Goal: Task Accomplishment & Management: Manage account settings

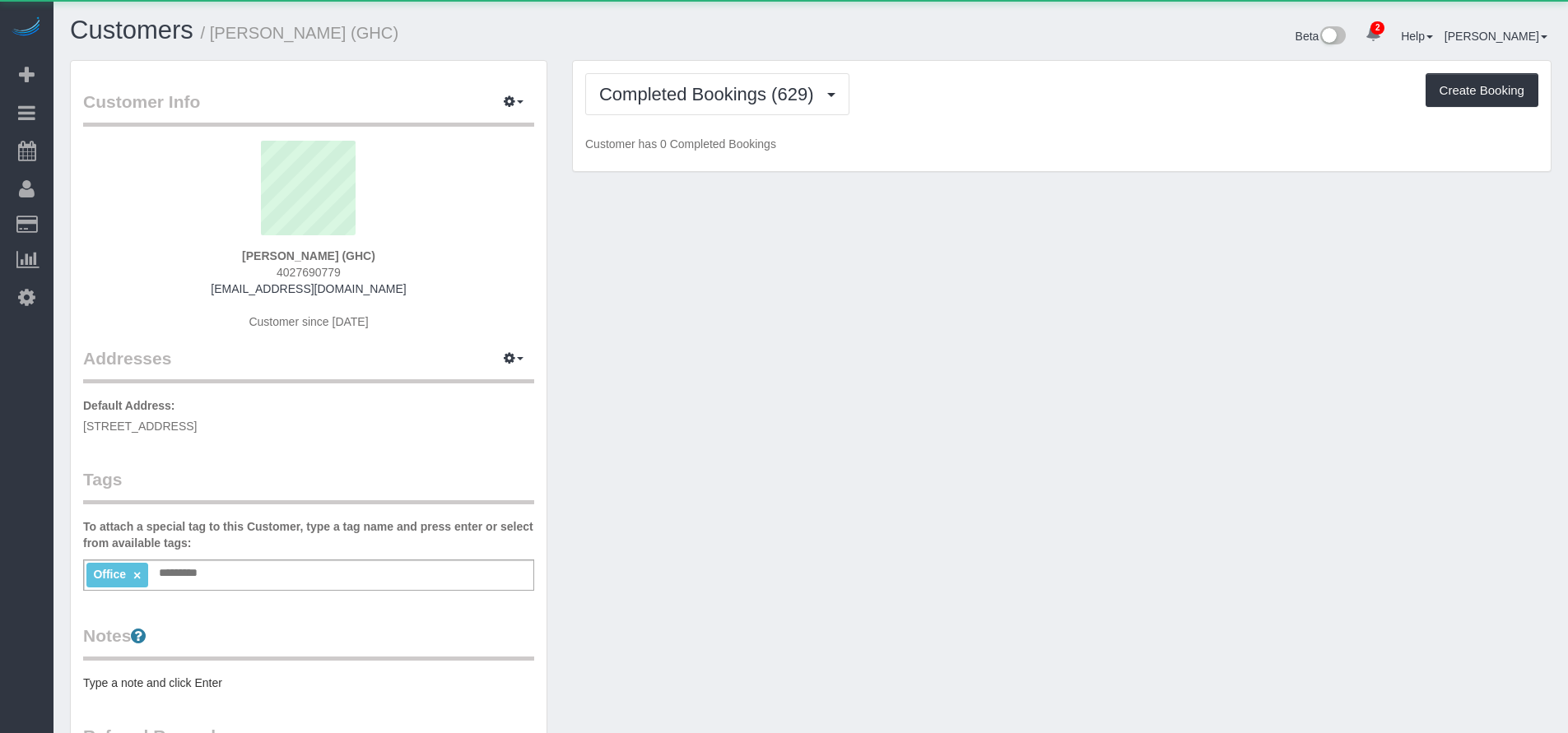
scroll to position [1056, 1568]
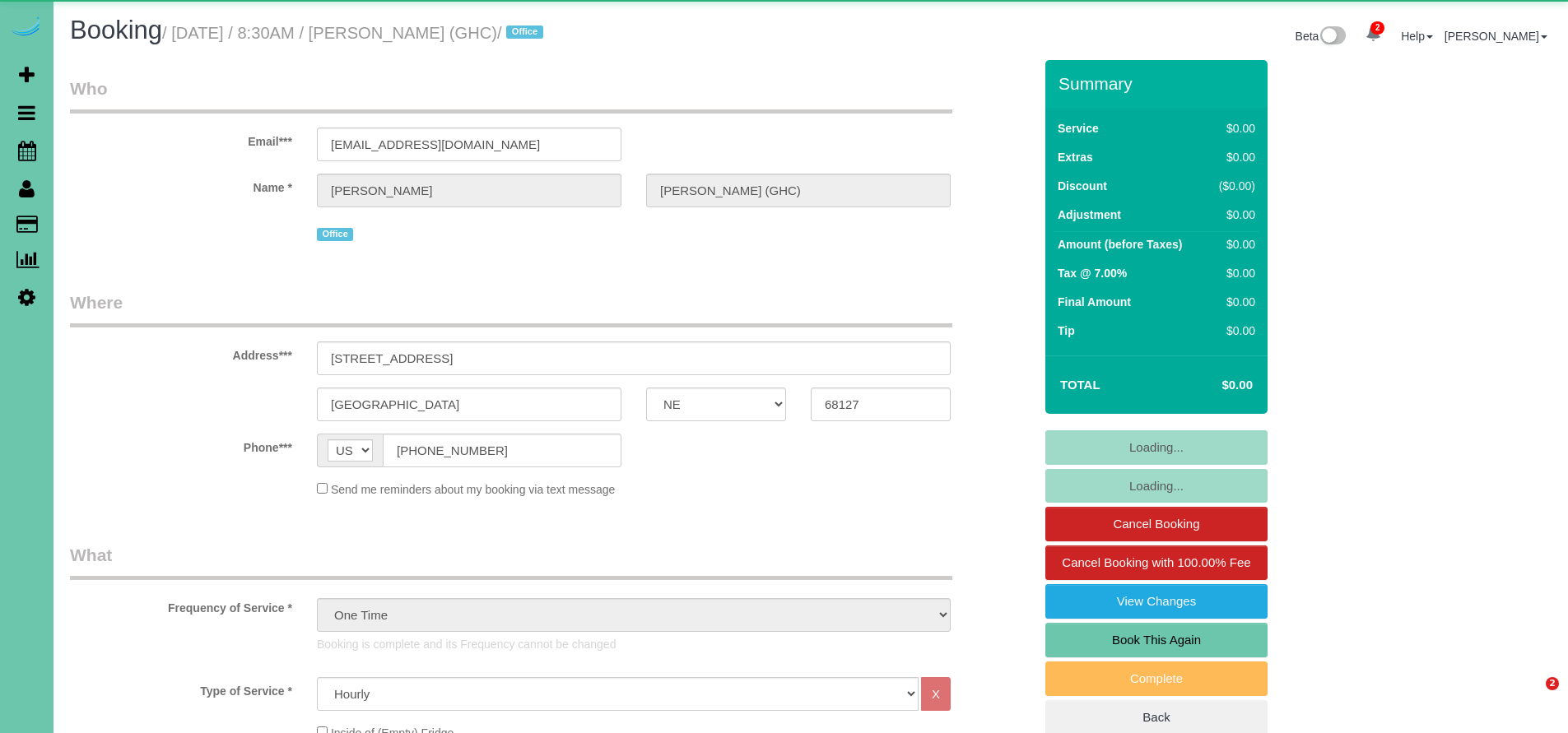
select select "NE"
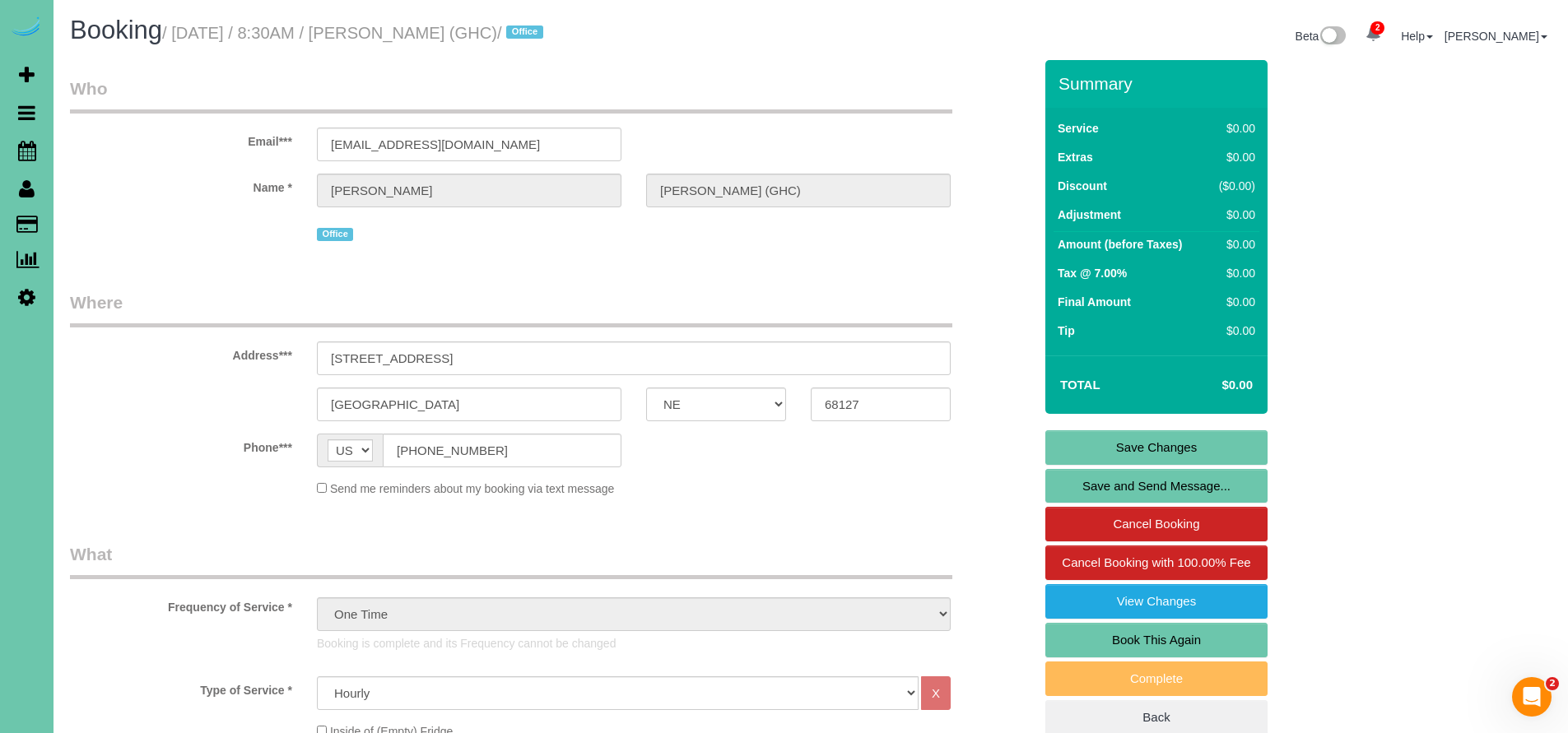
click at [1161, 627] on link "Book This Again" at bounding box center [1156, 639] width 223 height 34
select select "NE"
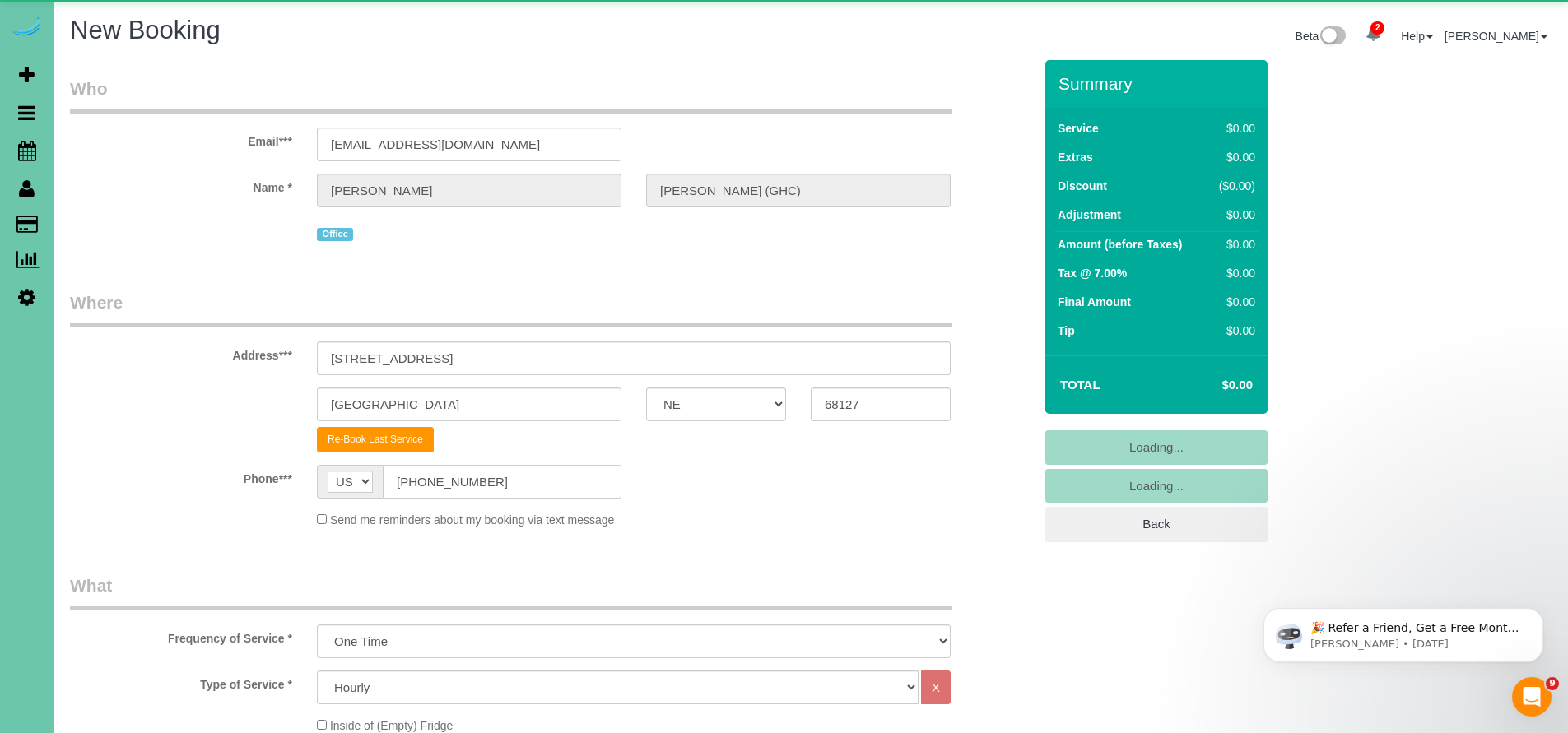
scroll to position [797, 0]
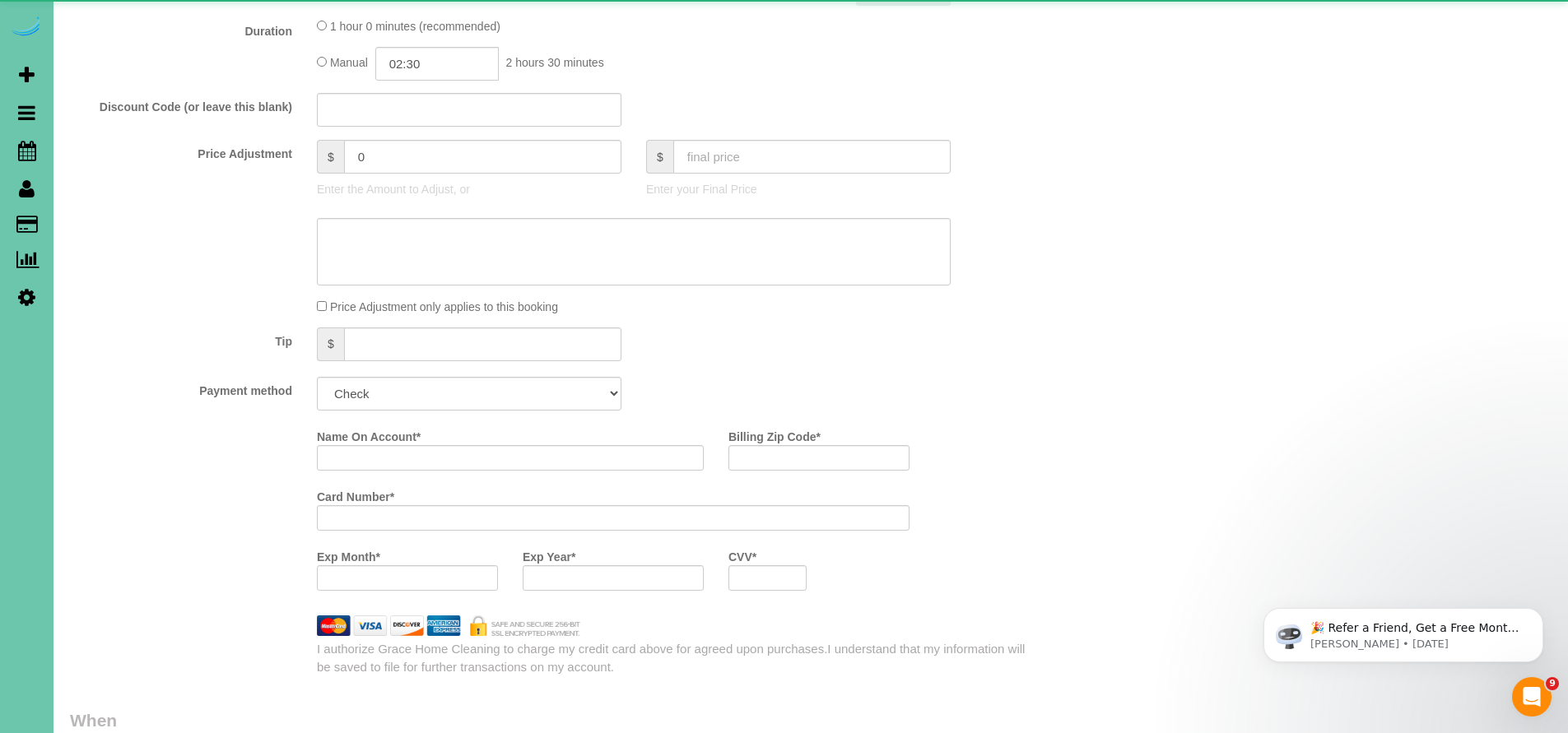
select select "object:1670"
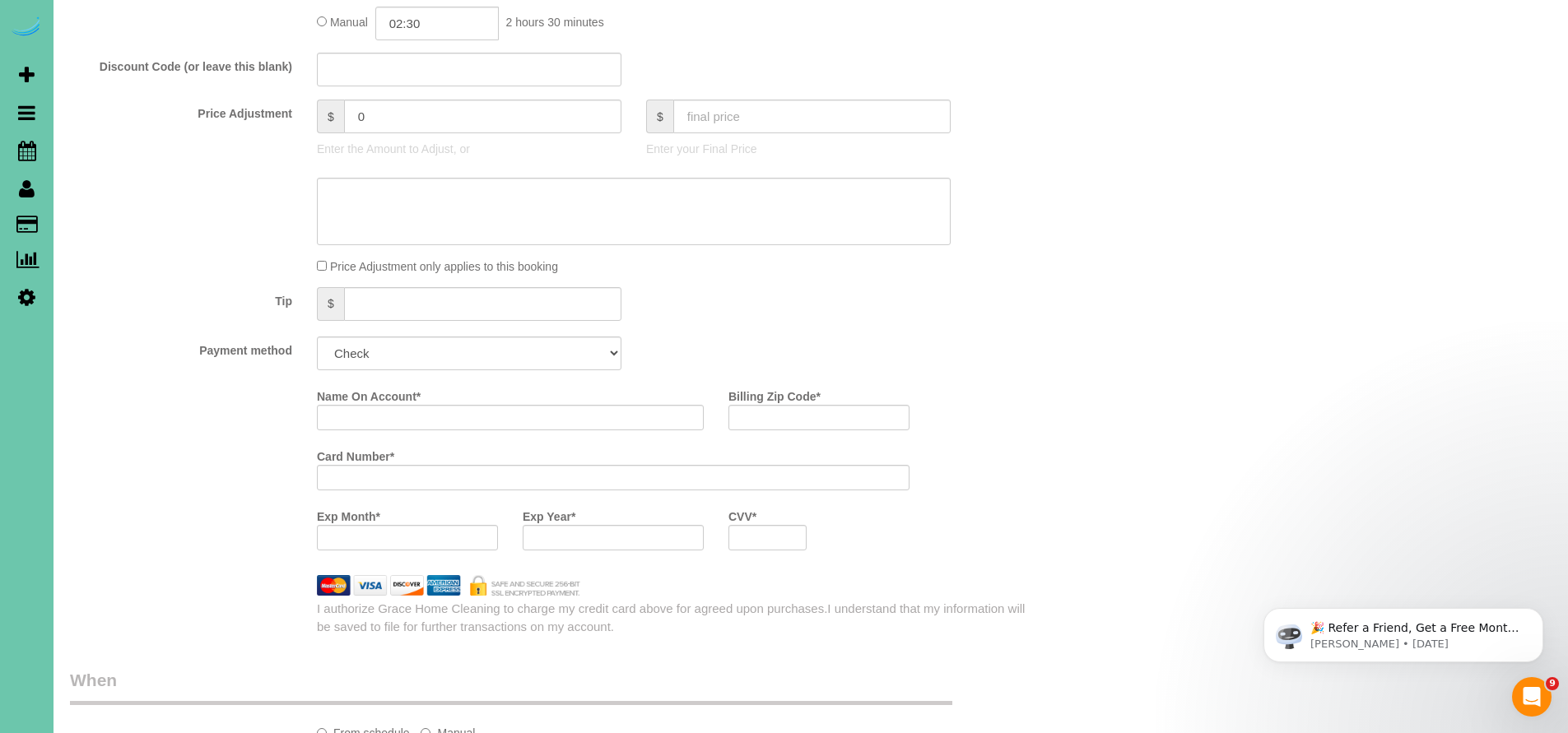
scroll to position [865, 0]
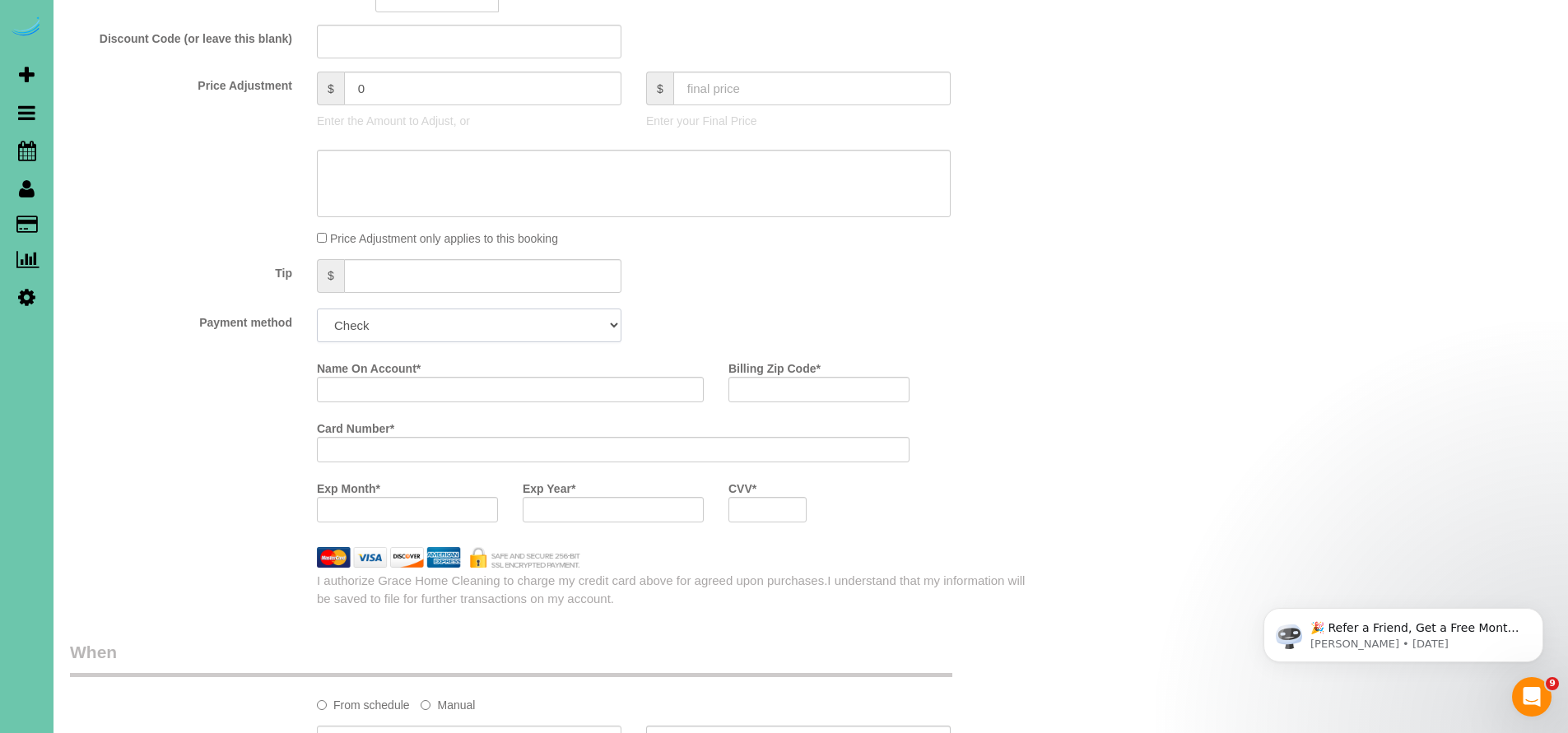
select select "string:check"
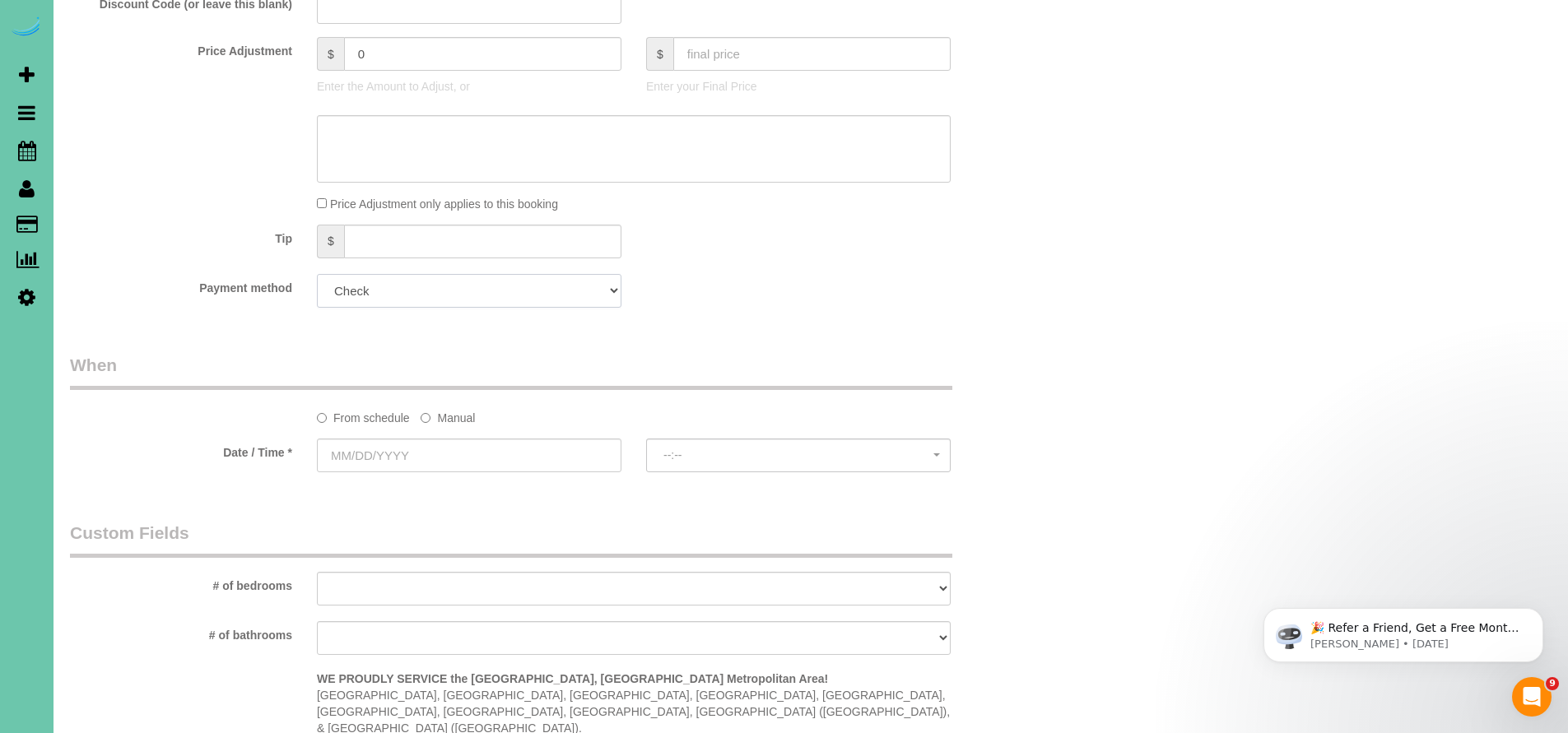
scroll to position [1168, 0]
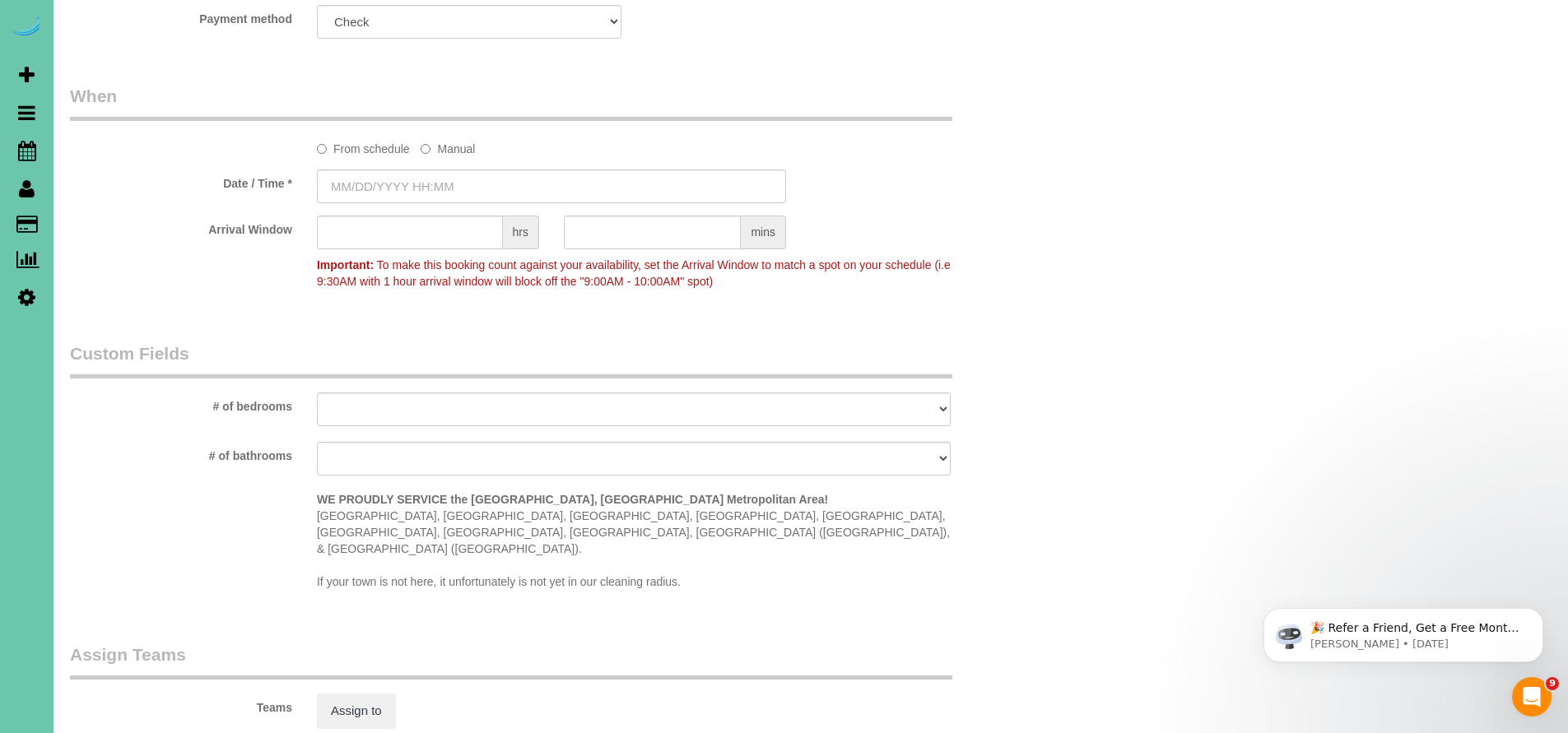
type input "08/18/2025 8:00AM"
click at [586, 333] on div "Who Email*** ksmith68114@gmail.com Name * KEVIN SMITH (GHC) Office Where Addres…" at bounding box center [551, 18] width 988 height 2253
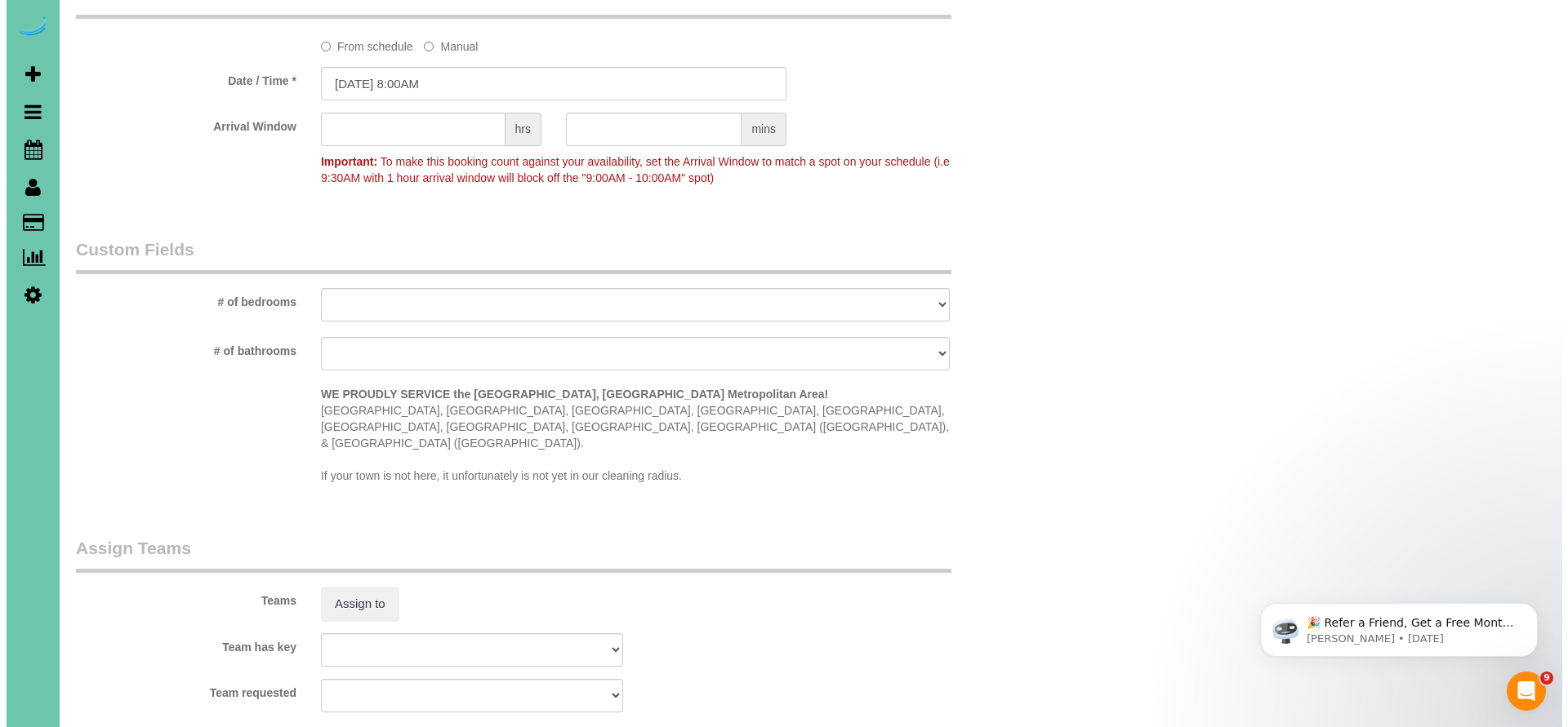
scroll to position [1280, 0]
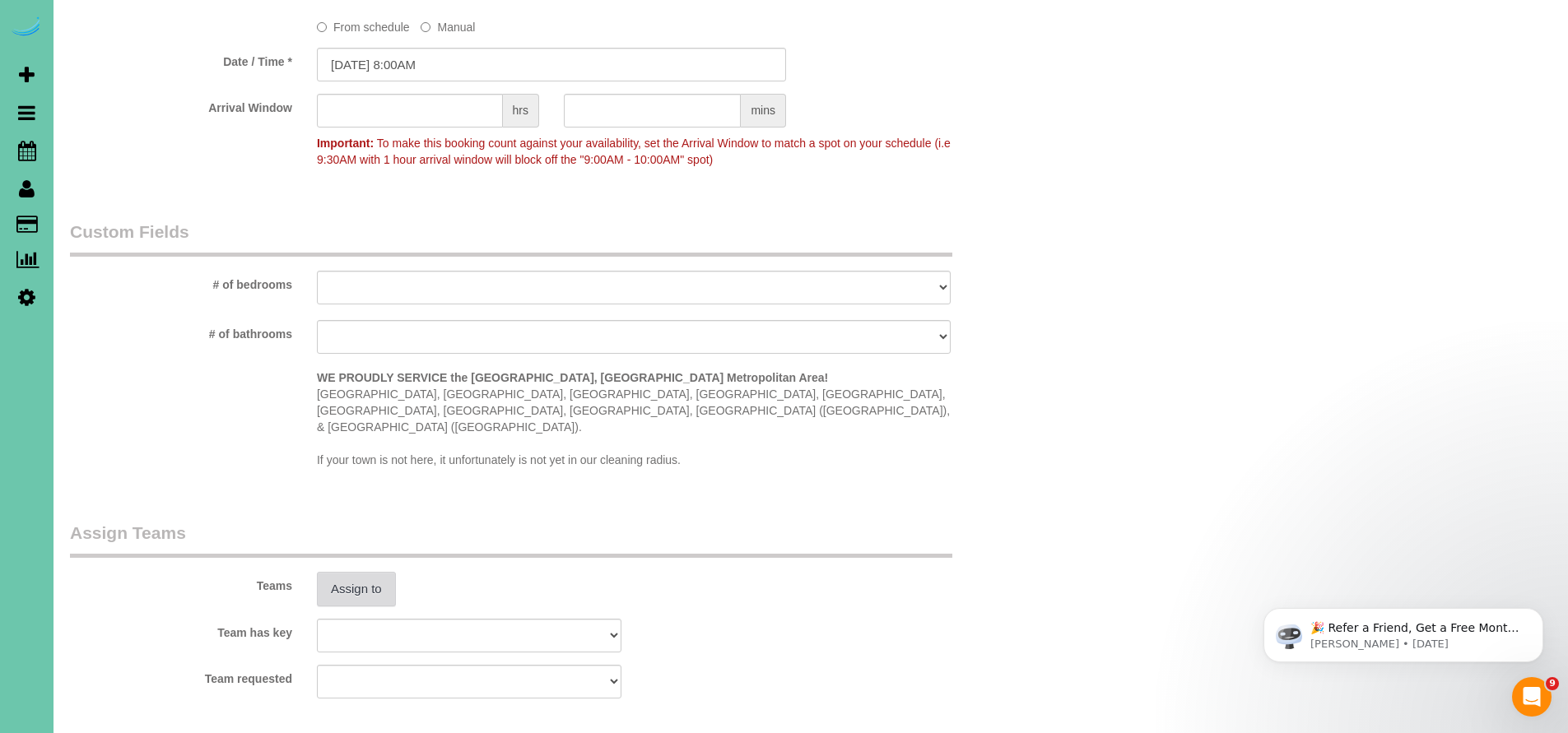
click at [380, 571] on button "Assign to" at bounding box center [356, 588] width 79 height 34
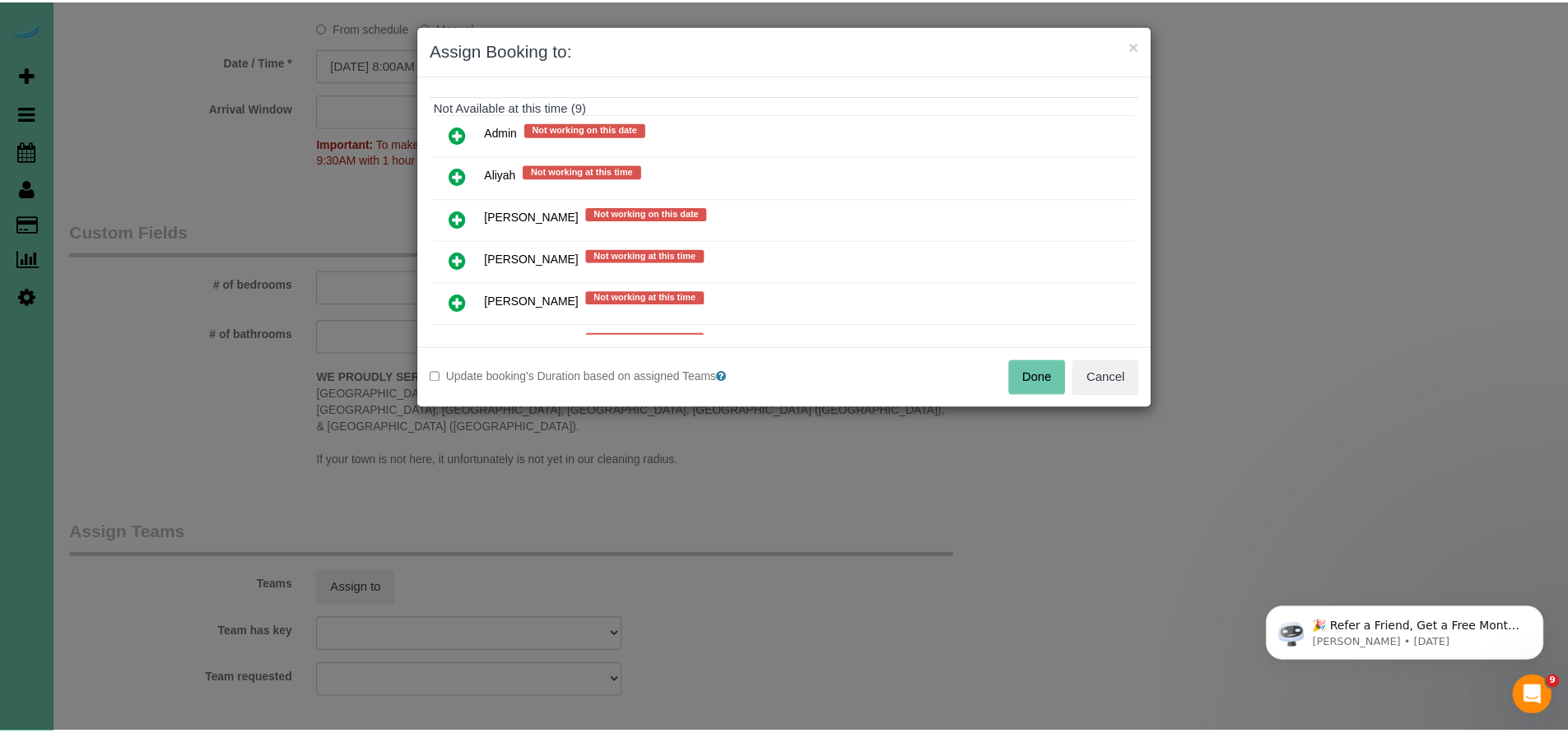
scroll to position [707, 0]
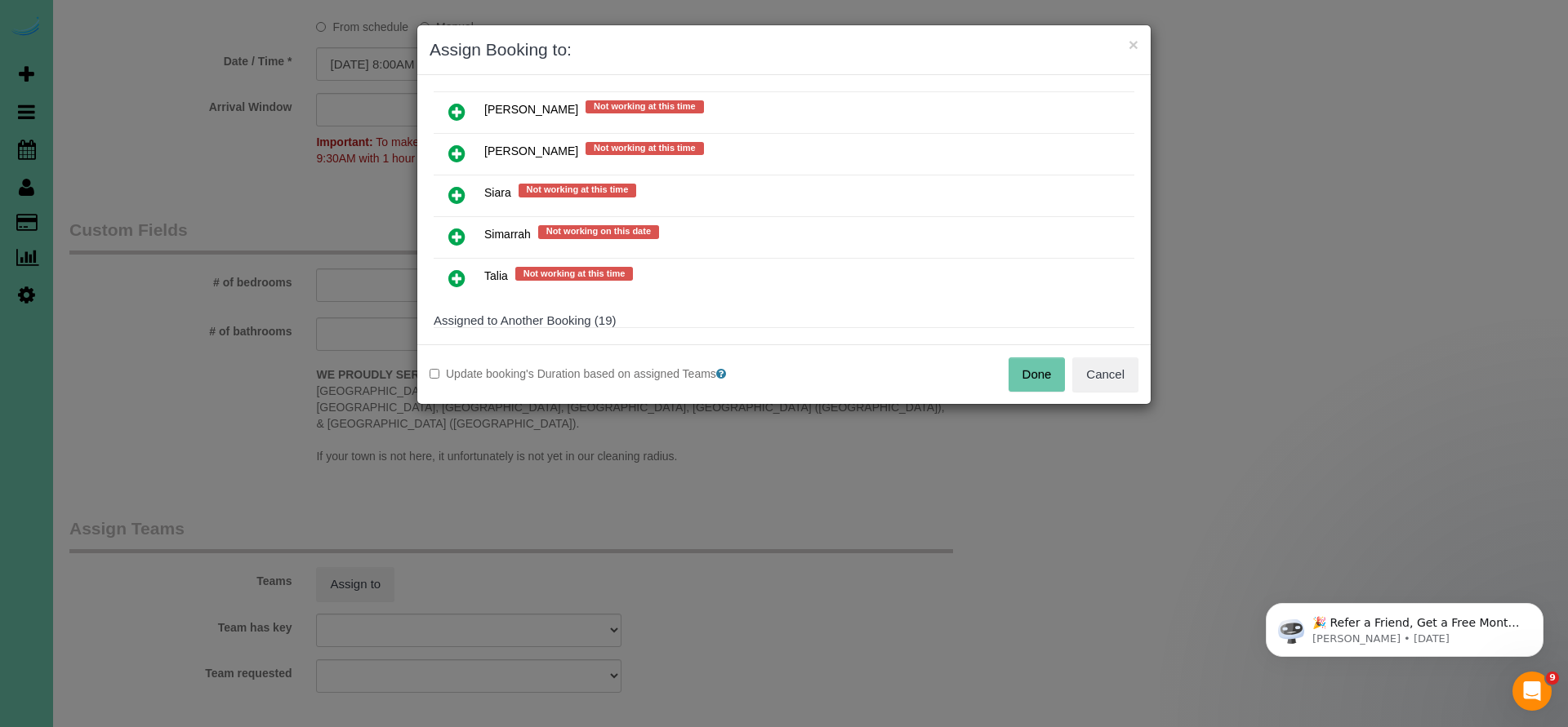
click at [458, 232] on icon at bounding box center [457, 236] width 18 height 19
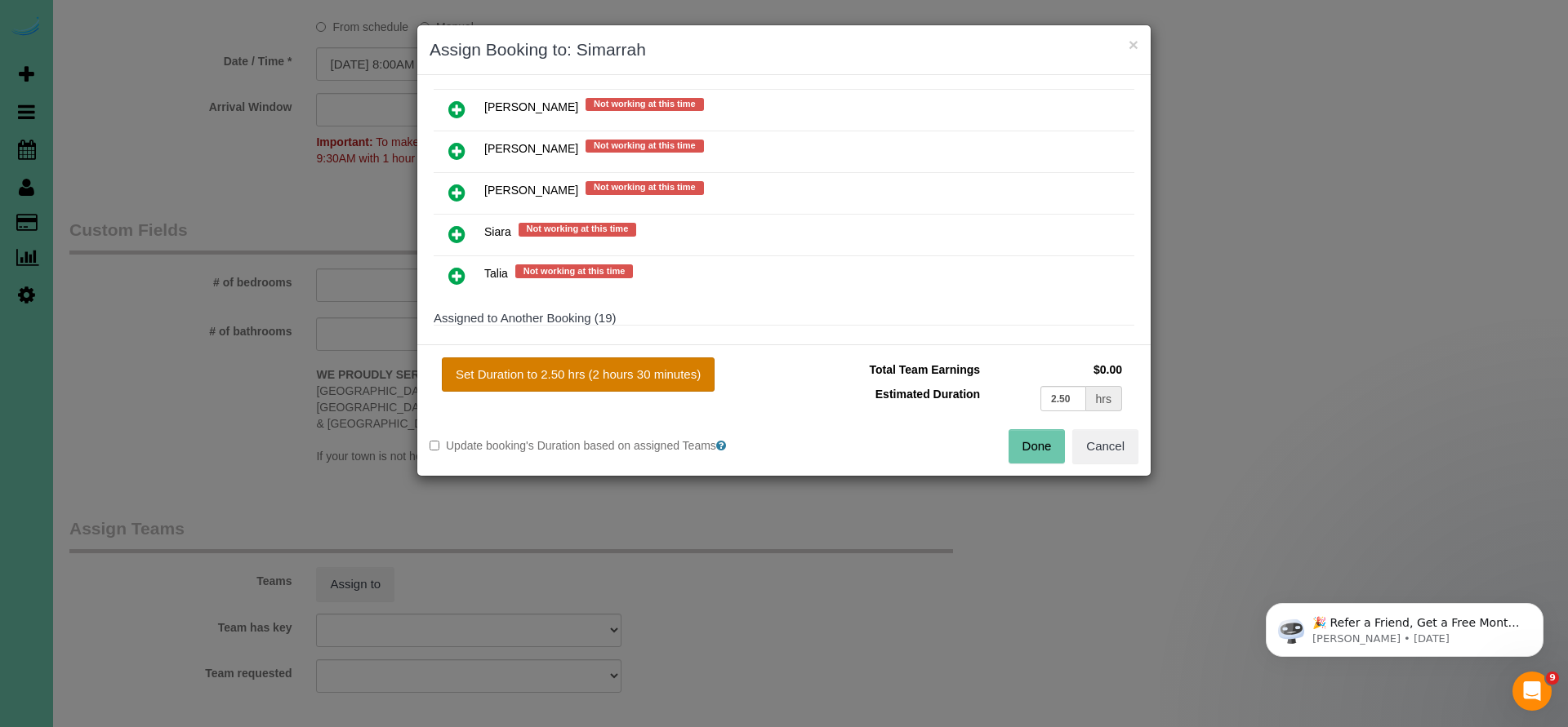
click at [662, 373] on button "Set Duration to 2.50 hrs (2 hours 30 minutes)" at bounding box center [578, 374] width 273 height 34
type input "2.50"
click at [1043, 441] on button "Done" at bounding box center [1036, 446] width 57 height 34
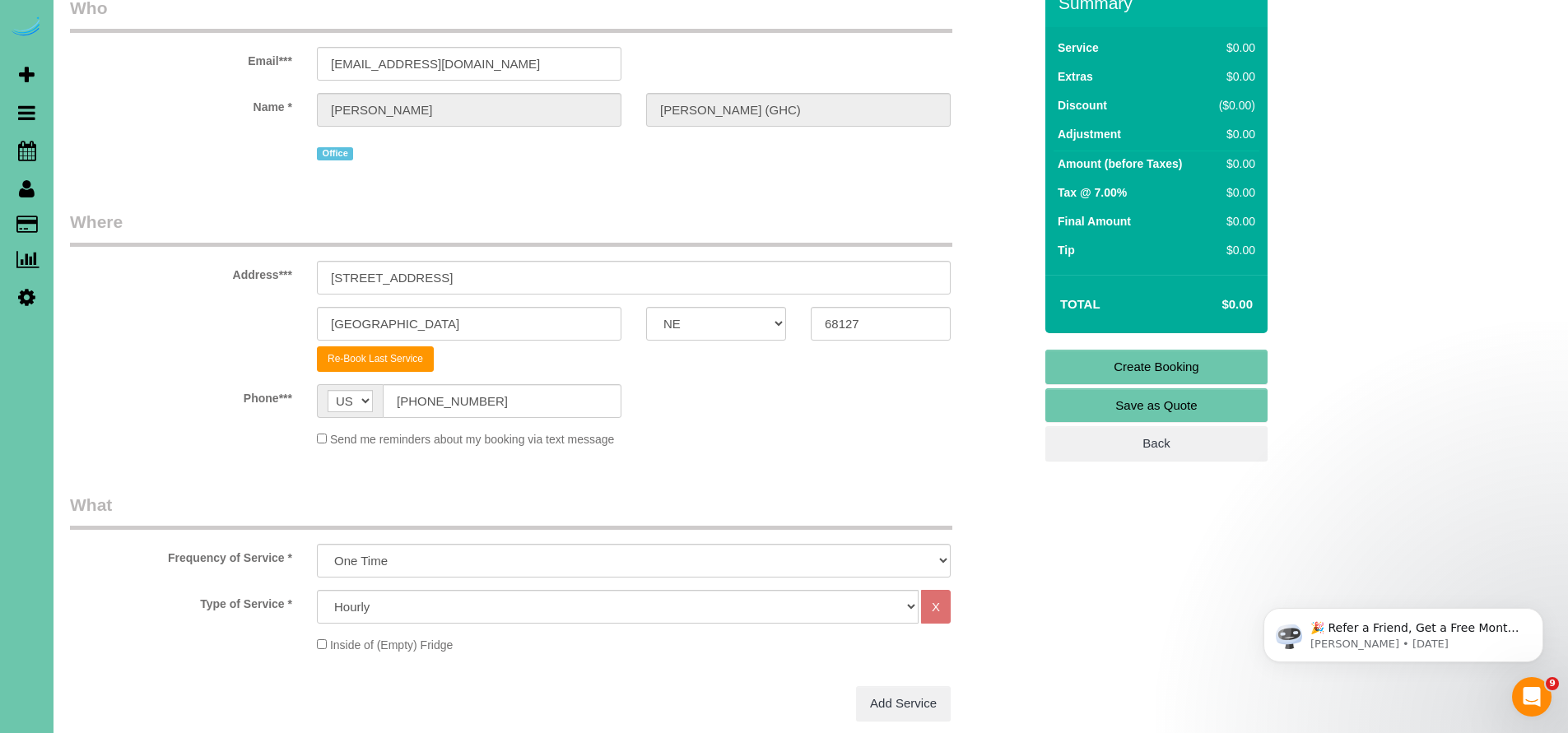
scroll to position [0, 0]
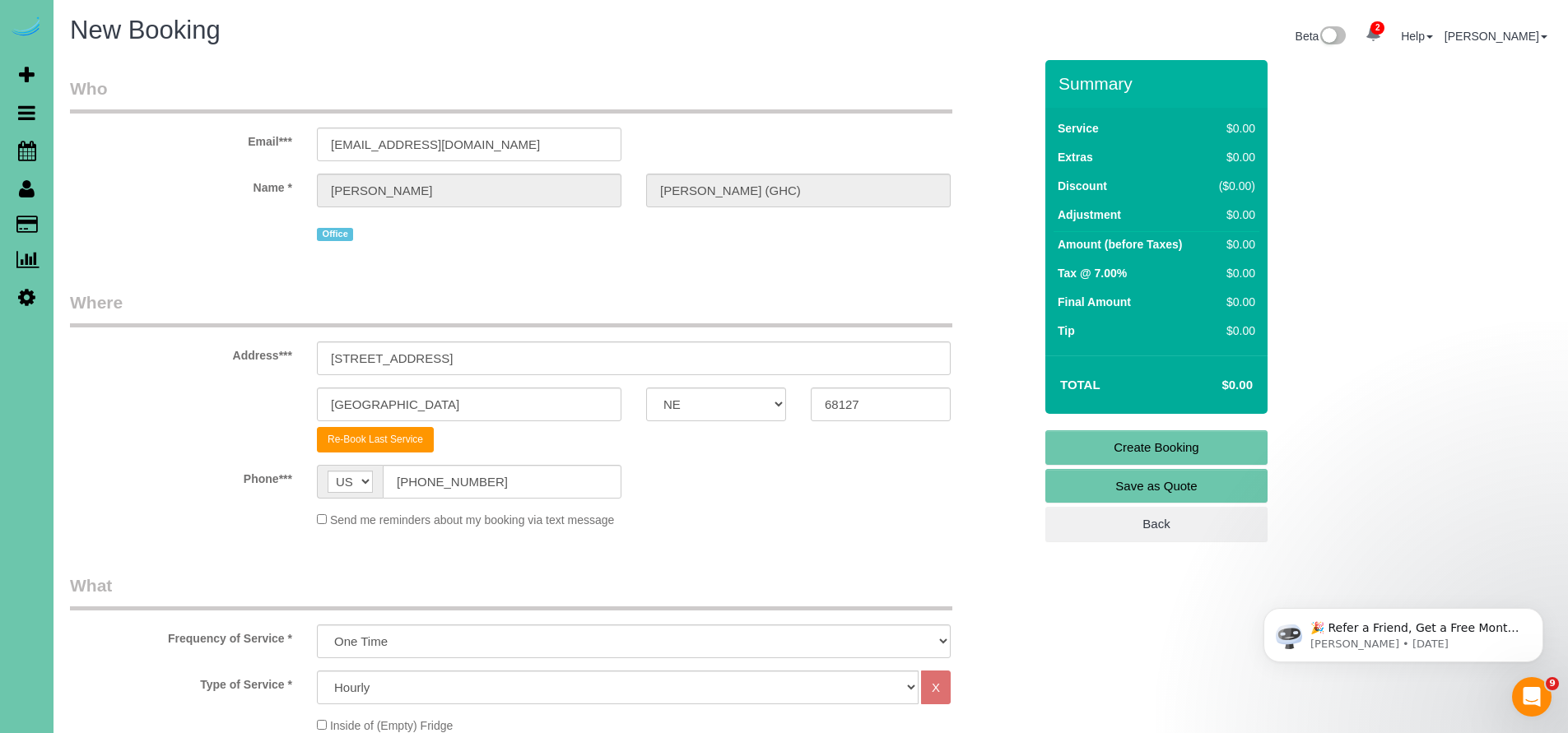
click at [1216, 445] on link "Create Booking" at bounding box center [1156, 447] width 223 height 34
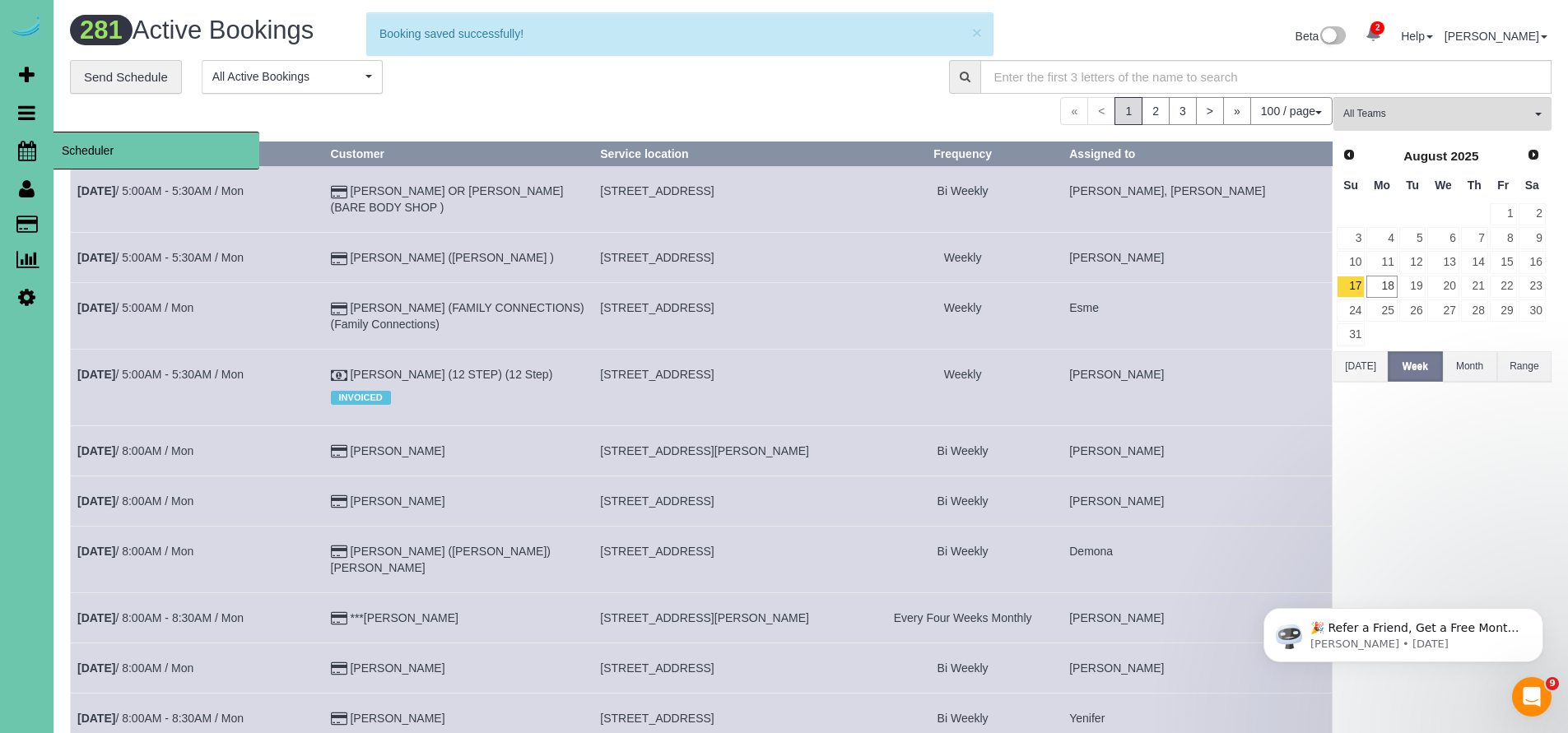
click at [28, 154] on icon at bounding box center [27, 150] width 18 height 19
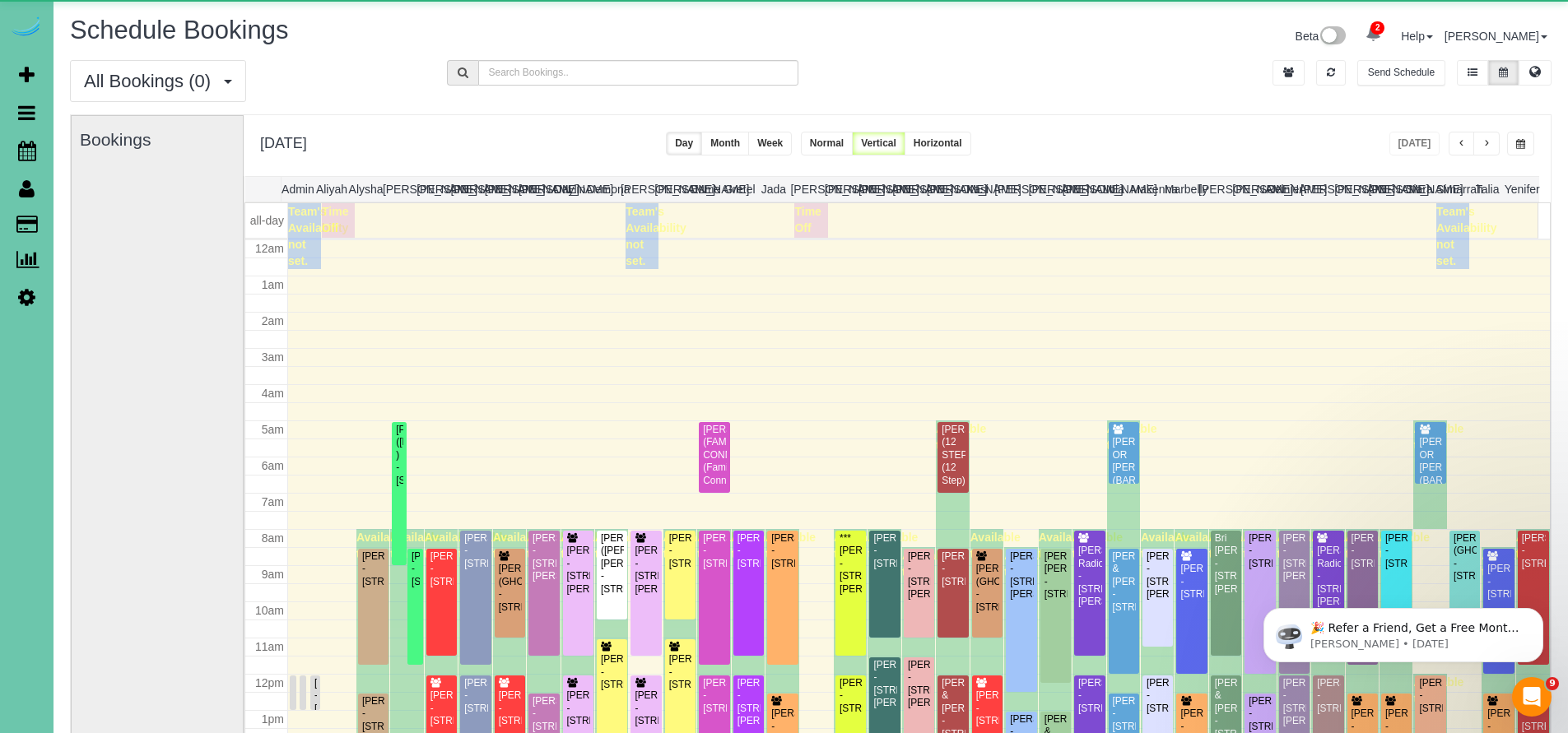
scroll to position [217, 0]
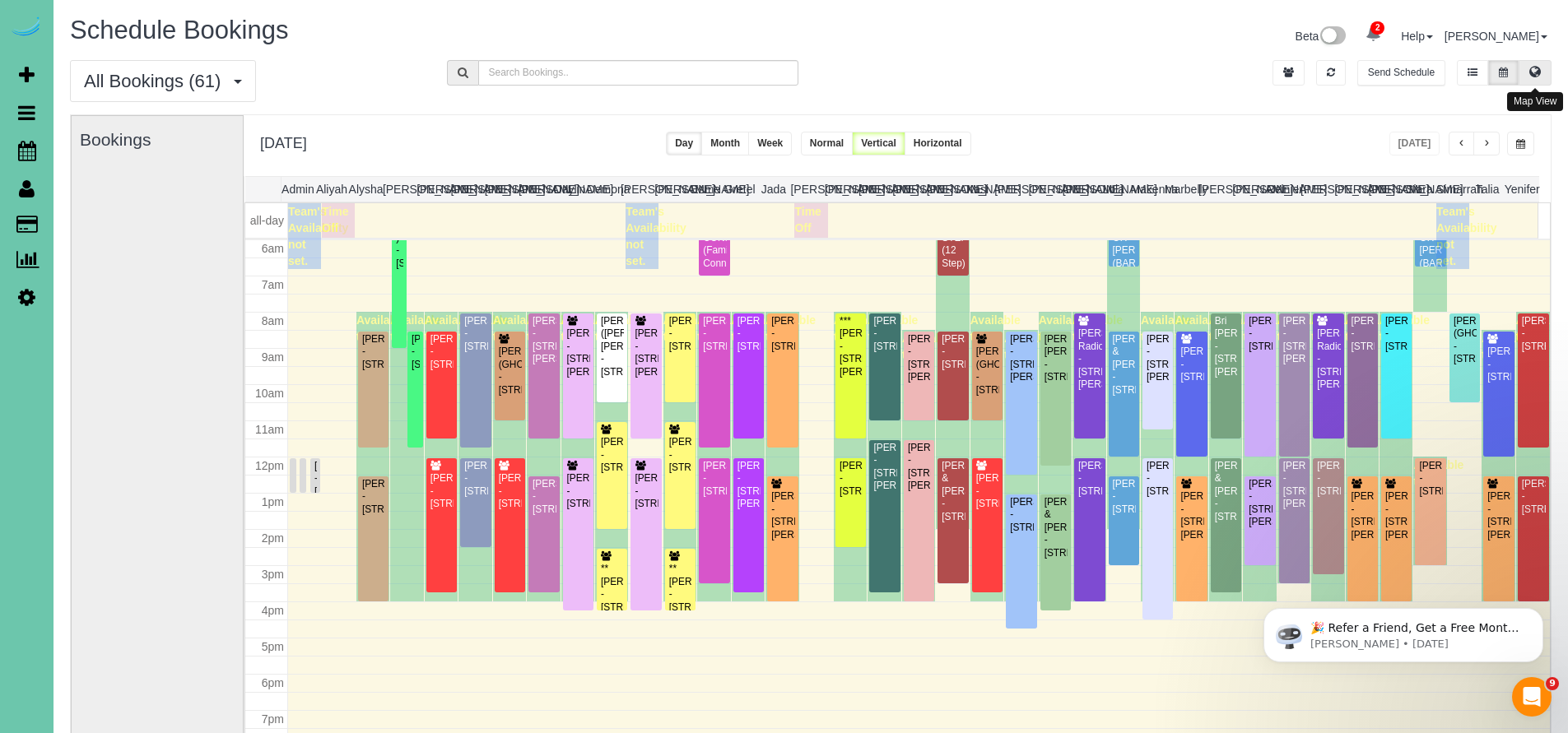
click at [1534, 79] on button at bounding box center [1534, 72] width 33 height 26
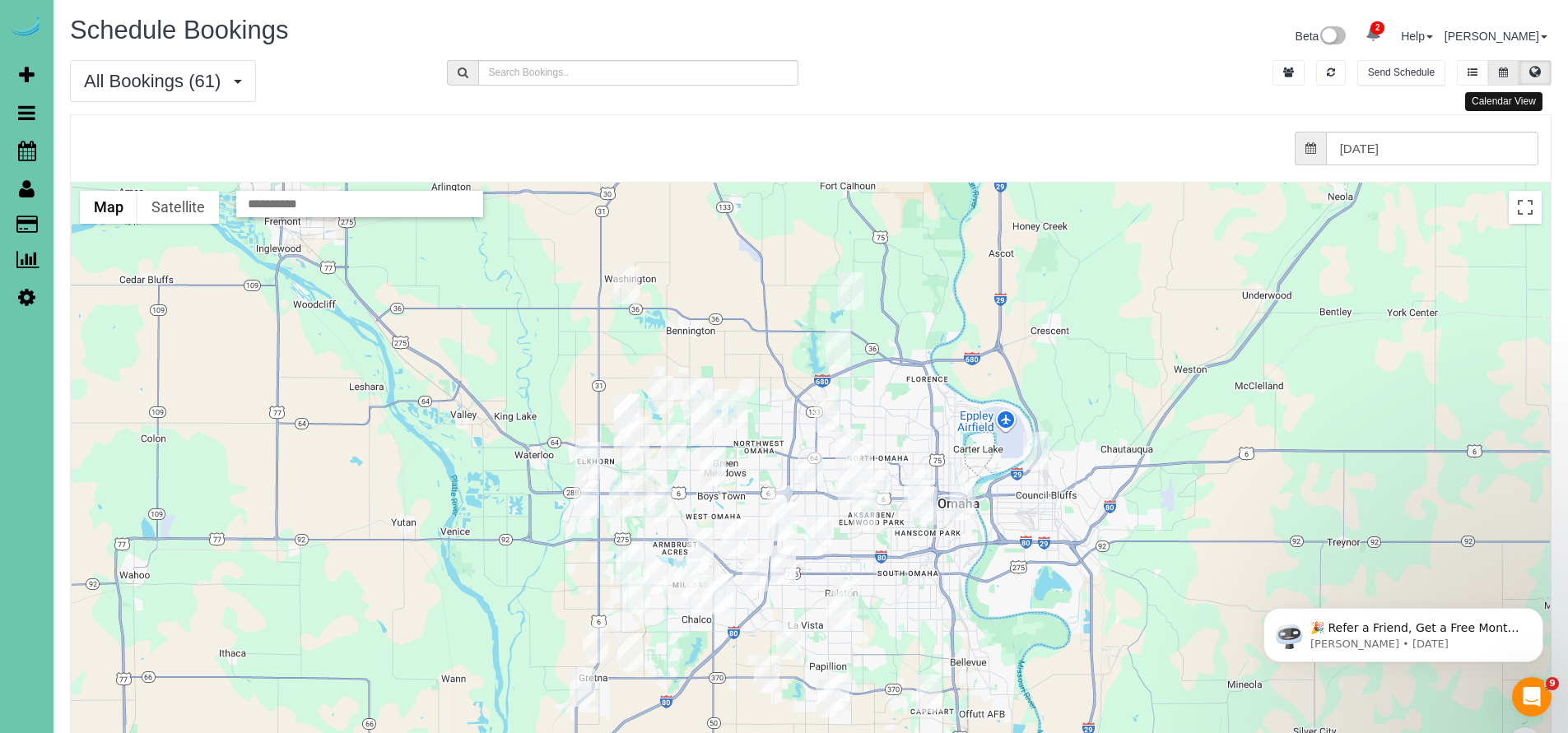
click at [1505, 72] on icon at bounding box center [1503, 72] width 9 height 10
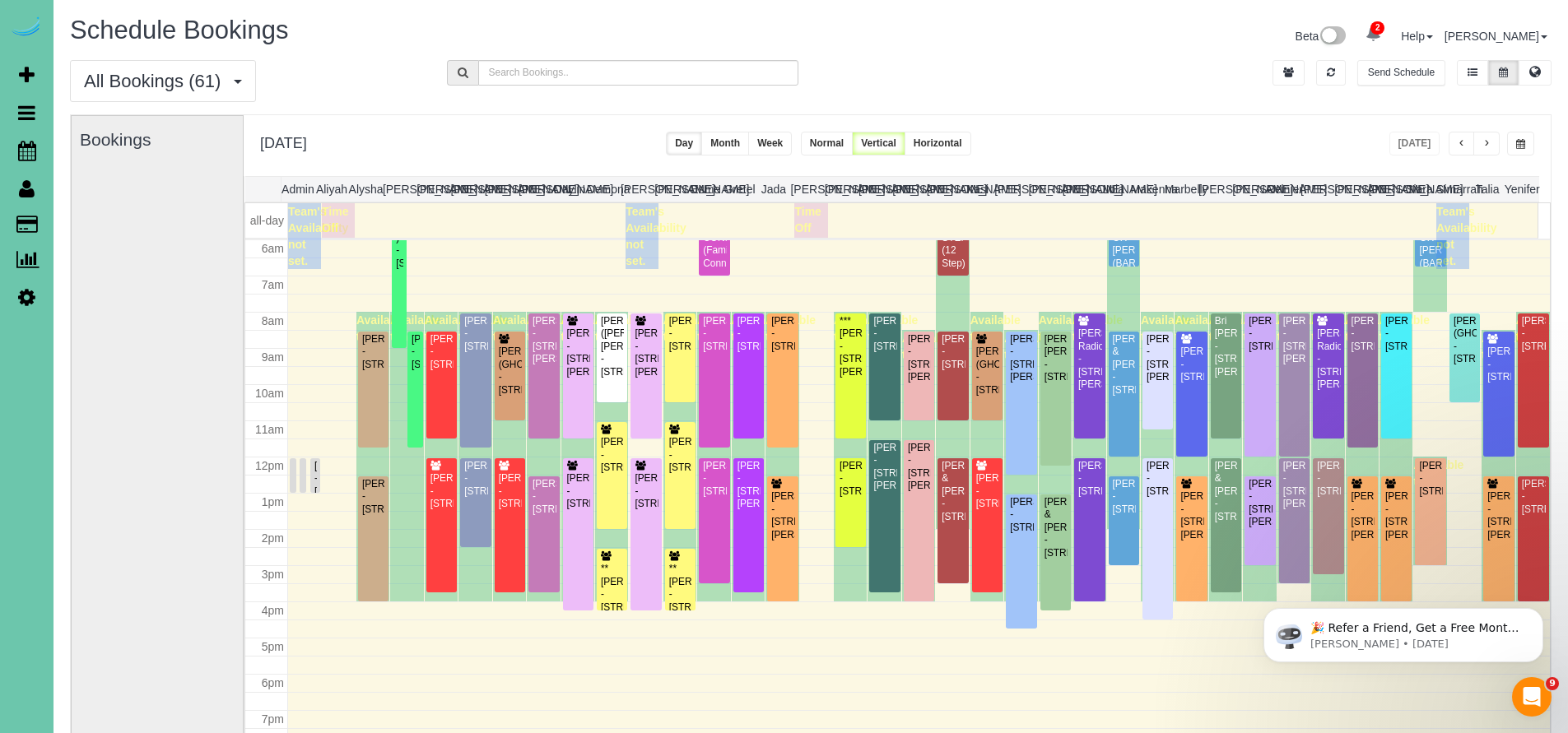
click at [28, 193] on icon at bounding box center [27, 188] width 16 height 19
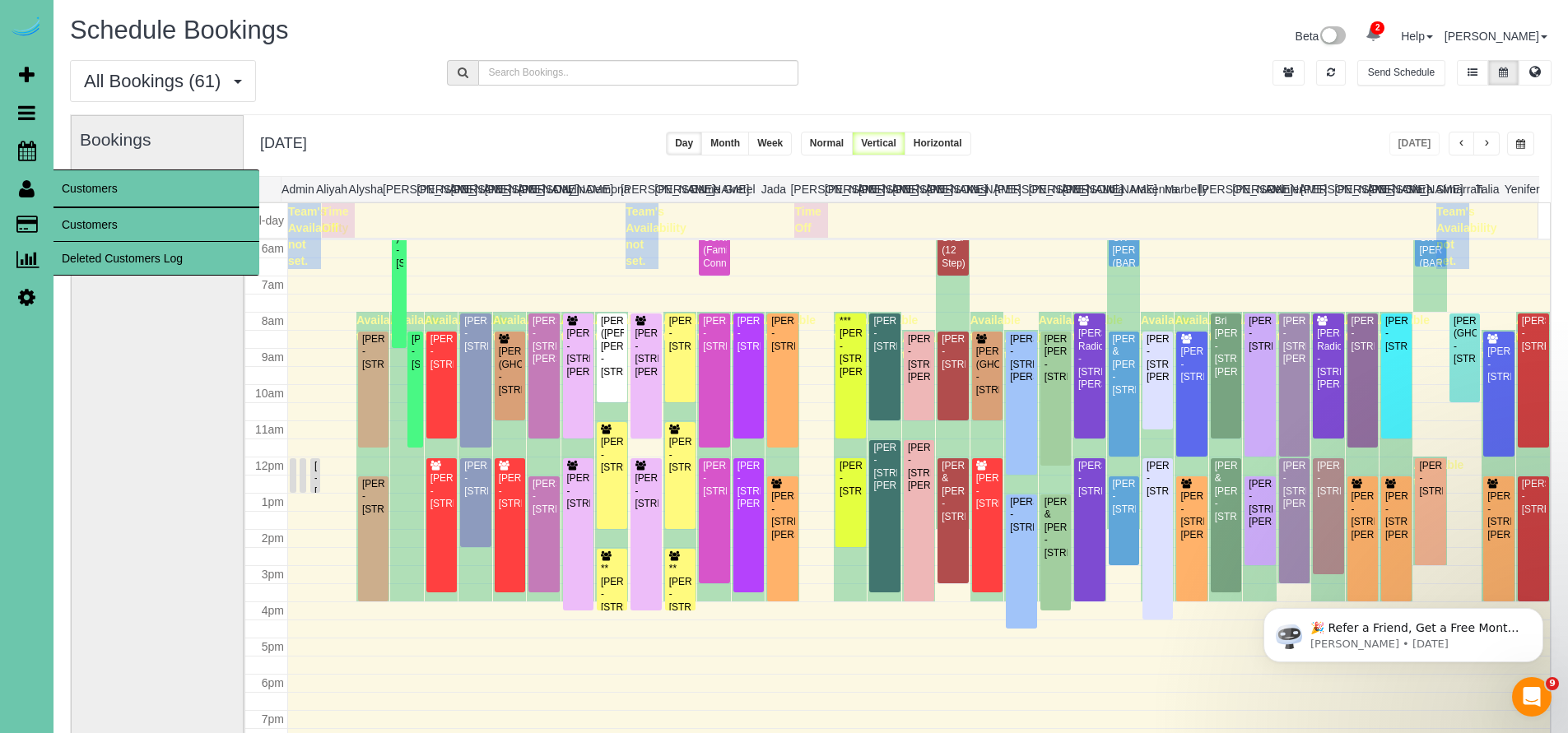
click at [130, 231] on link "Customers" at bounding box center [156, 224] width 206 height 33
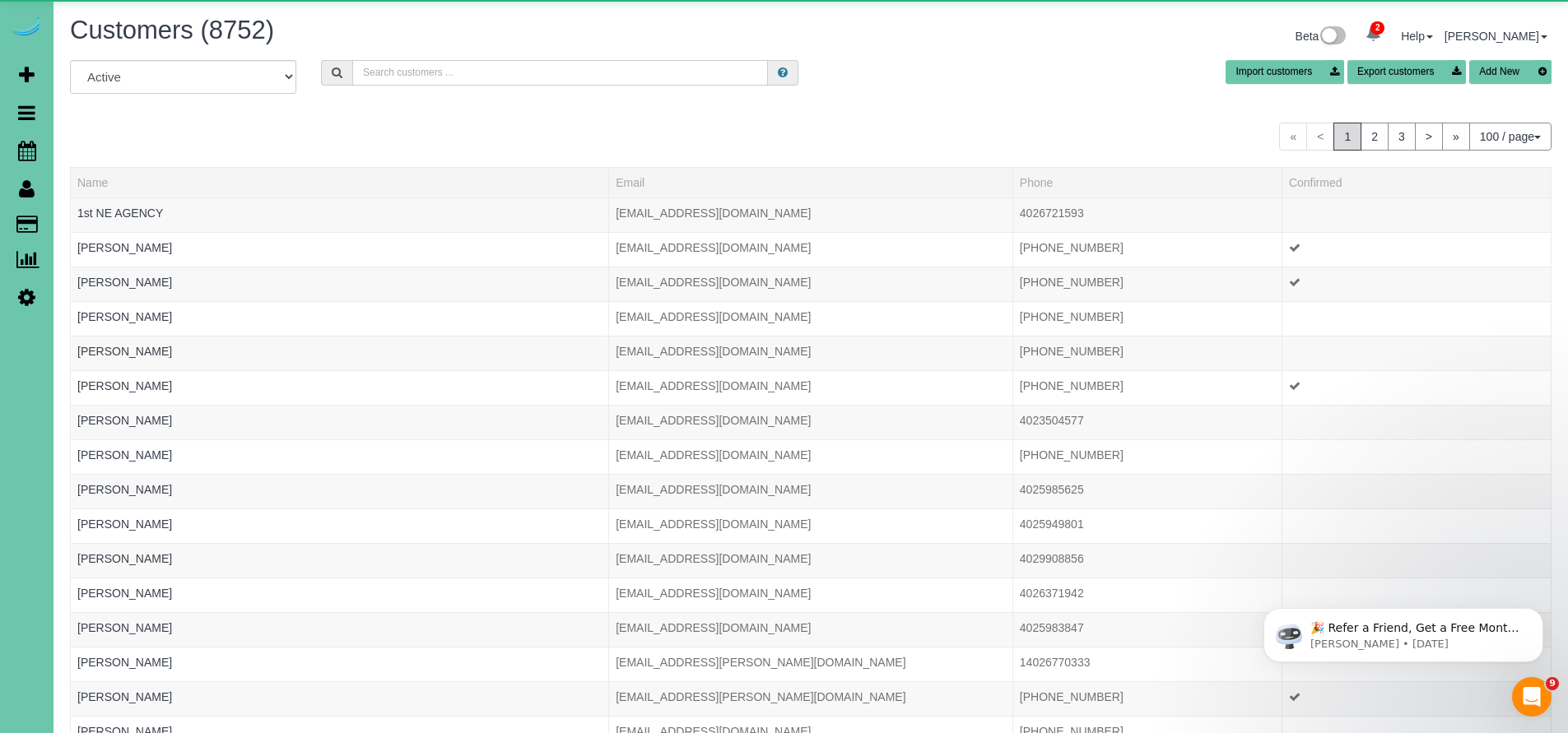
click at [490, 66] on input "text" at bounding box center [560, 72] width 415 height 26
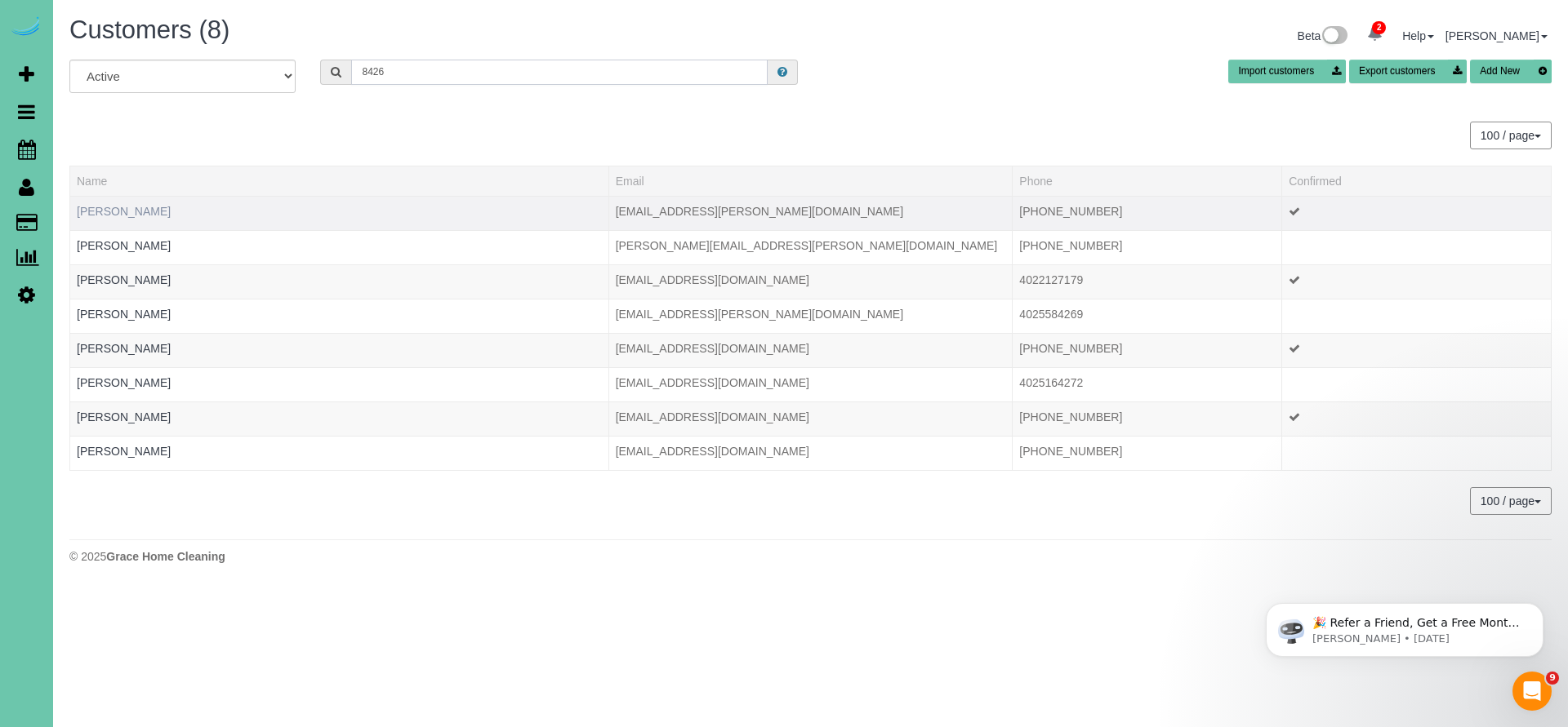
type input "8426"
click at [145, 213] on link "[PERSON_NAME]" at bounding box center [124, 211] width 94 height 13
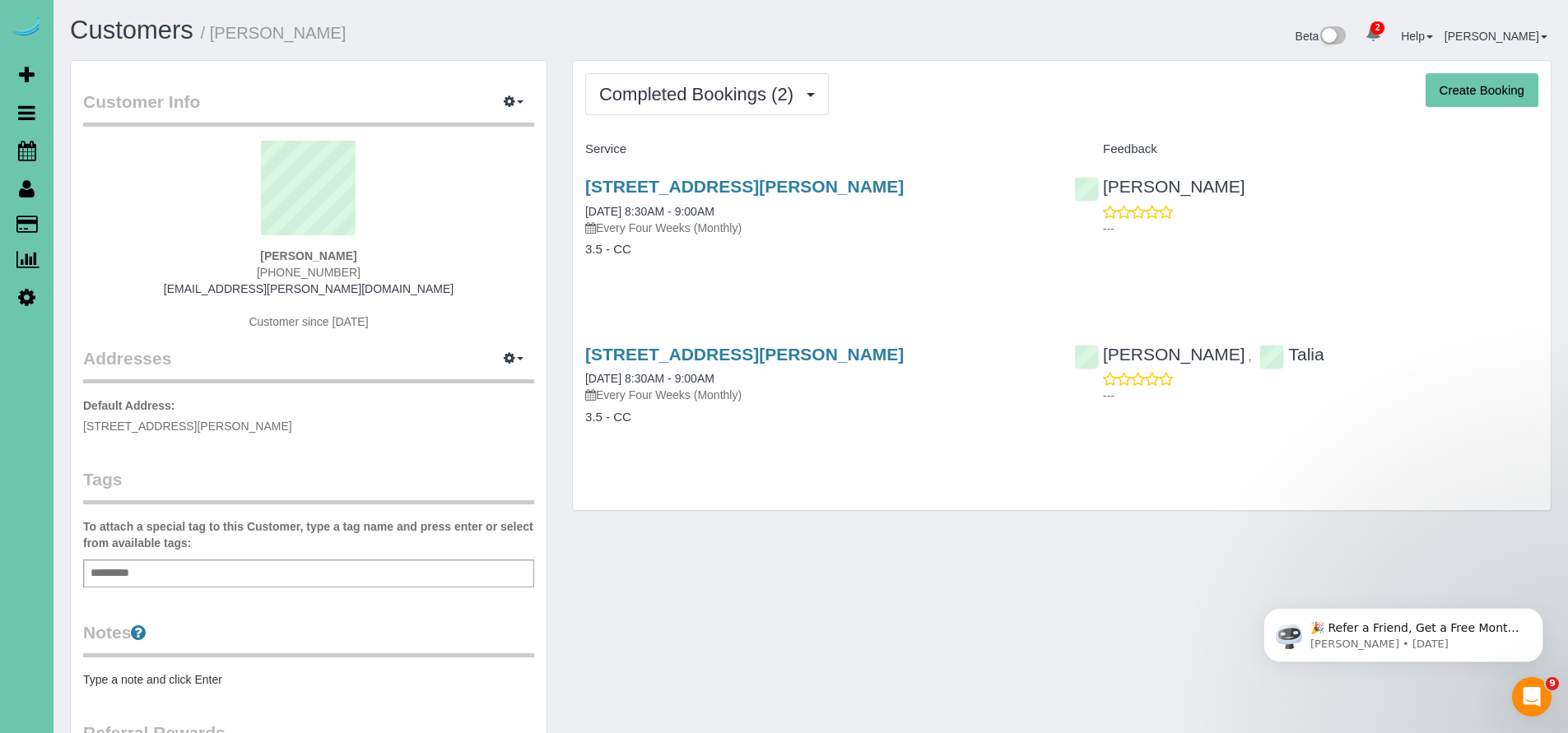
click at [672, 96] on span "Completed Bookings (2)" at bounding box center [700, 94] width 202 height 20
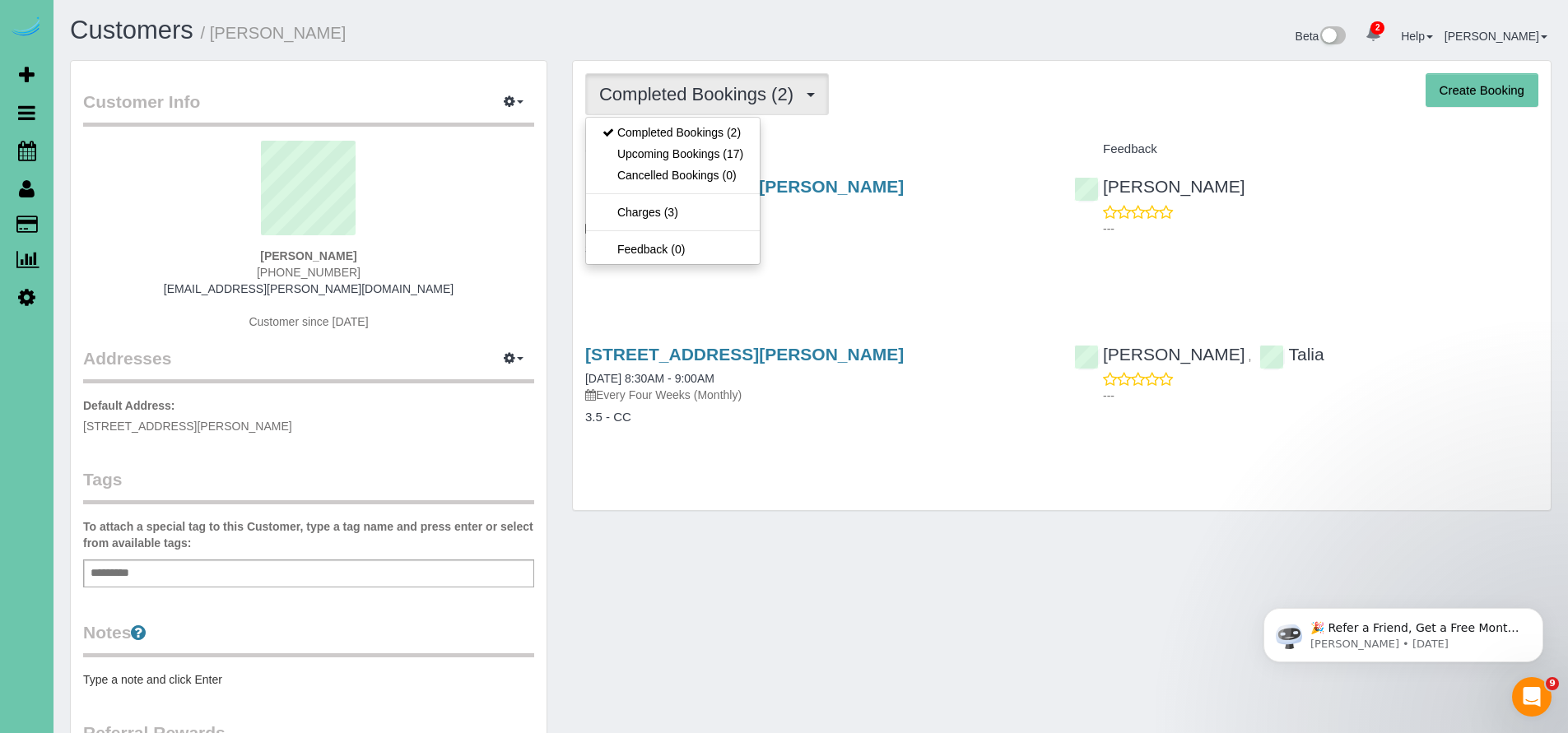
click at [672, 96] on span "Completed Bookings (2)" at bounding box center [700, 94] width 202 height 20
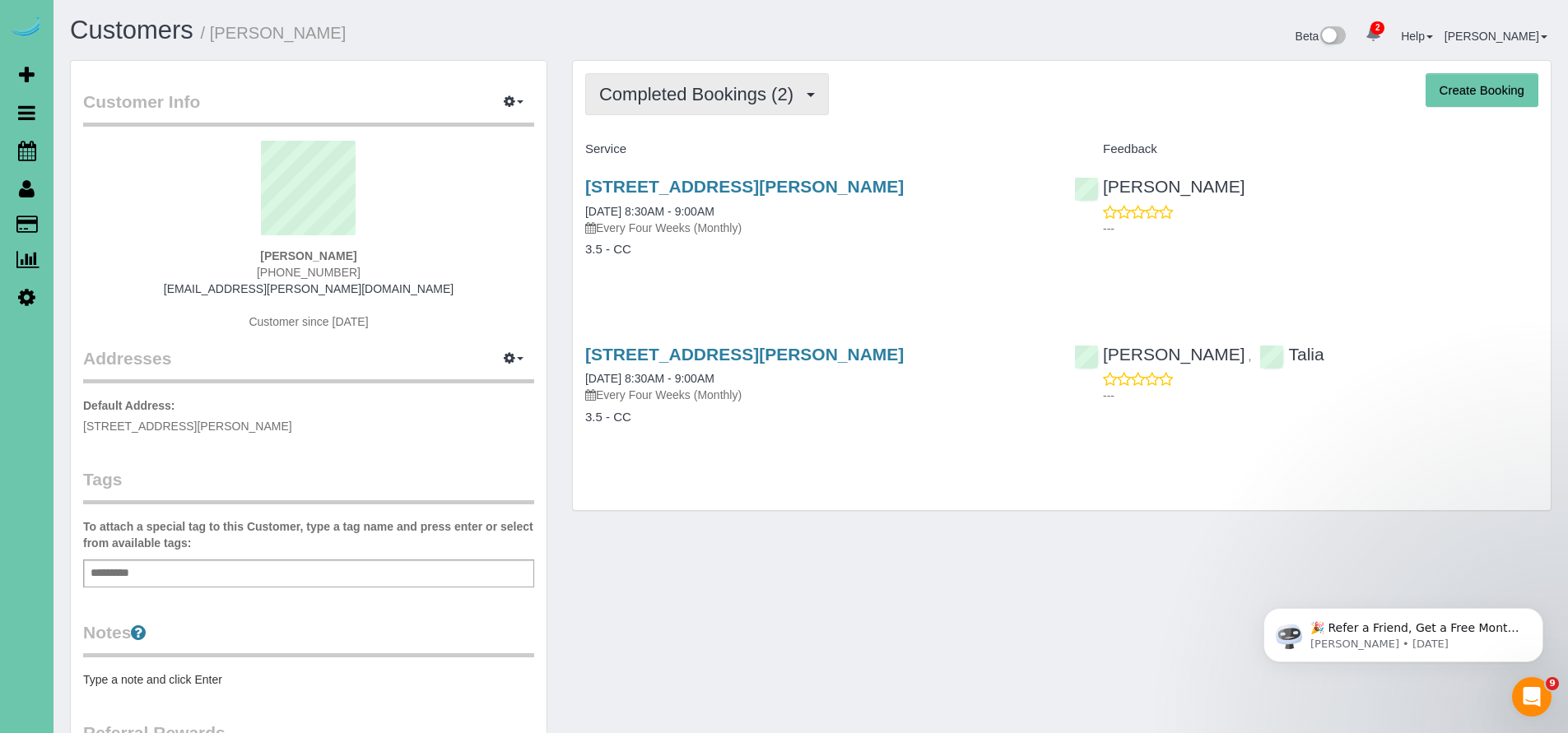
click at [670, 99] on span "Completed Bookings (2)" at bounding box center [700, 94] width 202 height 20
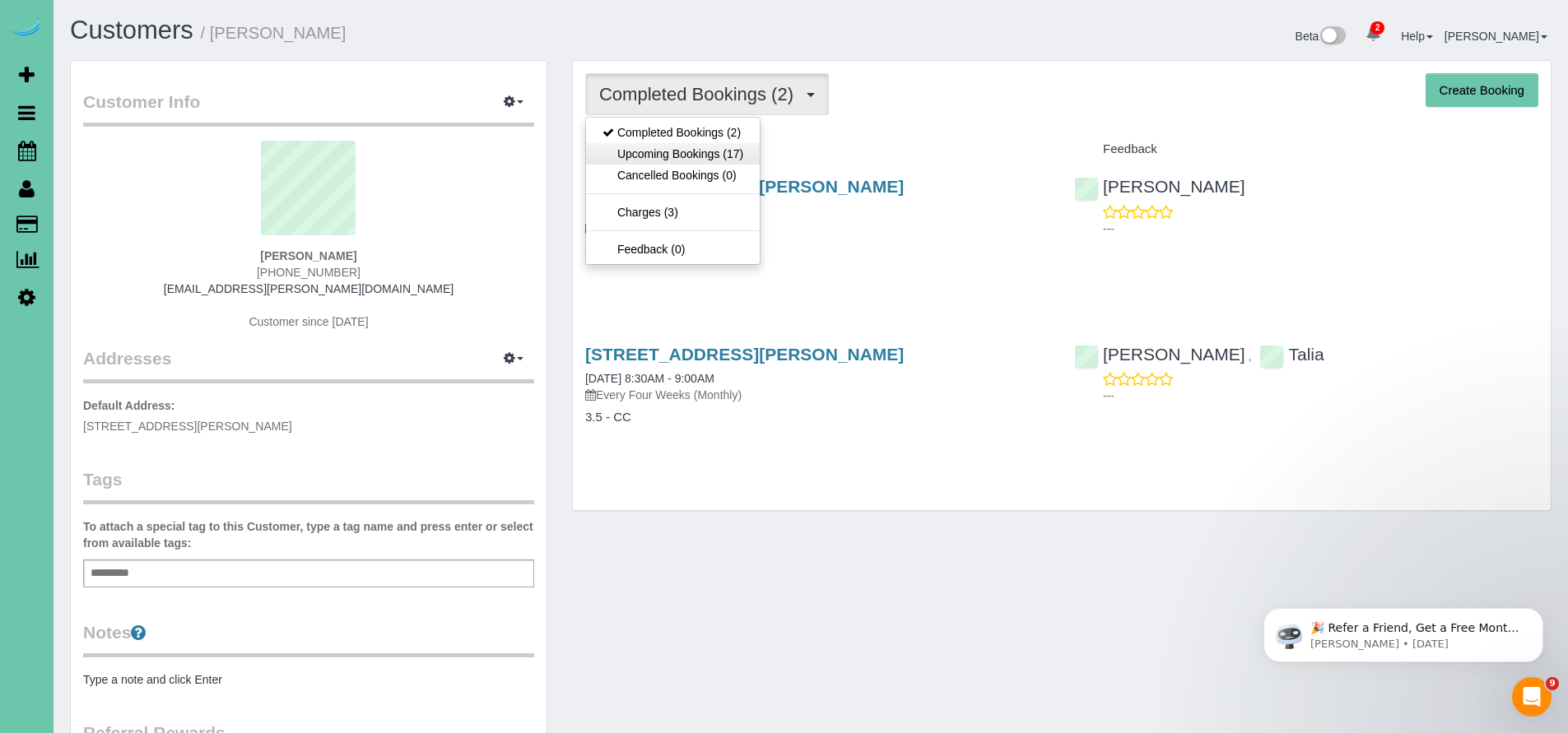
click at [650, 155] on link "Upcoming Bookings (17)" at bounding box center [672, 154] width 174 height 21
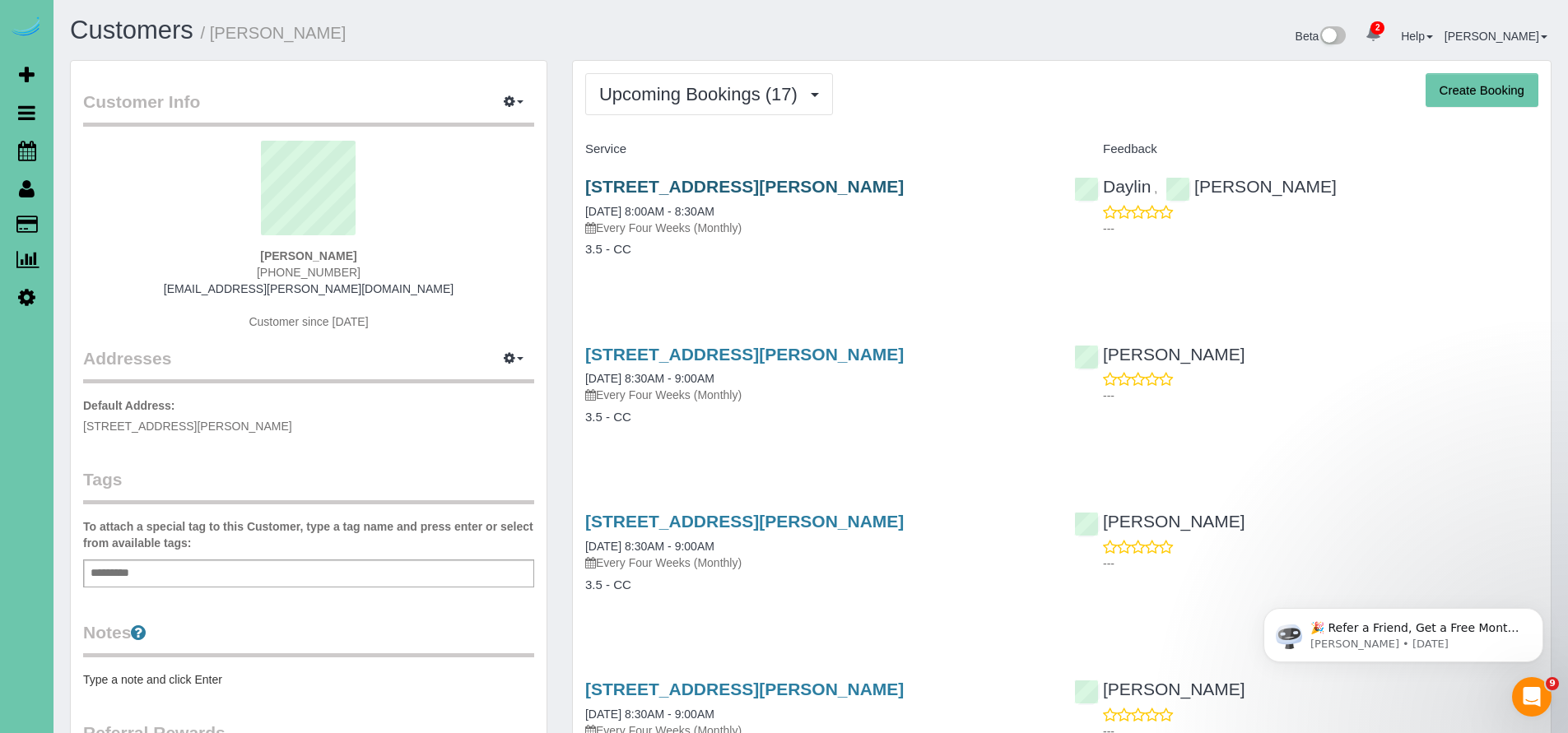
click at [772, 182] on link "2916 Whiteman Dr, Bellevue, NE 68123" at bounding box center [744, 185] width 318 height 19
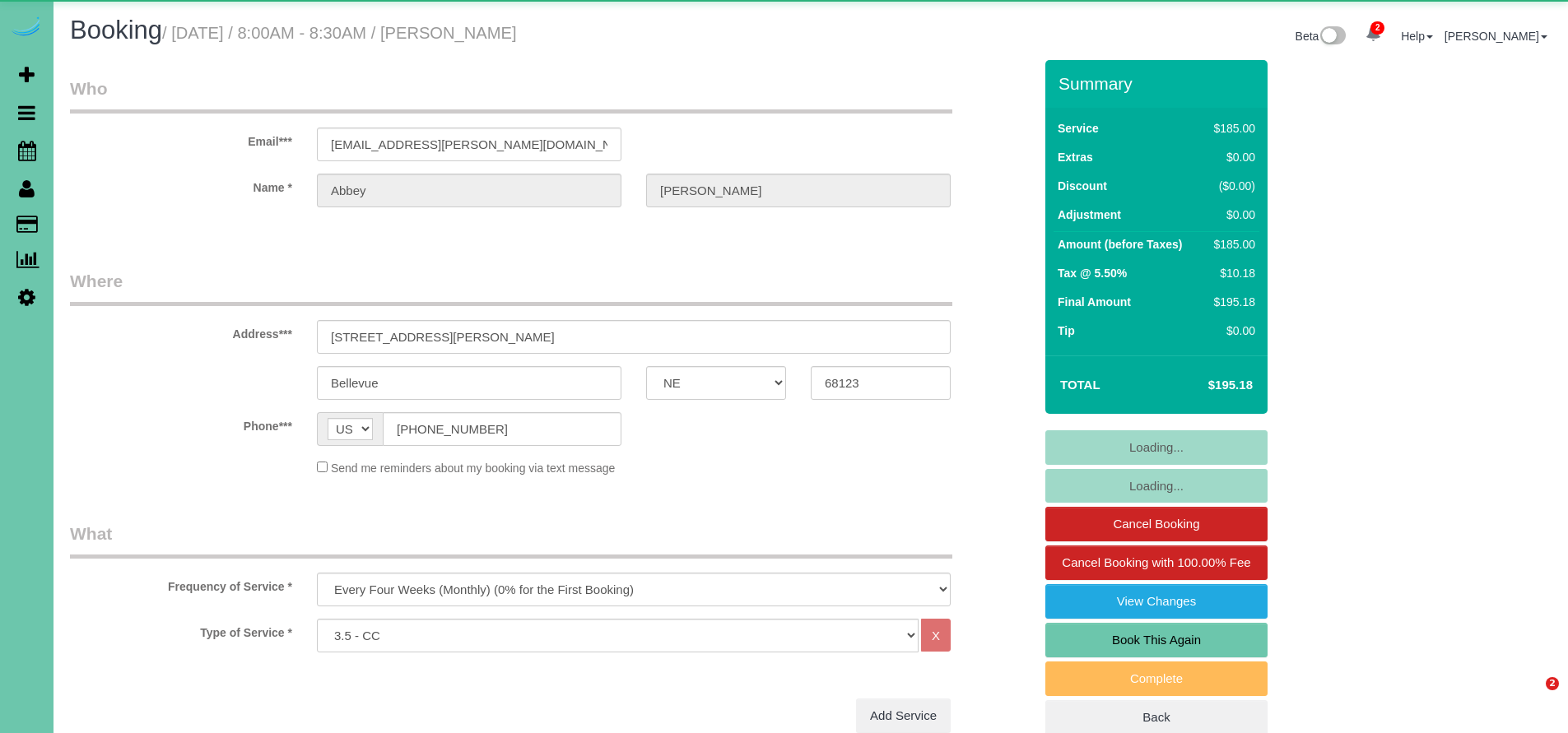
select select "NE"
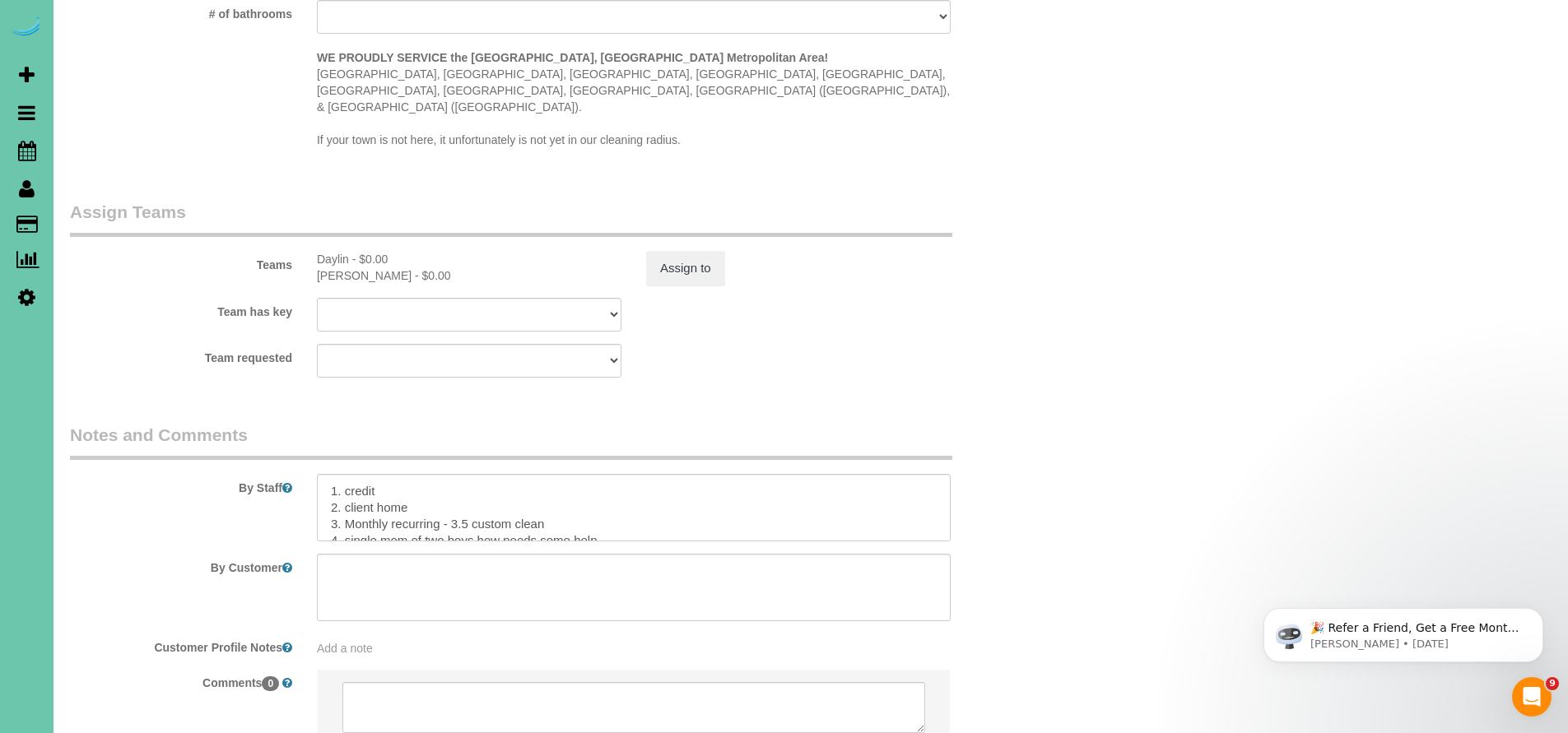
scroll to position [1482, 0]
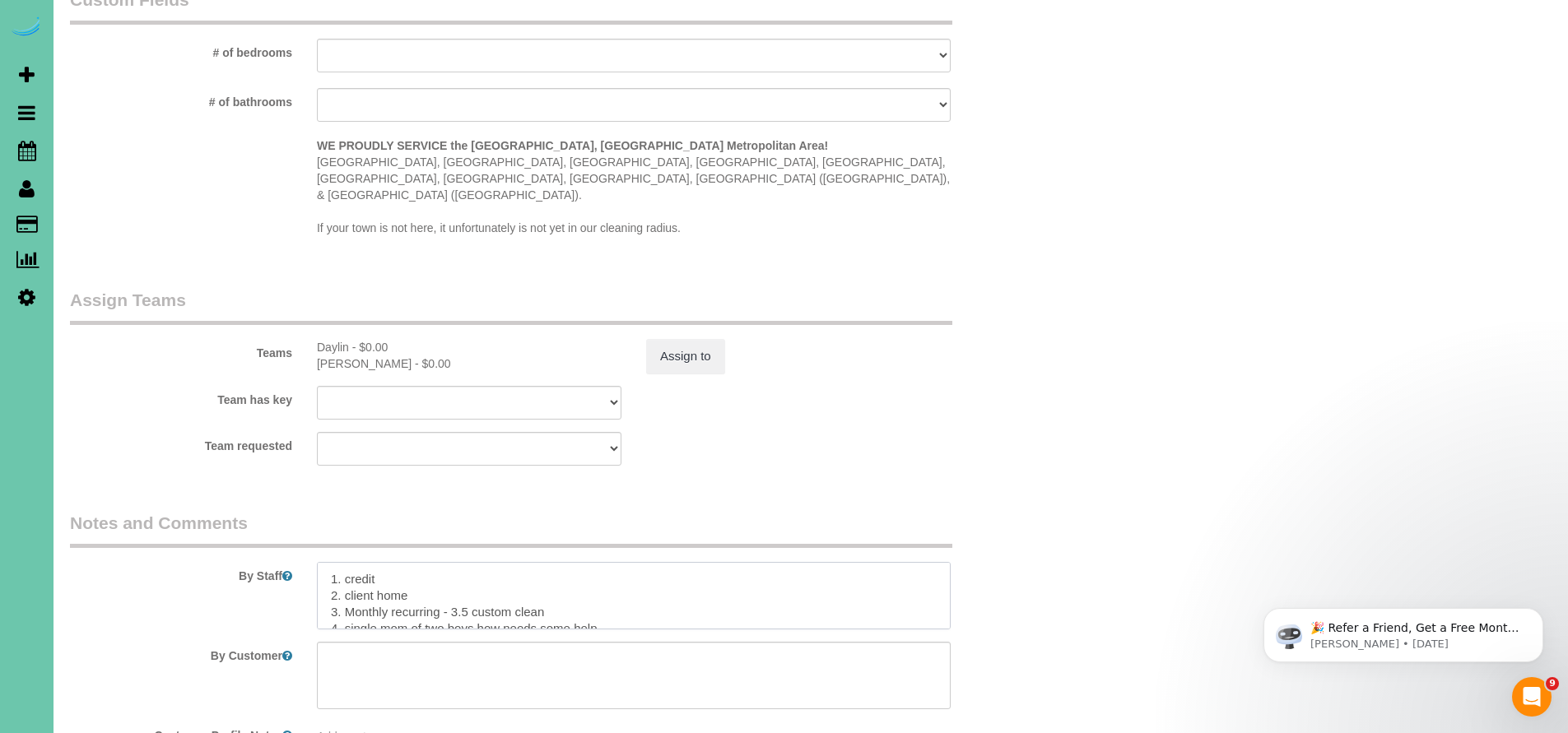
click at [330, 562] on textarea at bounding box center [633, 595] width 633 height 67
click at [332, 562] on textarea at bounding box center [633, 595] width 633 height 67
drag, startPoint x: 339, startPoint y: 540, endPoint x: 419, endPoint y: 555, distance: 81.4
click at [419, 562] on textarea at bounding box center [633, 595] width 633 height 67
click at [476, 584] on textarea at bounding box center [633, 595] width 633 height 67
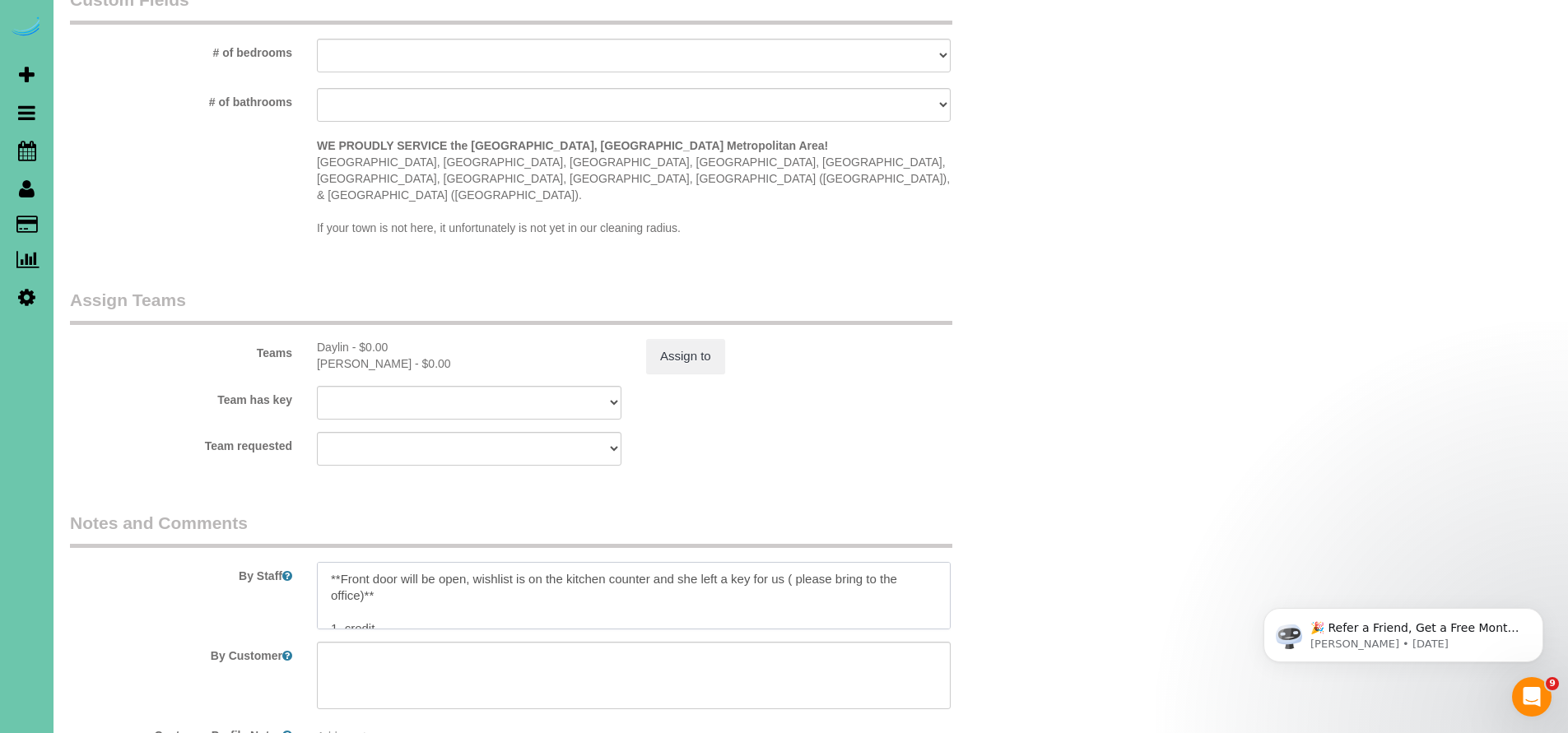
click at [466, 562] on textarea at bounding box center [633, 595] width 633 height 67
drag, startPoint x: 398, startPoint y: 555, endPoint x: 306, endPoint y: 542, distance: 92.9
click at [306, 562] on div at bounding box center [633, 595] width 658 height 67
click at [330, 562] on textarea at bounding box center [633, 595] width 633 height 67
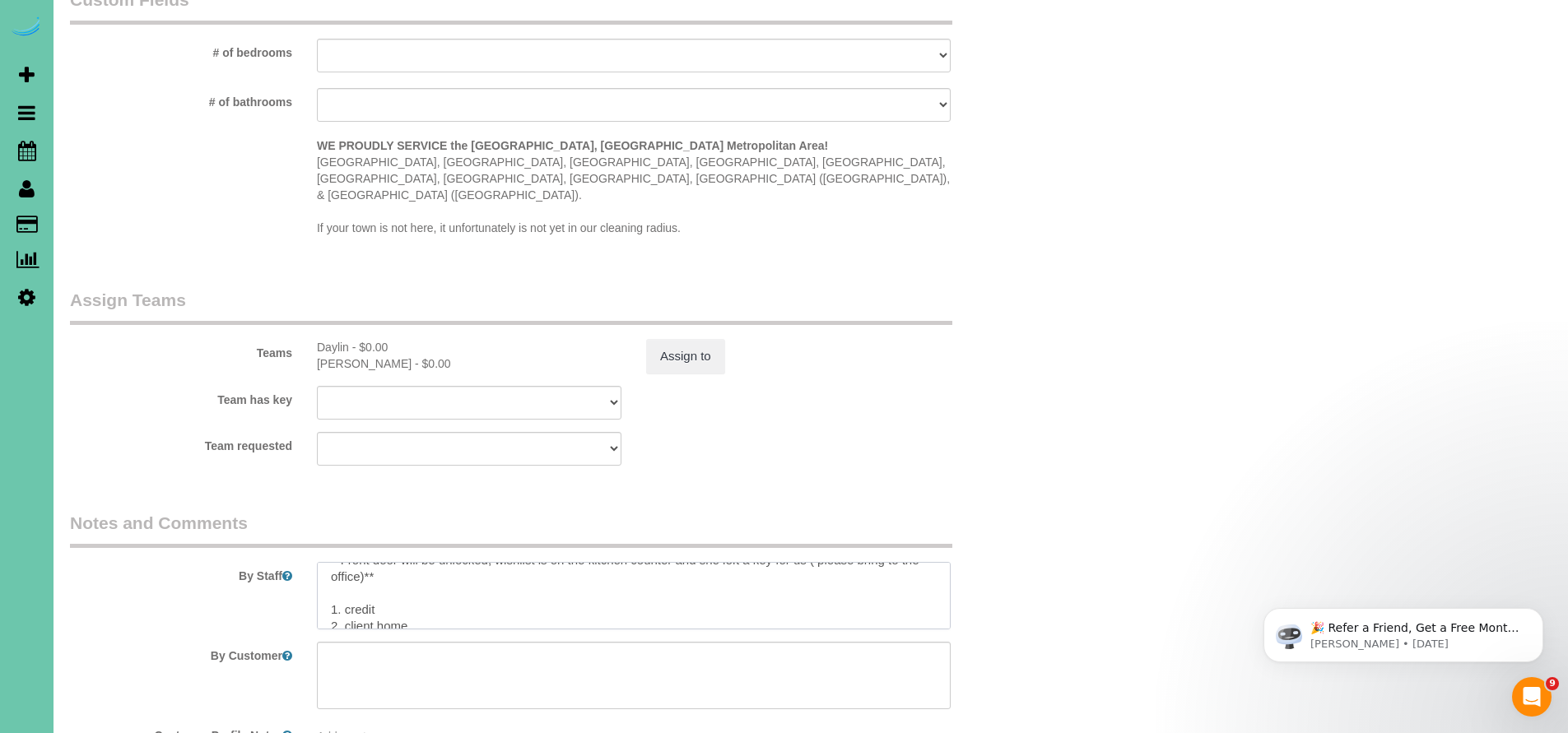
click at [403, 562] on textarea at bounding box center [633, 595] width 633 height 67
click at [343, 562] on textarea at bounding box center [633, 595] width 633 height 67
paste textarea "**La puerta principal estará abierta, la lista de deseos está en la encimera de…"
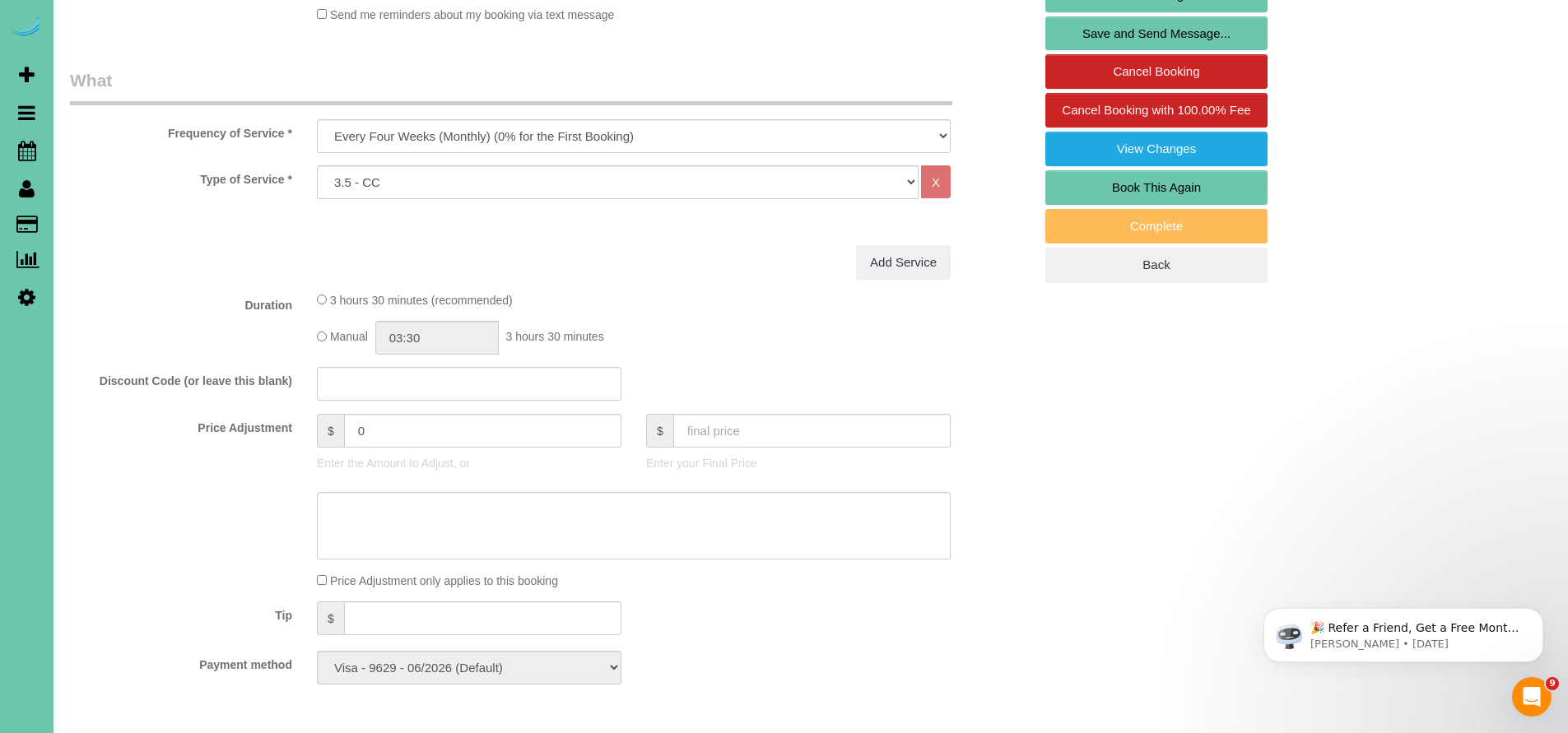
scroll to position [0, 0]
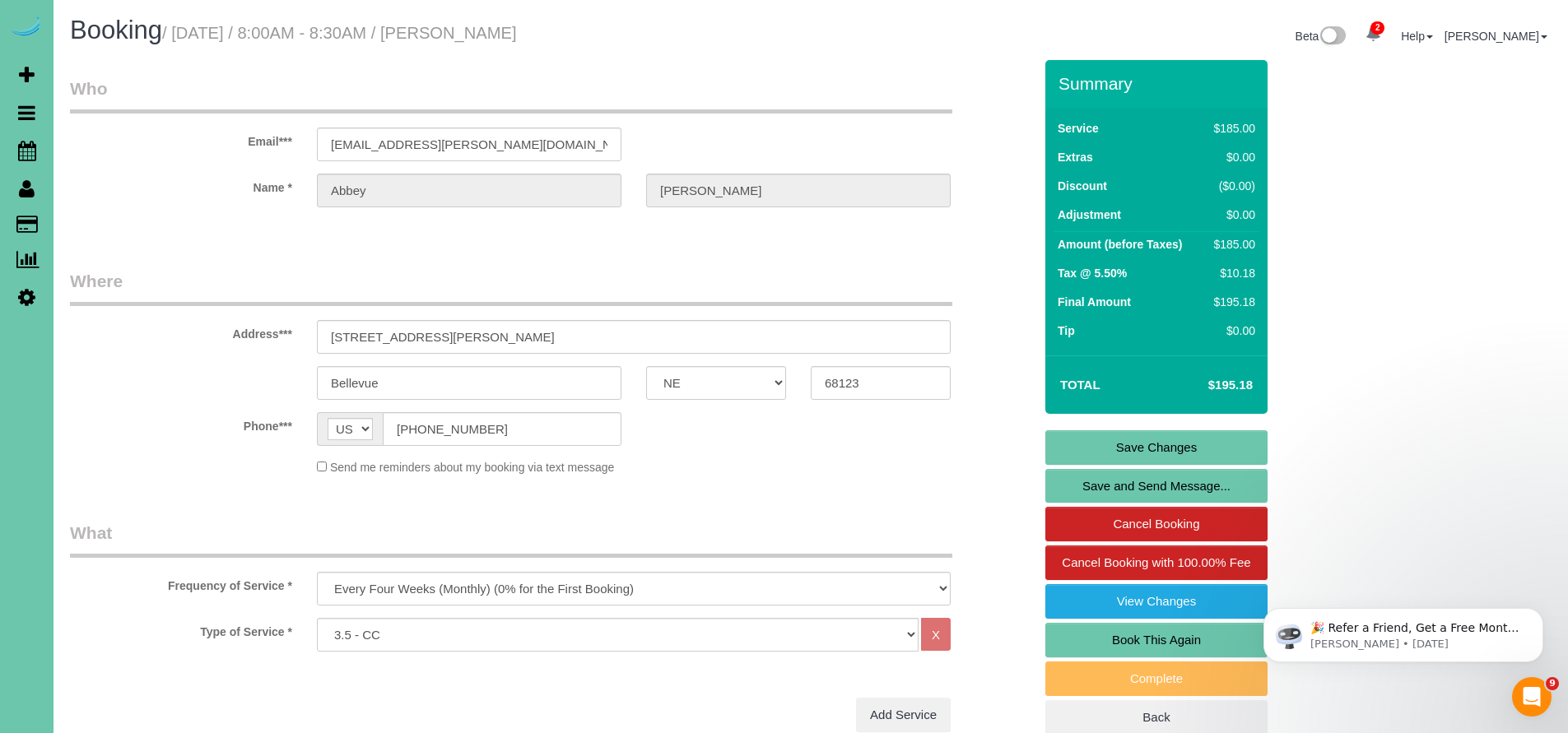
type textarea "**Front door will be unlocked, wishlist is on the kitchen counter and she left …"
click at [1179, 444] on link "Save Changes" at bounding box center [1156, 447] width 223 height 34
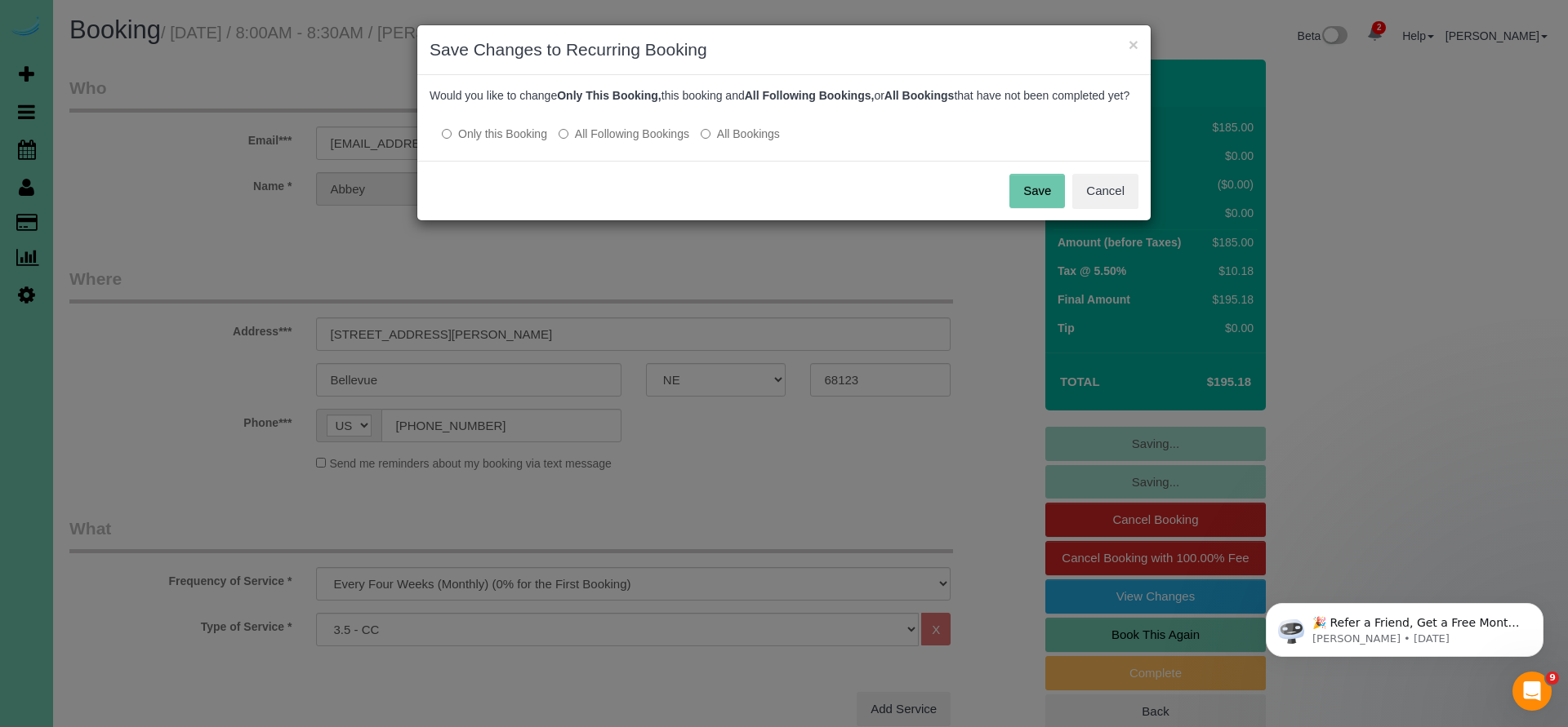
click at [1038, 201] on button "Save" at bounding box center [1036, 190] width 55 height 34
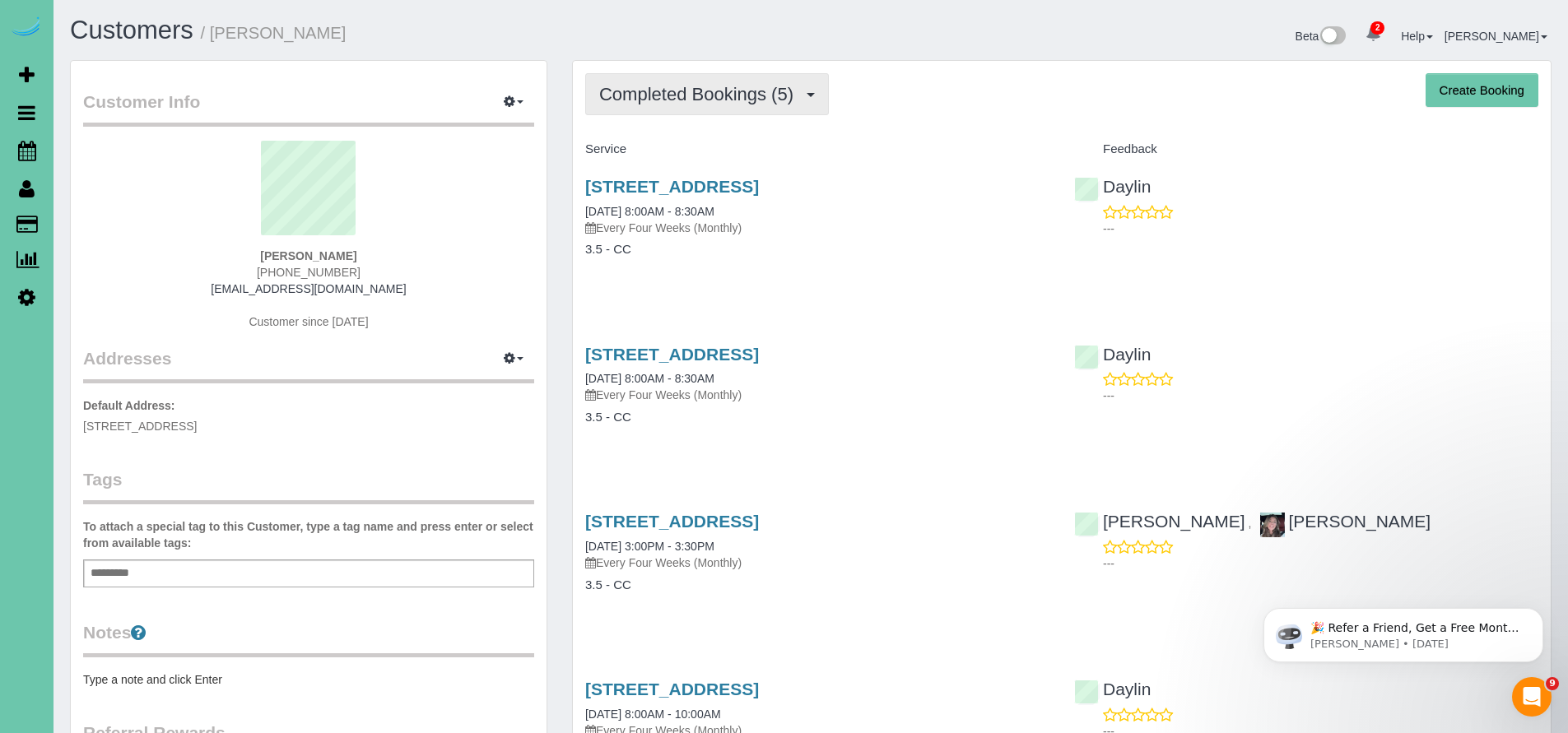
click at [721, 99] on span "Completed Bookings (5)" at bounding box center [700, 94] width 202 height 20
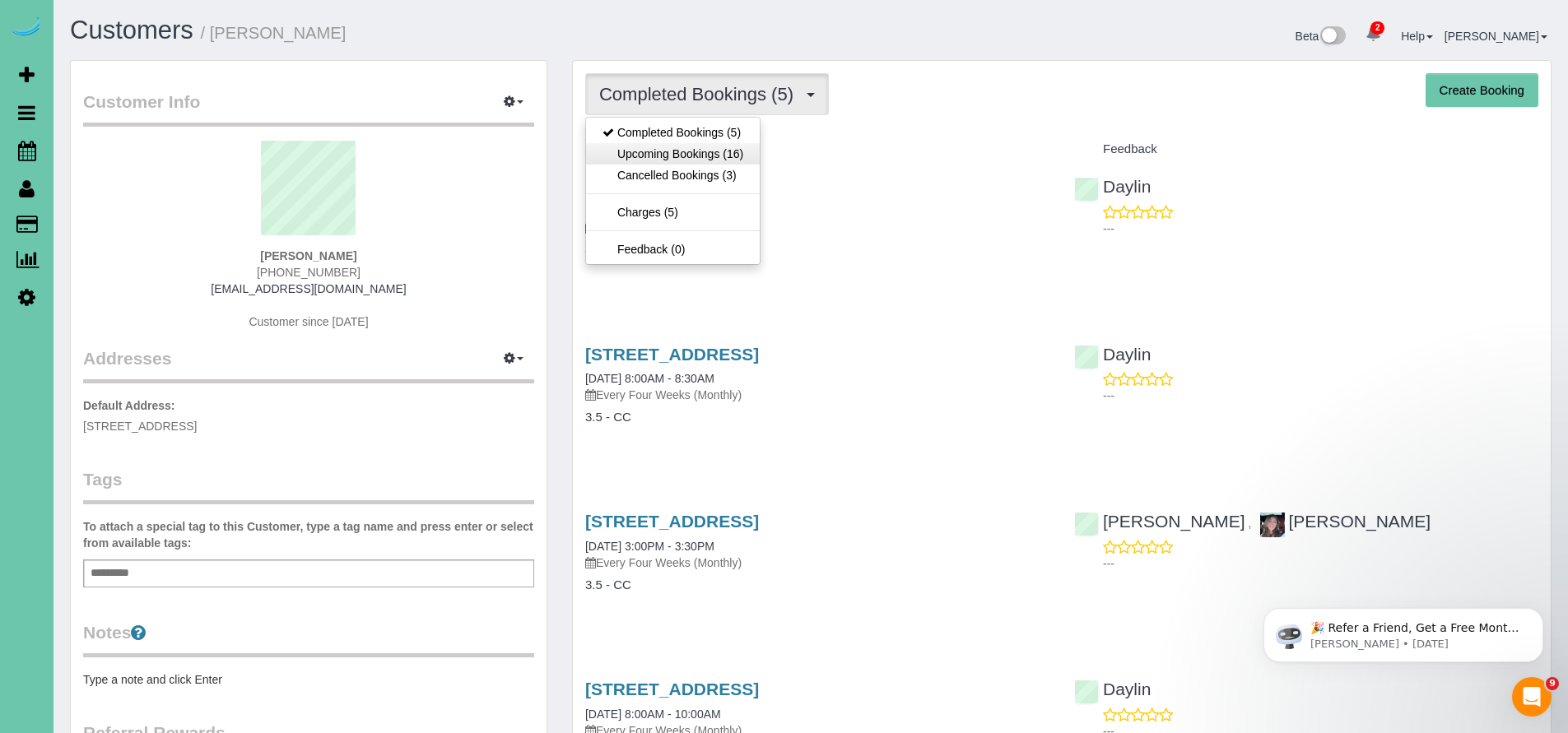
click at [689, 150] on link "Upcoming Bookings (16)" at bounding box center [672, 154] width 174 height 21
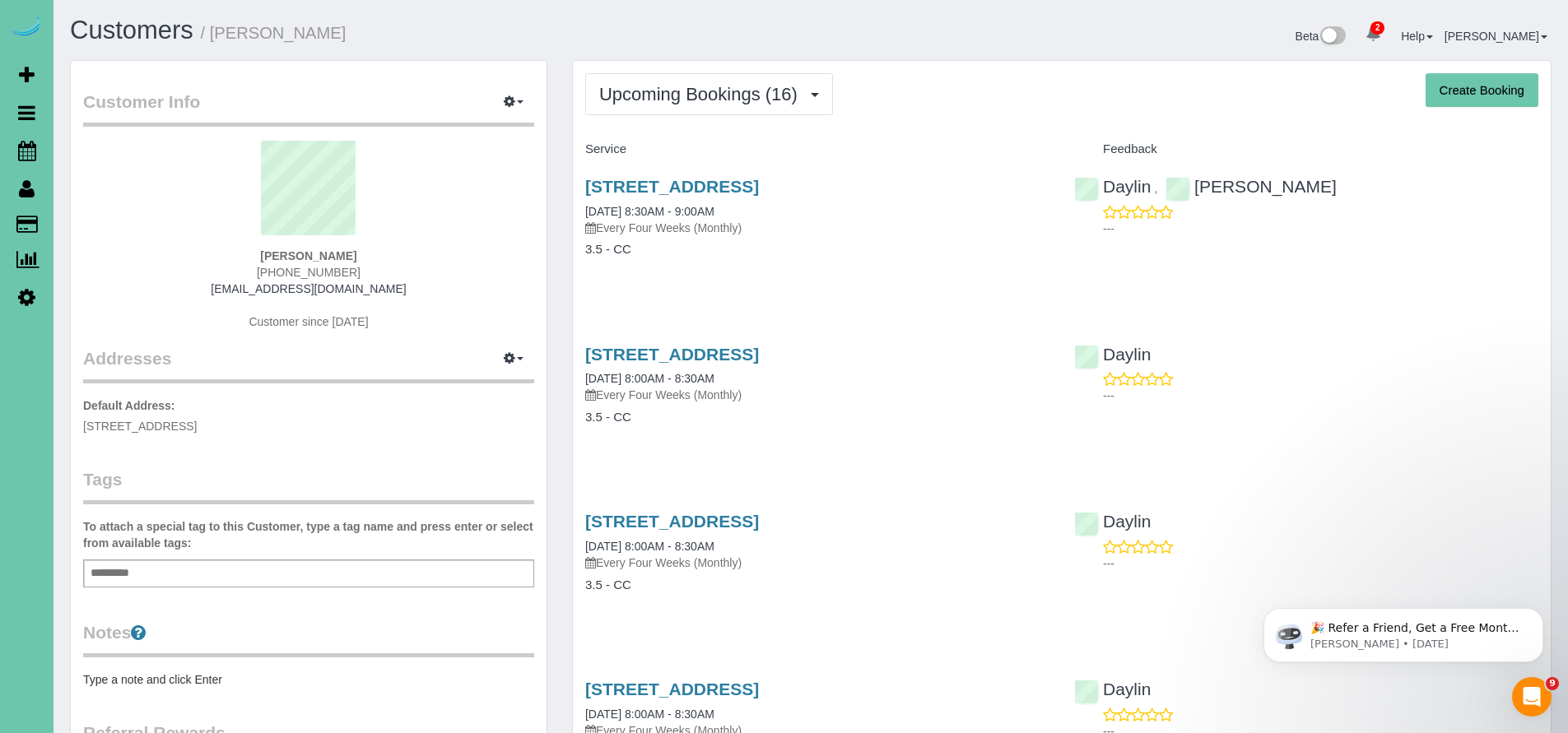
click at [22, 227] on icon at bounding box center [27, 223] width 21 height 15
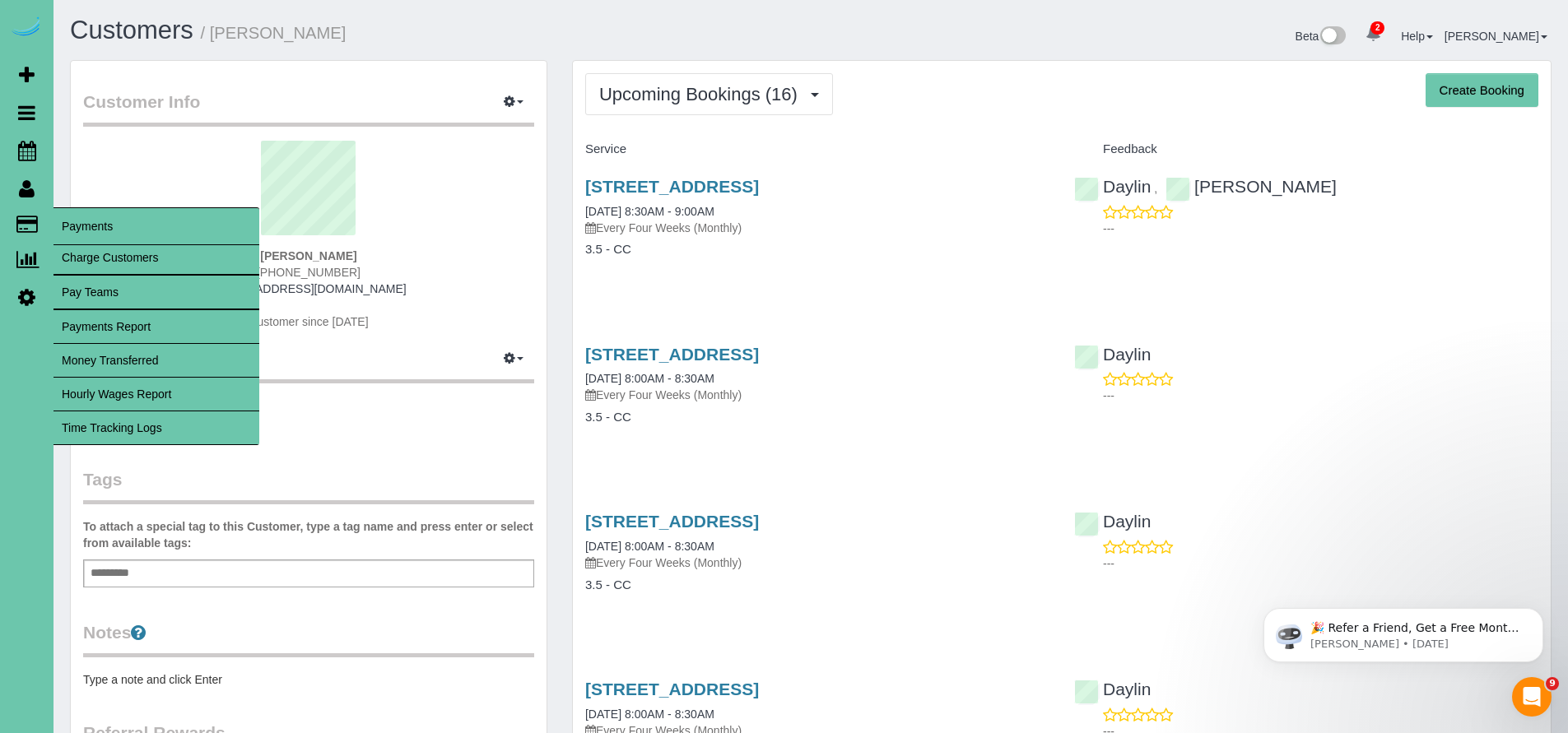
click at [90, 419] on link "Time Tracking Logs" at bounding box center [156, 427] width 206 height 33
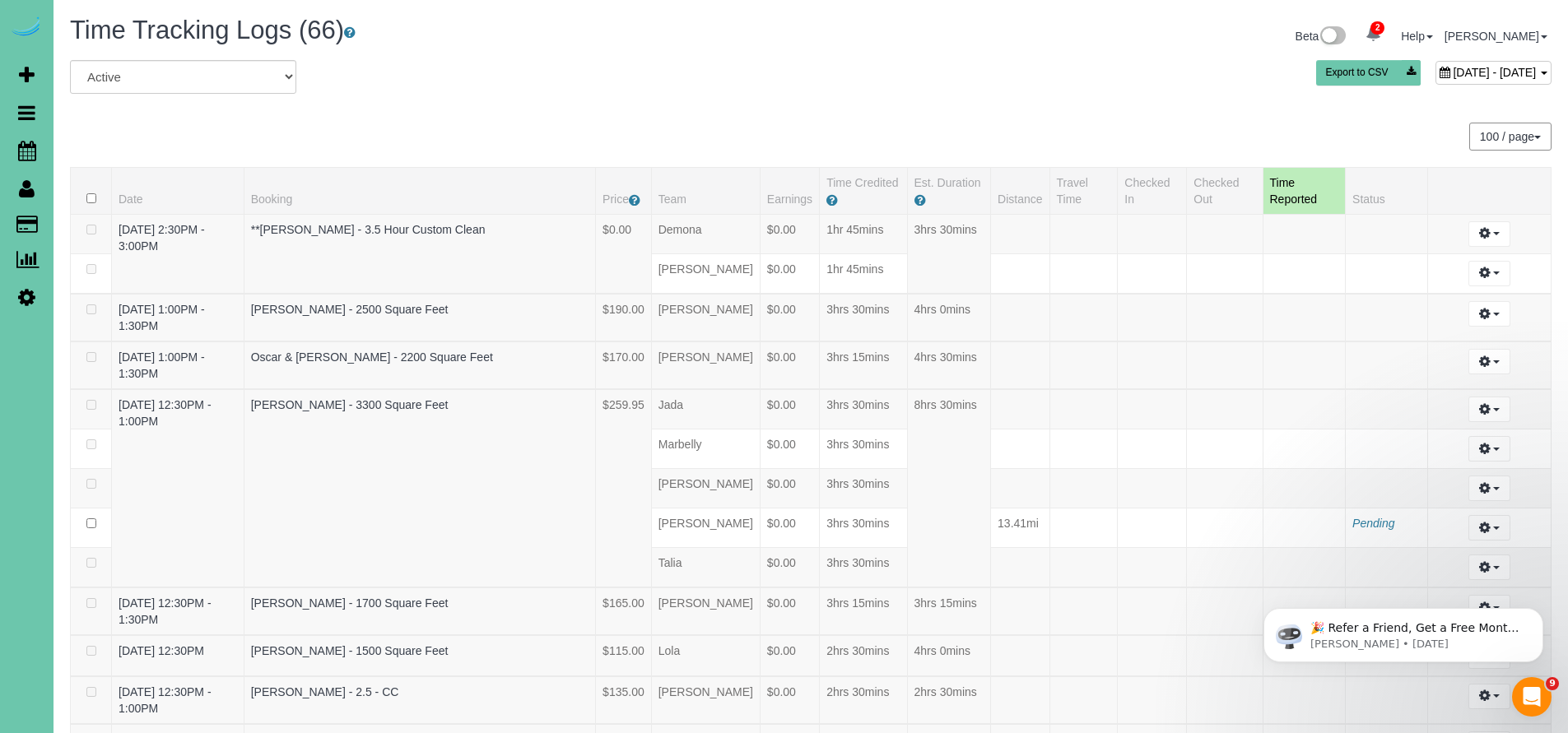
click at [1534, 133] on button "100 / page" at bounding box center [1510, 137] width 82 height 28
click at [1421, 132] on div "100 / page 10 / page 20 / page 30 / page 40 / page 50 / page 100 / page" at bounding box center [810, 137] width 1481 height 28
click at [1452, 67] on span "[DATE] - [DATE]" at bounding box center [1494, 72] width 83 height 13
type input "**********"
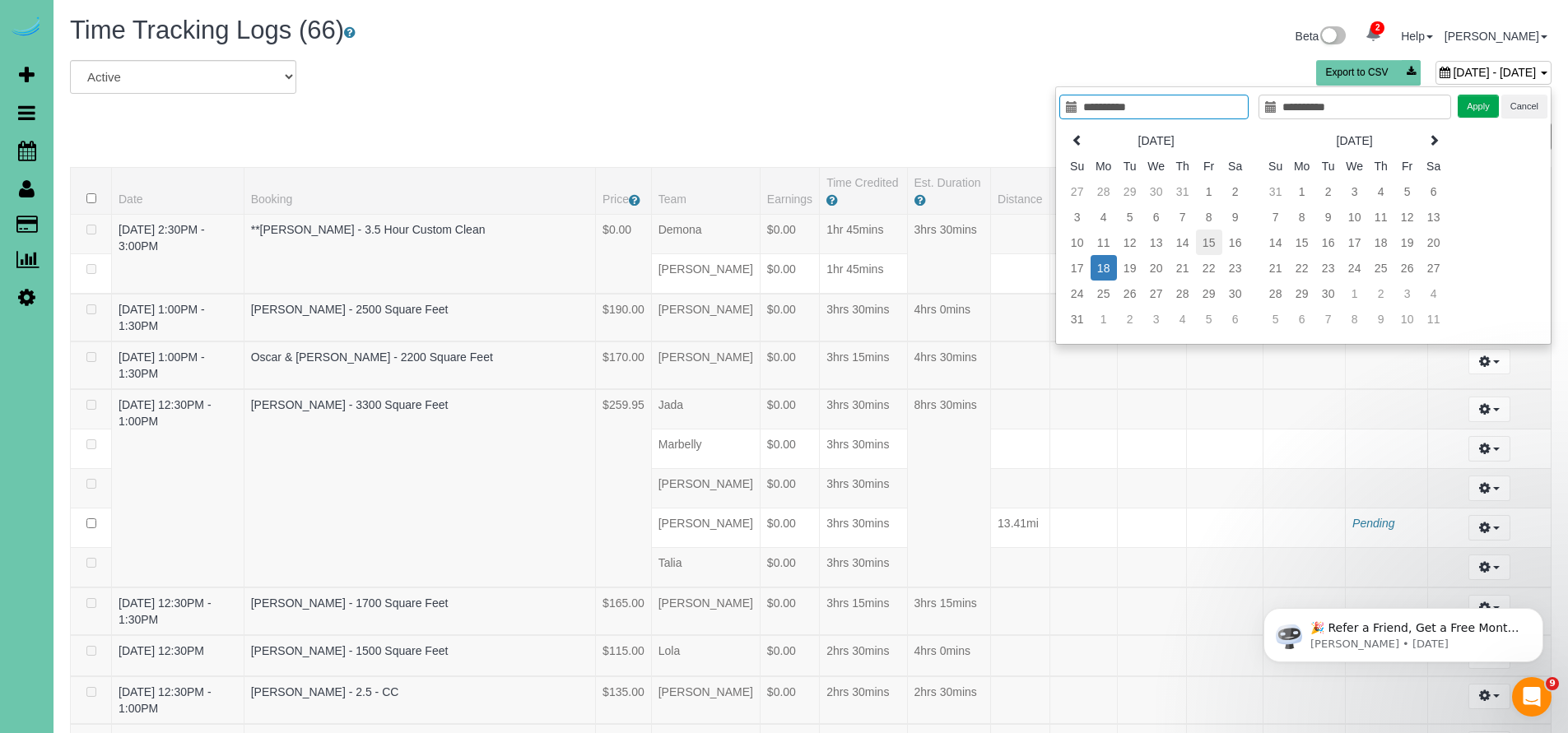
type input "**********"
click at [1210, 241] on td "15" at bounding box center [1209, 242] width 27 height 26
type input "**********"
click at [1481, 100] on button "Apply" at bounding box center [1478, 106] width 42 height 24
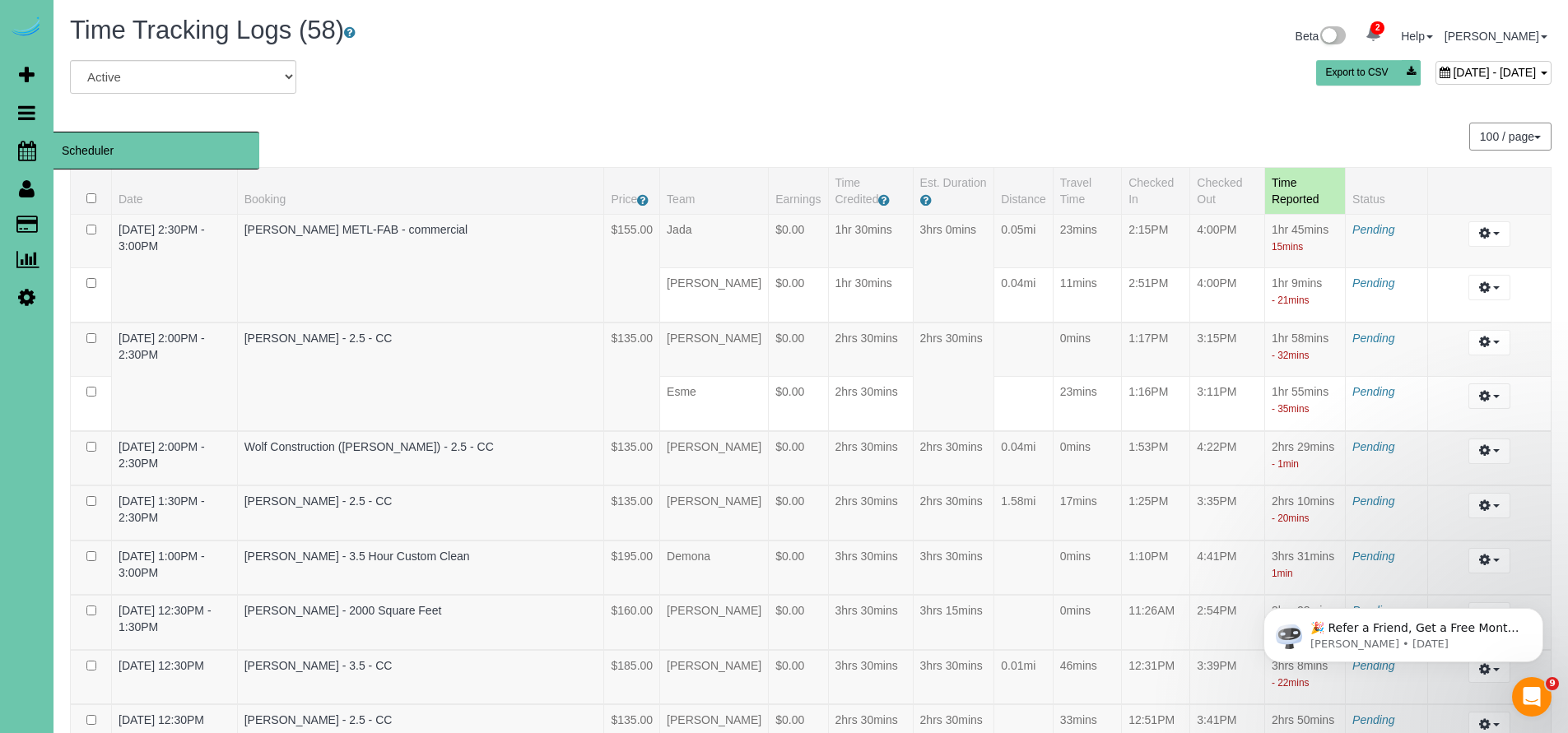
click at [150, 148] on span "Scheduler" at bounding box center [156, 150] width 206 height 38
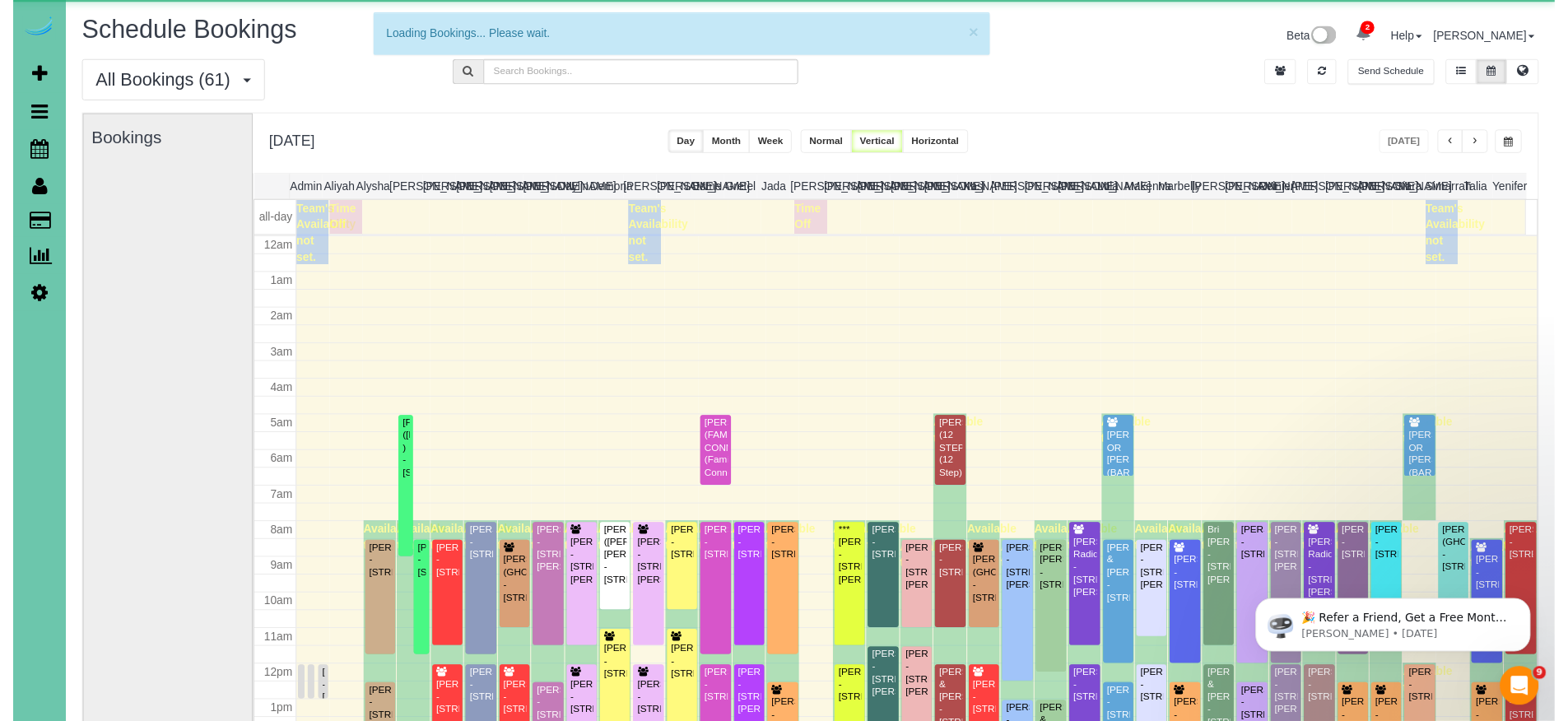
scroll to position [217, 0]
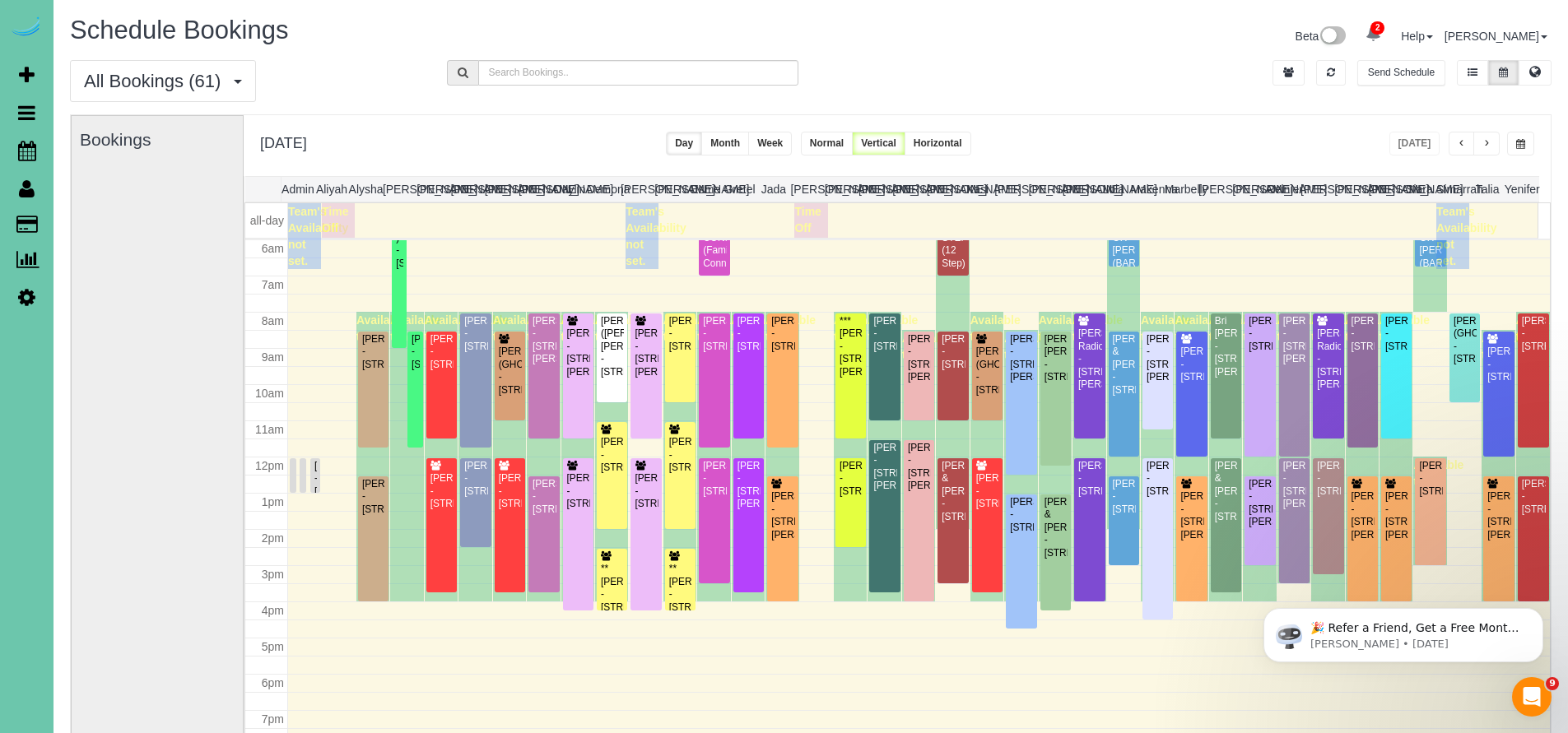
click at [1517, 143] on span "button" at bounding box center [1520, 143] width 9 height 10
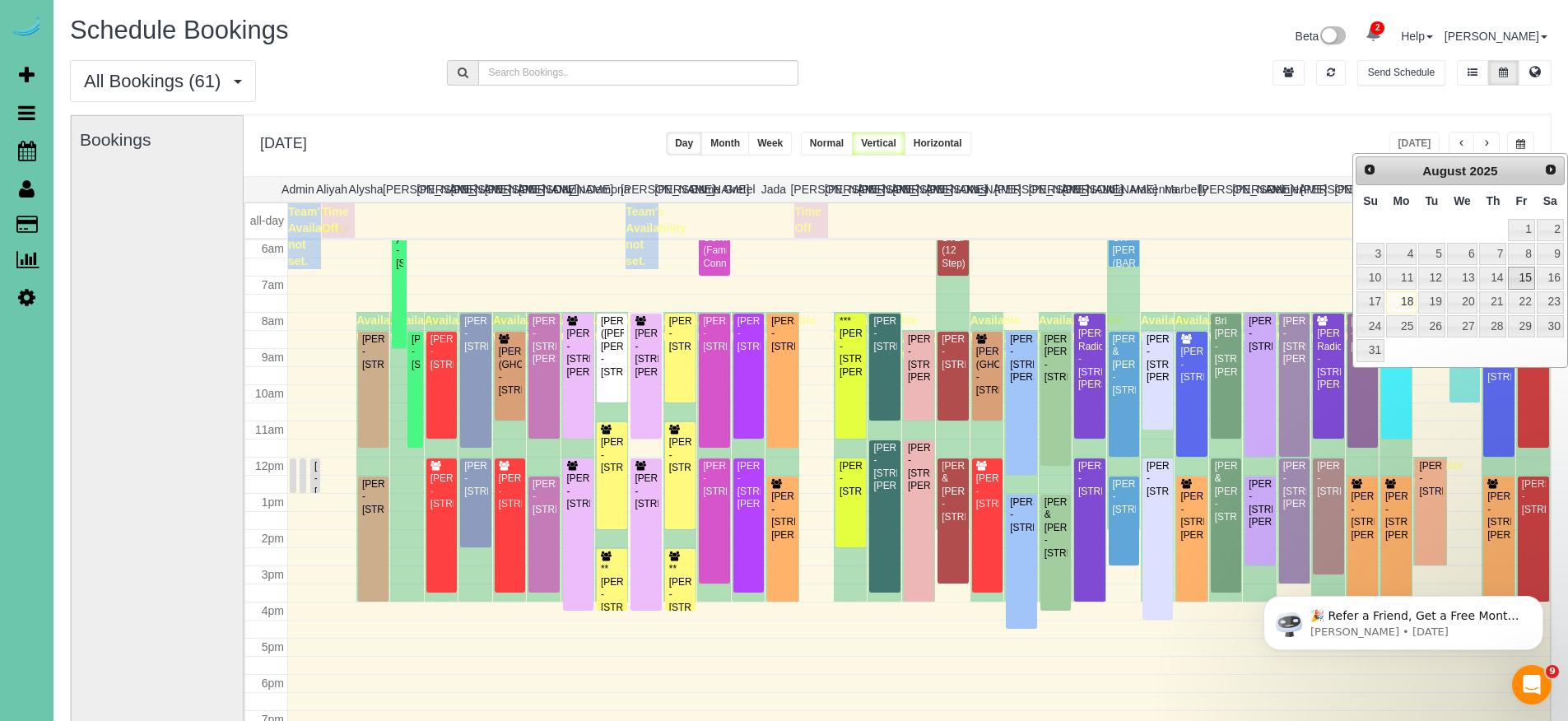
click at [1521, 275] on link "15" at bounding box center [1521, 277] width 27 height 22
type input "**********"
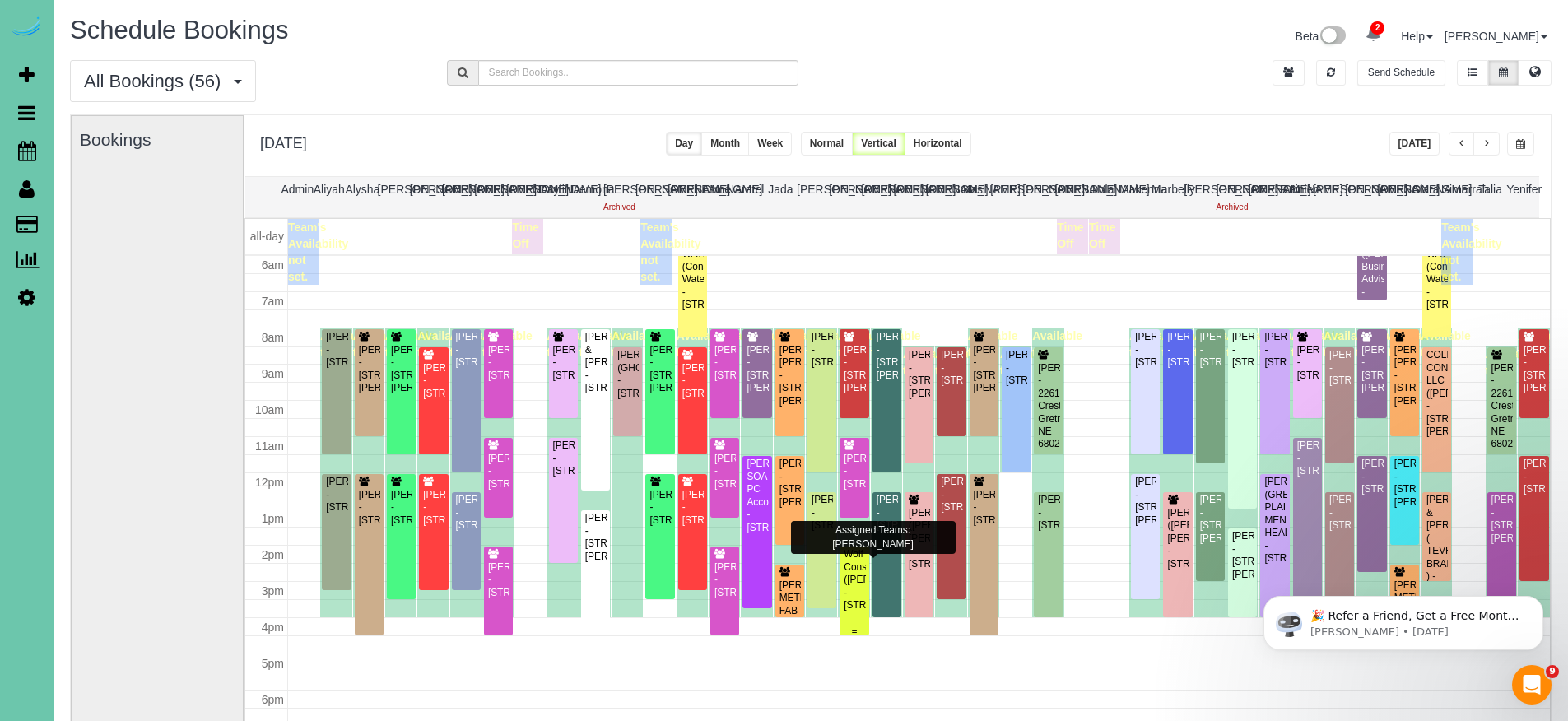
click at [854, 562] on div "Wolf Construction ([PERSON_NAME]) - [STREET_ADDRESS]" at bounding box center [853, 580] width 22 height 64
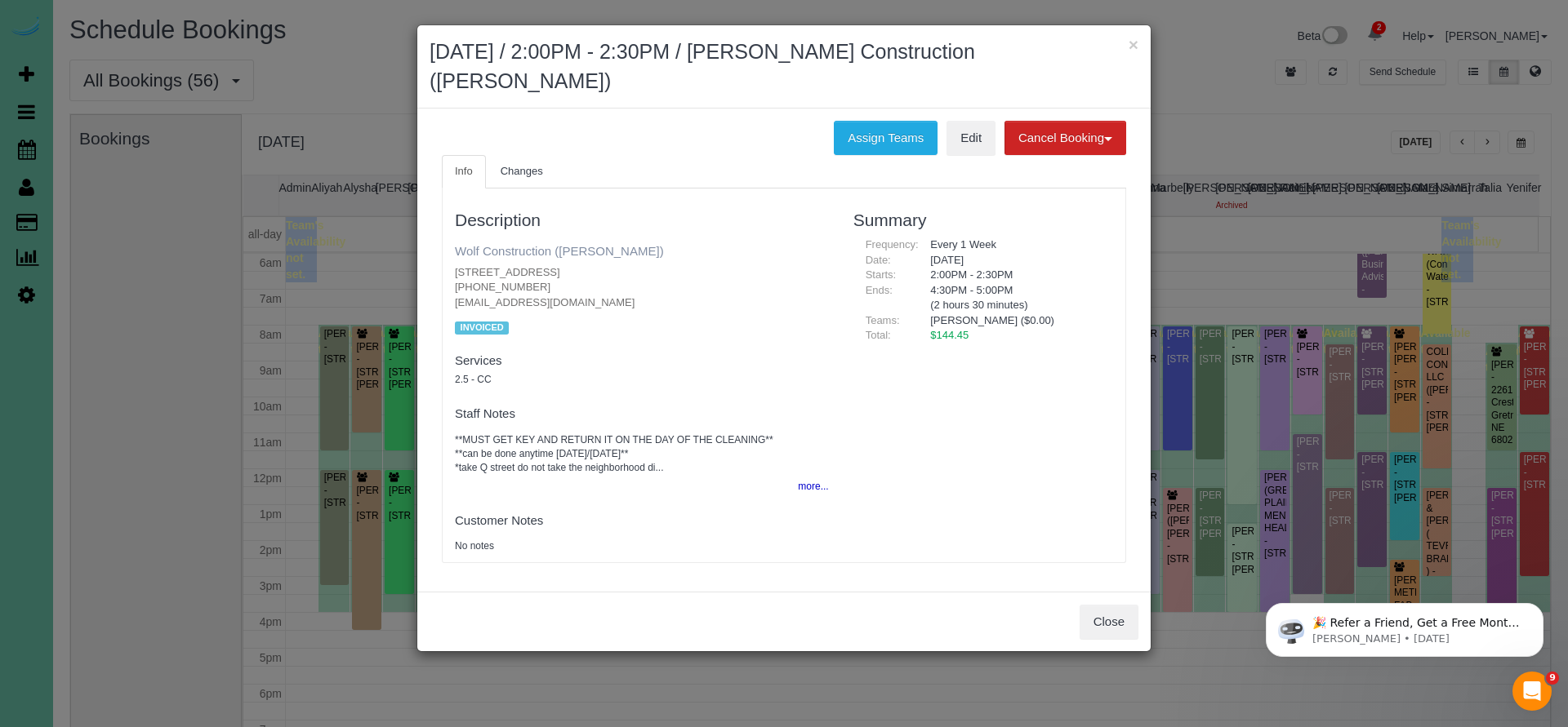
click at [549, 244] on link "Wolf Construction ([PERSON_NAME])" at bounding box center [559, 251] width 209 height 14
click at [1123, 604] on button "Close" at bounding box center [1108, 621] width 59 height 34
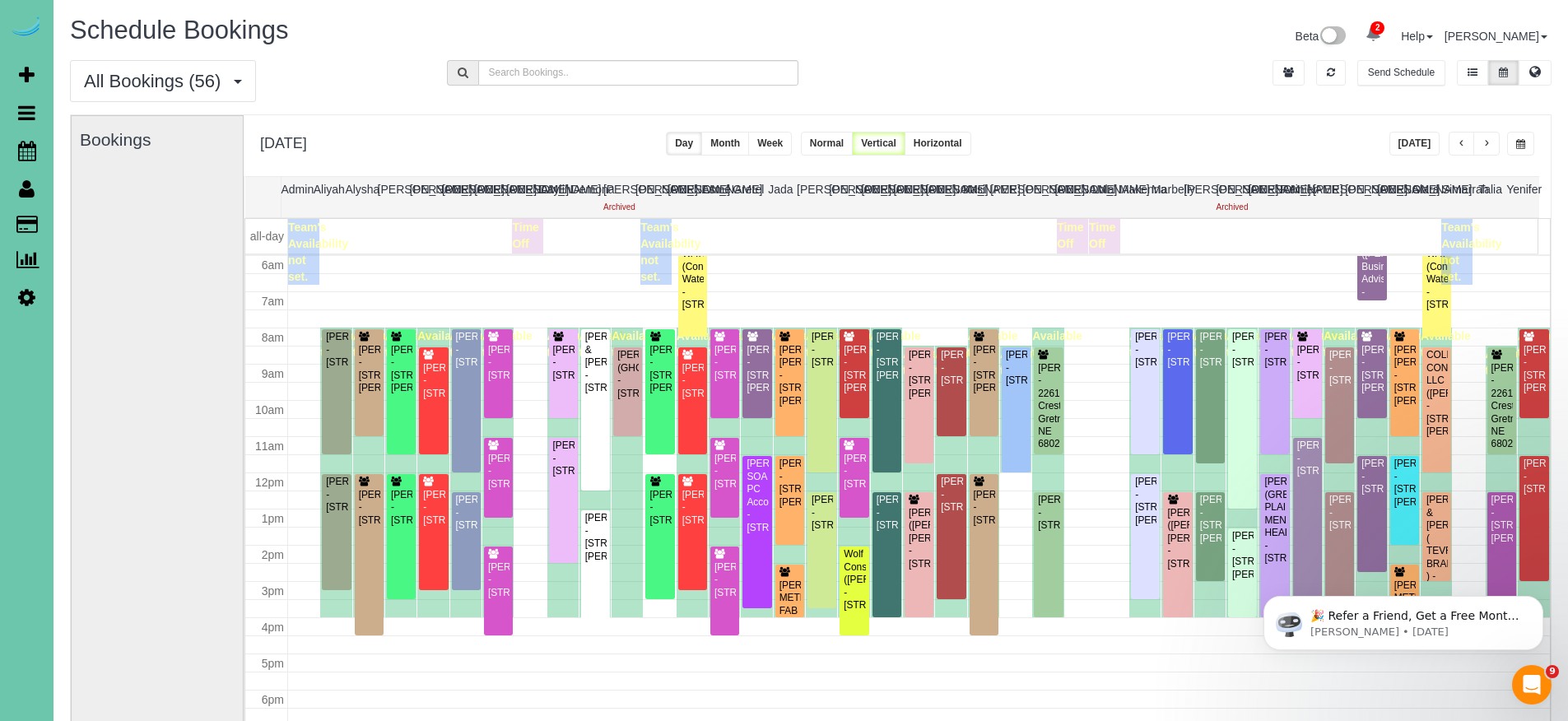
click at [1460, 146] on span "button" at bounding box center [1461, 143] width 8 height 10
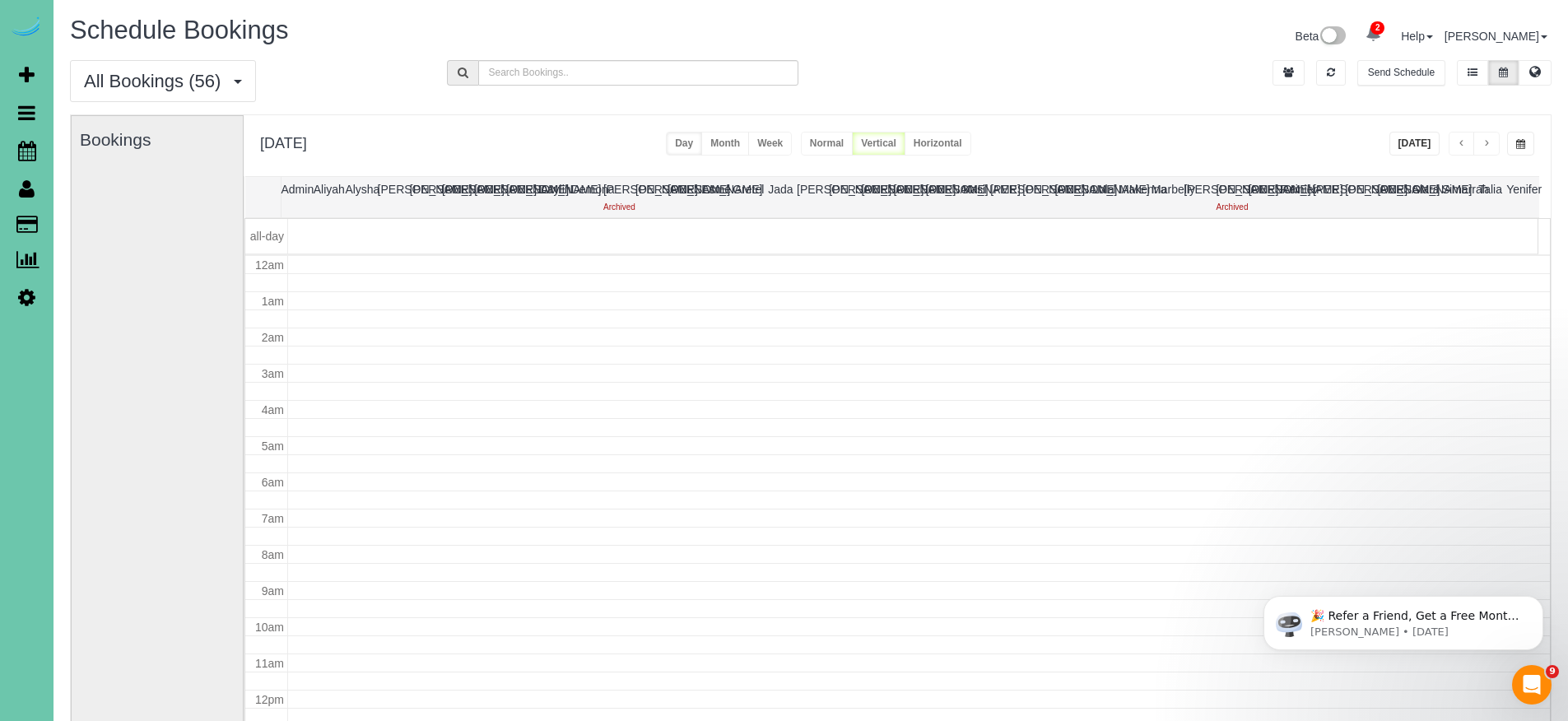
click at [1460, 146] on span "button" at bounding box center [1461, 143] width 8 height 10
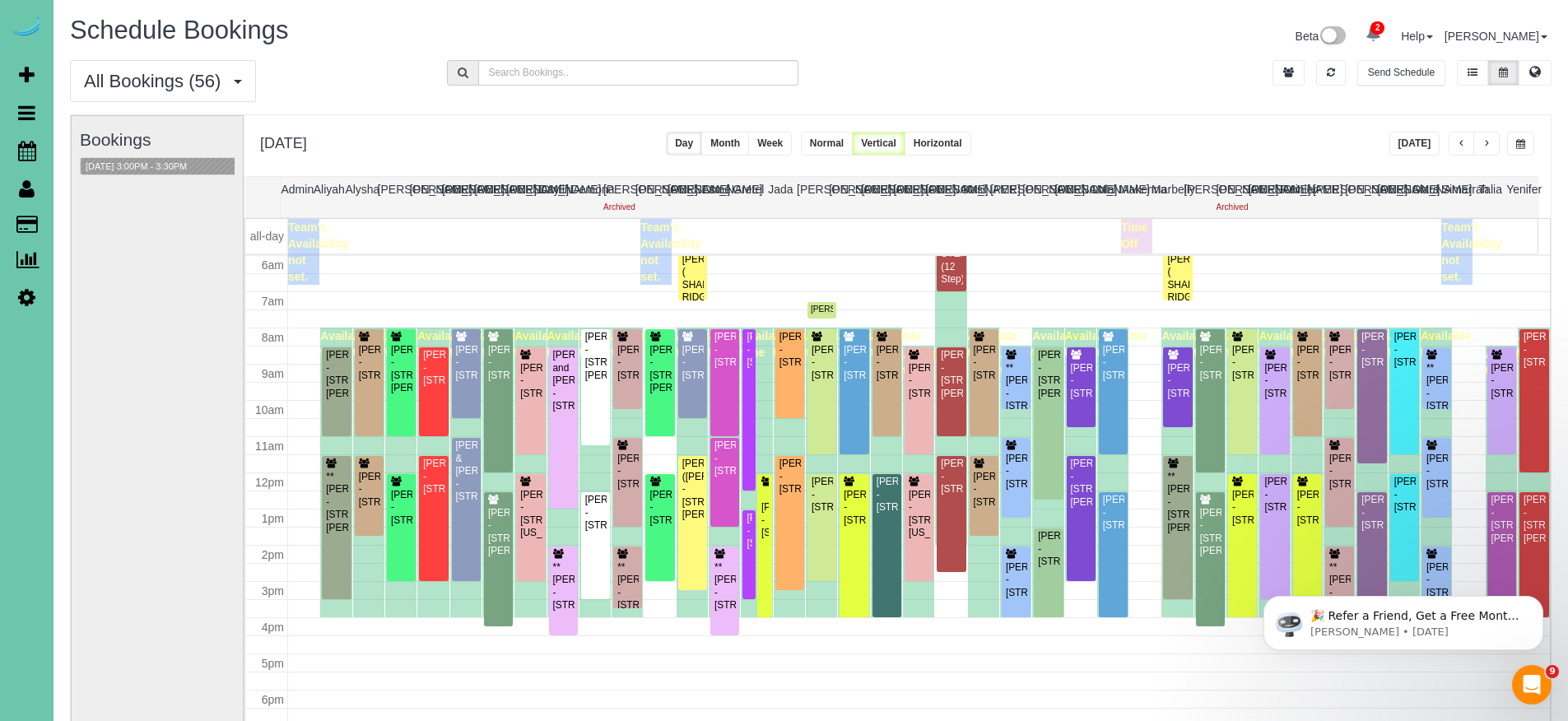
click at [1466, 143] on button "button" at bounding box center [1461, 143] width 27 height 24
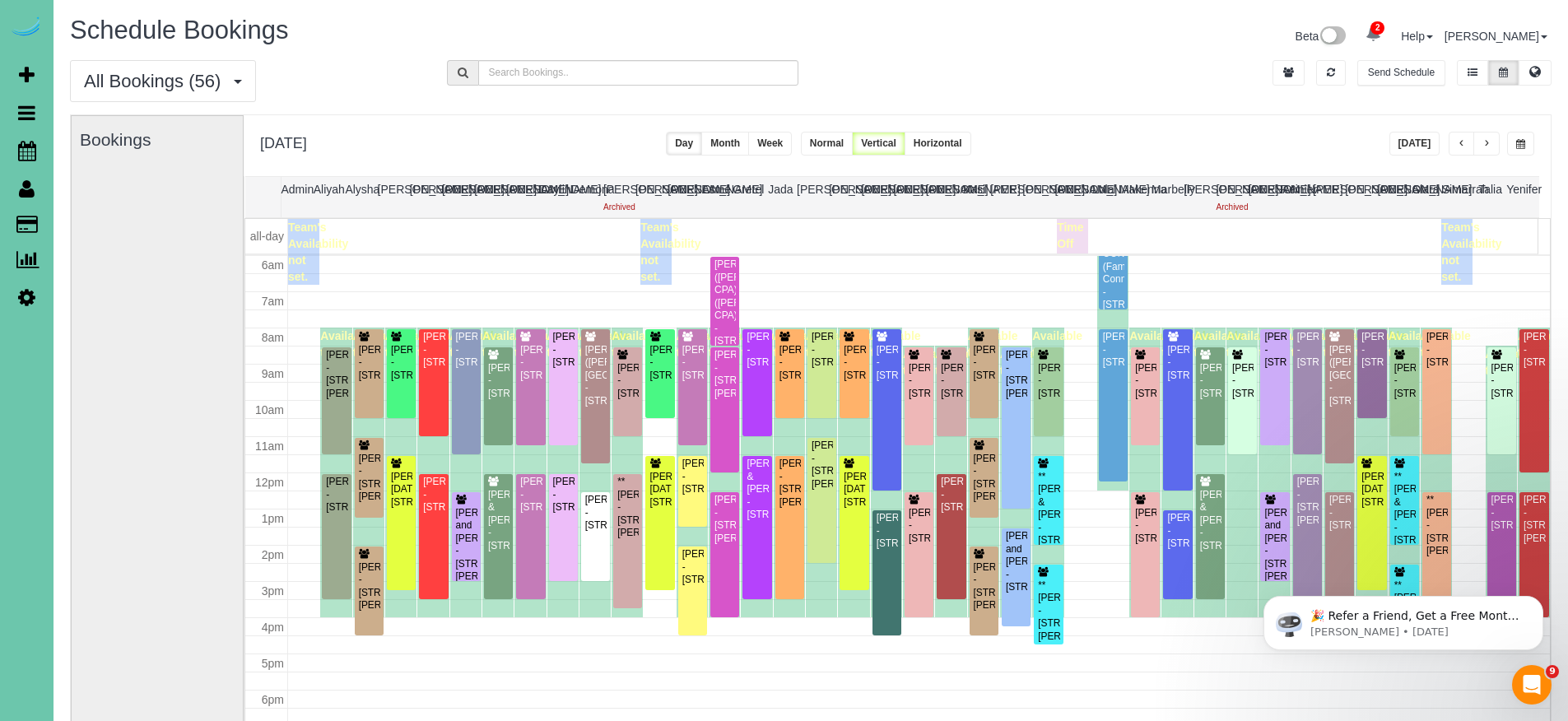
click at [1466, 143] on button "button" at bounding box center [1461, 143] width 27 height 24
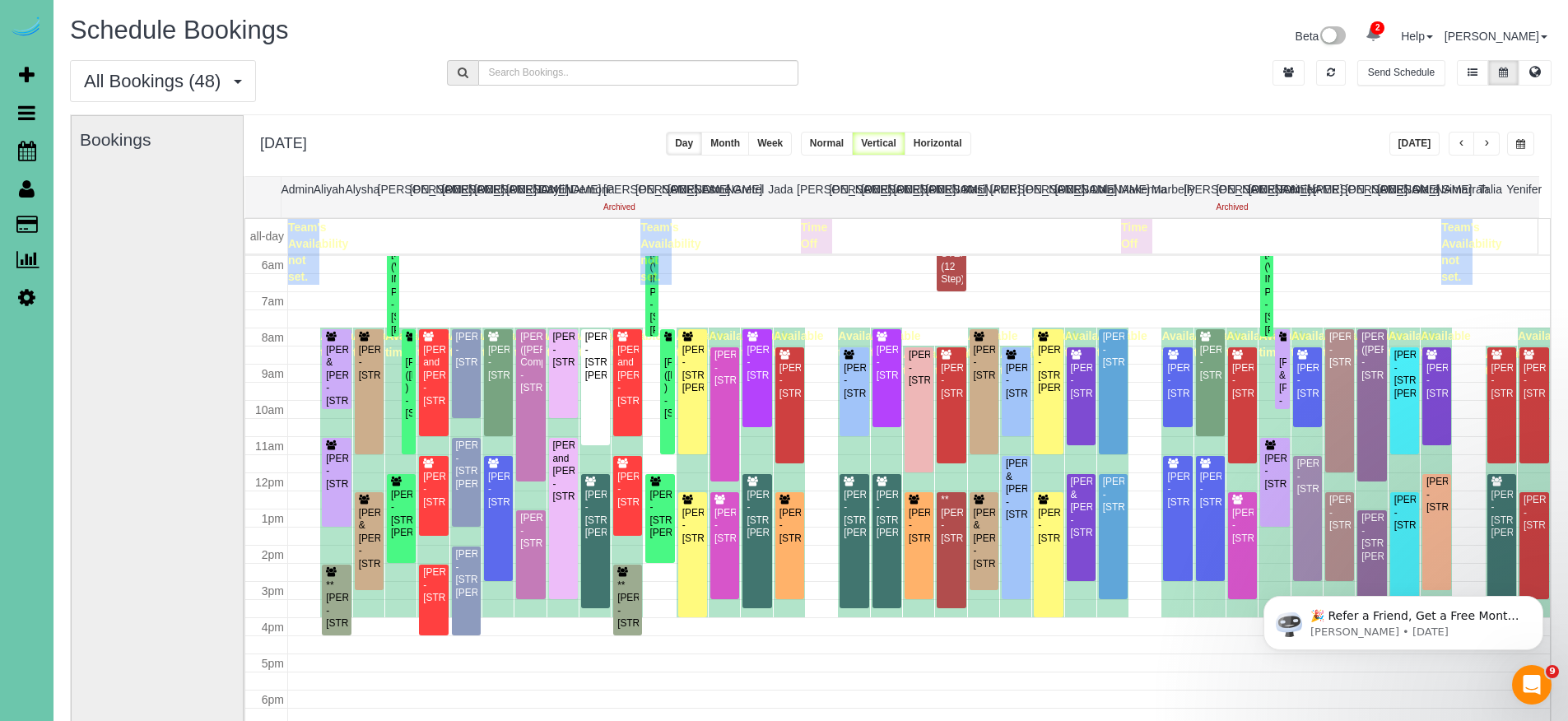
click at [1466, 143] on button "button" at bounding box center [1461, 143] width 27 height 24
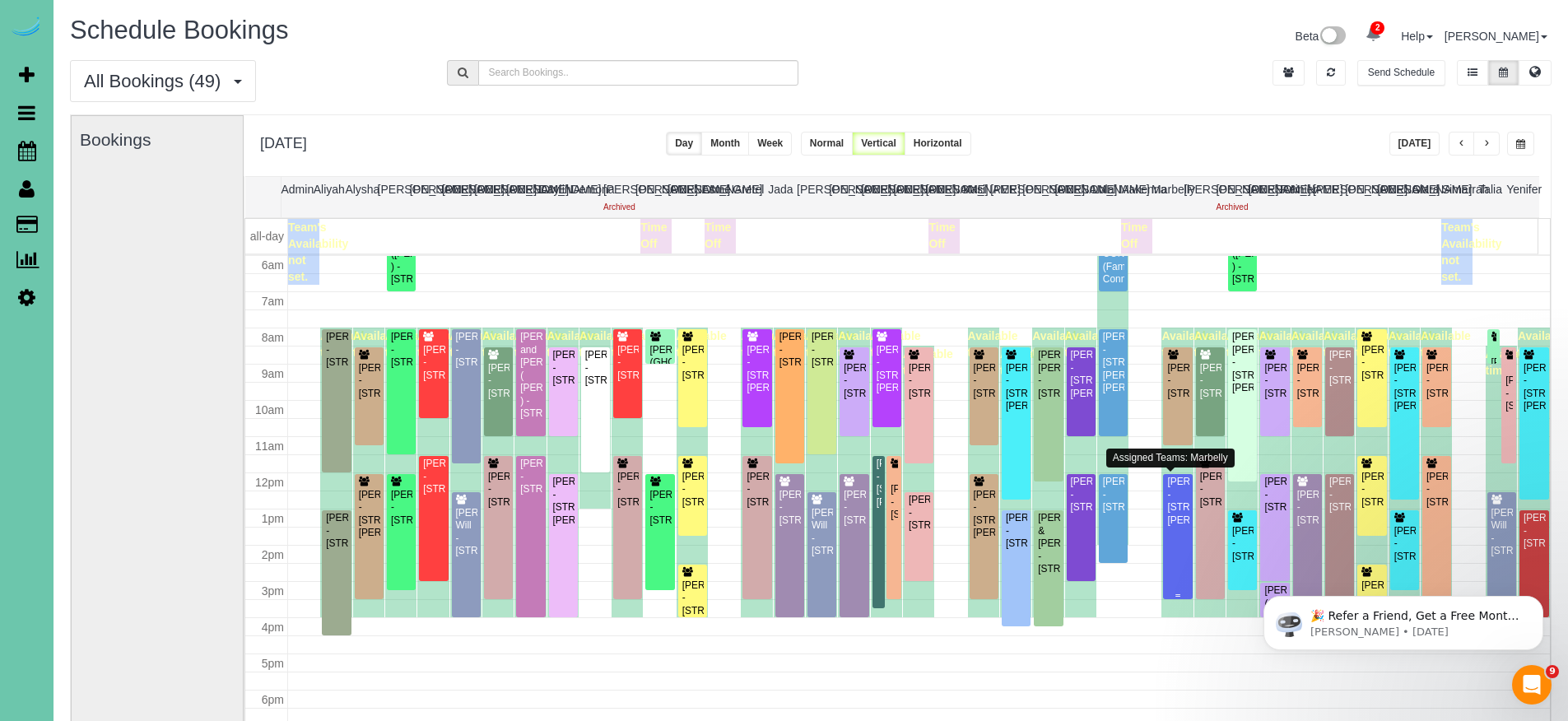
click at [1173, 526] on div "[PERSON_NAME] - [STREET_ADDRESS][PERSON_NAME]" at bounding box center [1177, 501] width 22 height 51
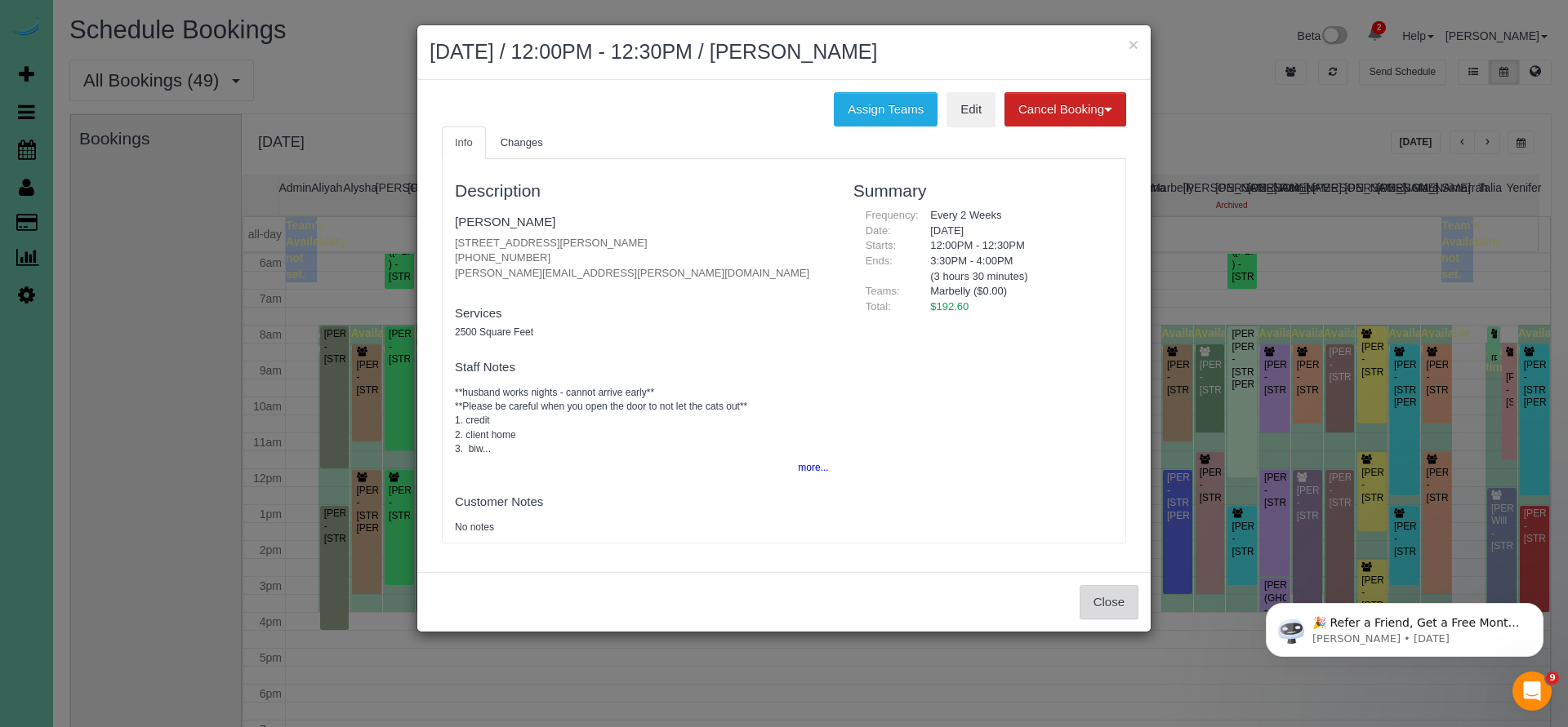
click at [1103, 602] on button "Close" at bounding box center [1108, 602] width 59 height 34
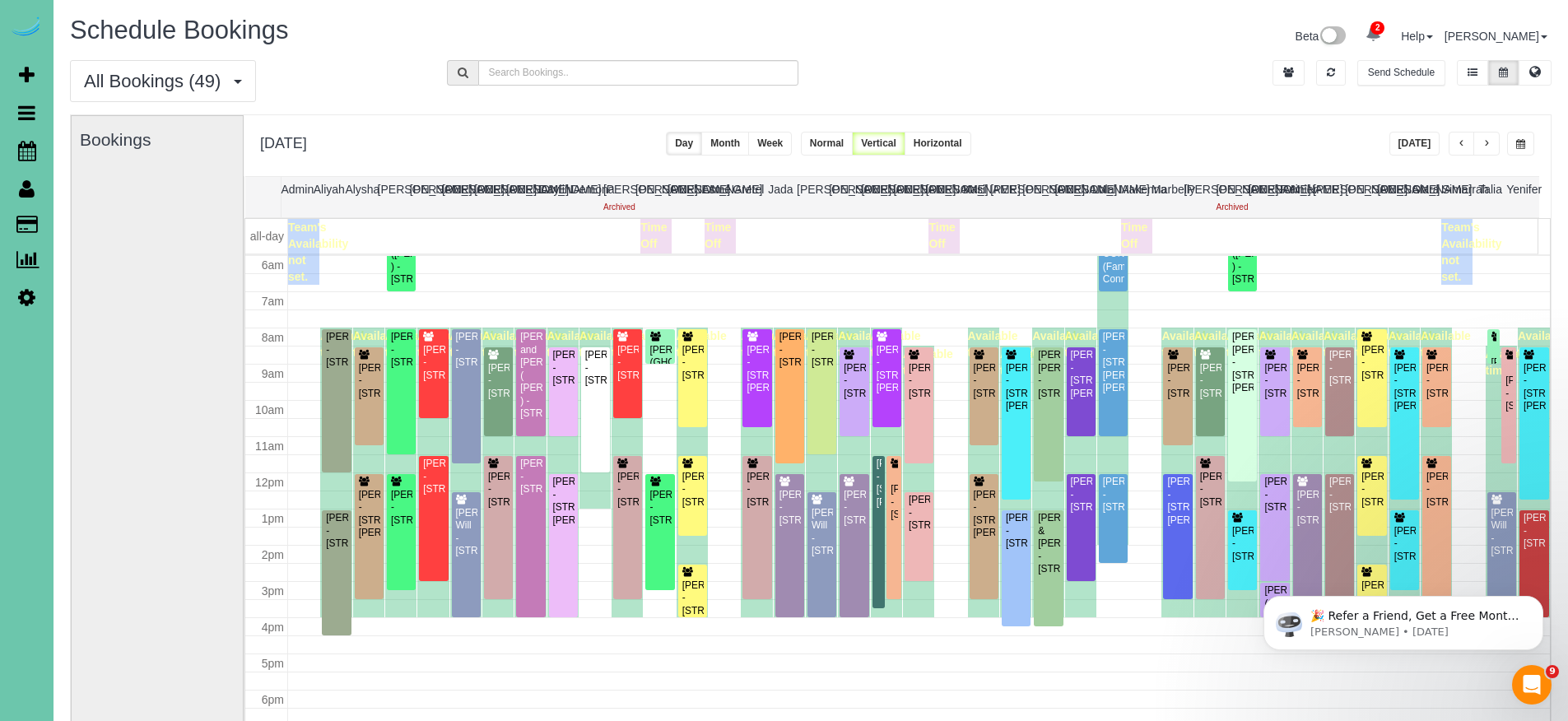
click at [29, 194] on icon at bounding box center [27, 188] width 16 height 19
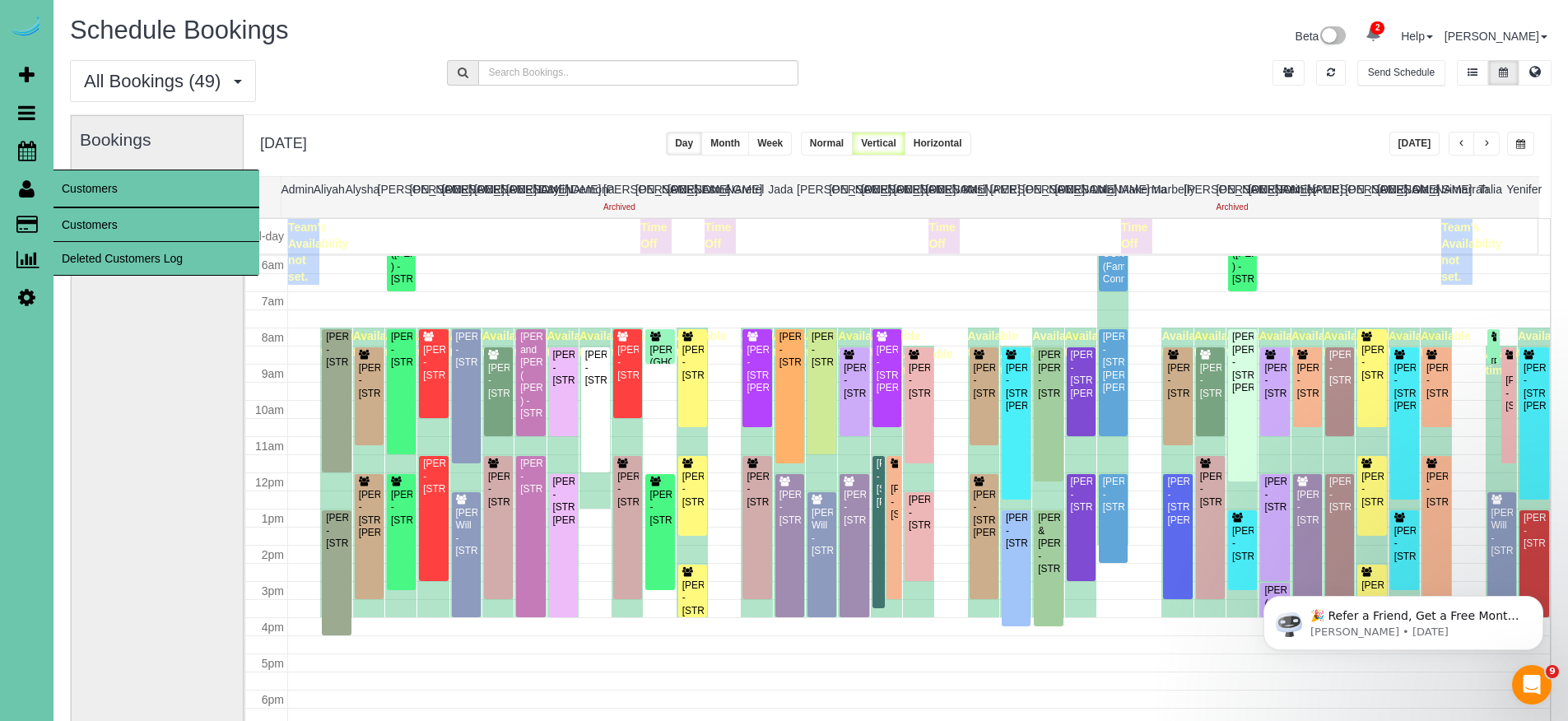
click at [128, 226] on link "Customers" at bounding box center [156, 224] width 206 height 33
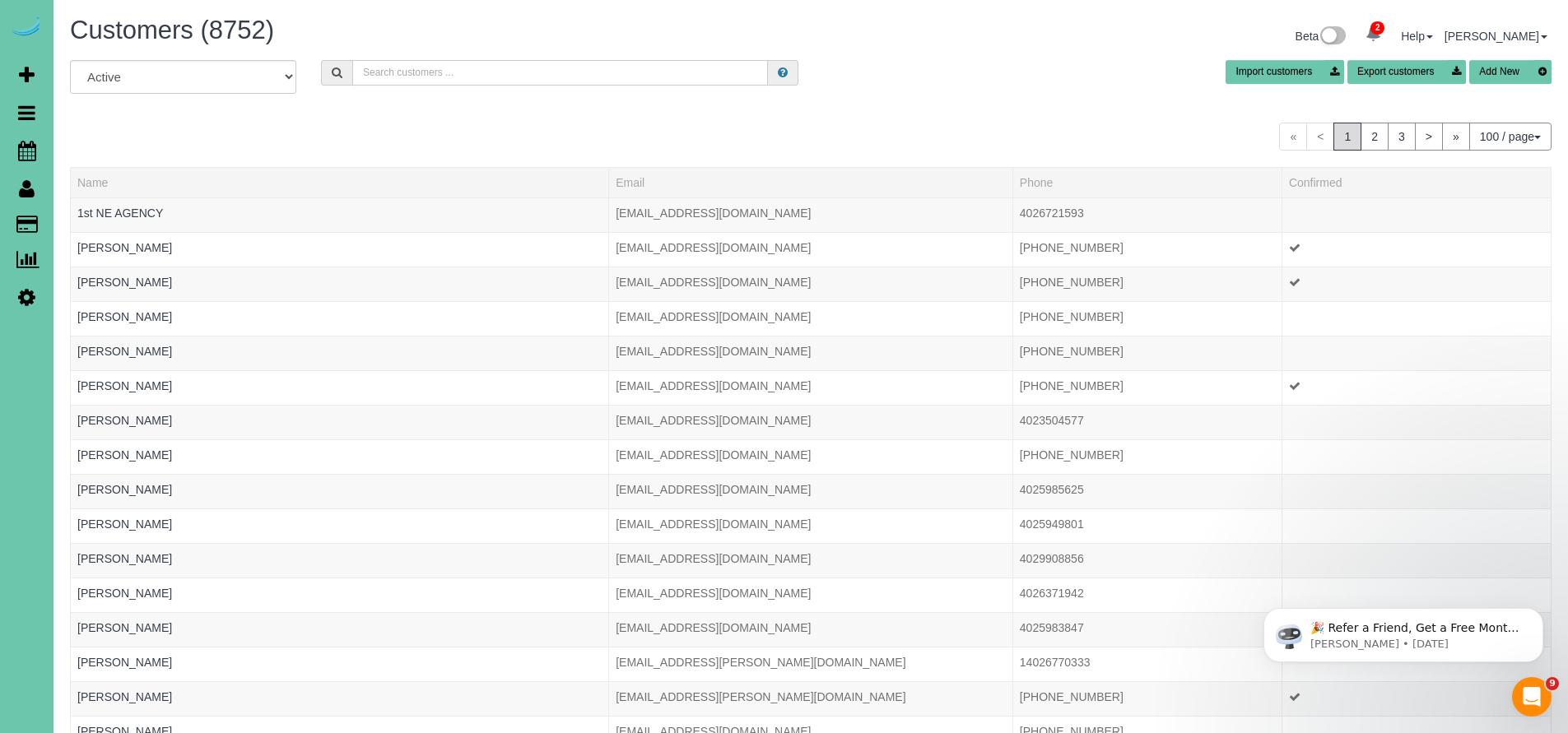
click at [511, 70] on input "text" at bounding box center [560, 72] width 415 height 26
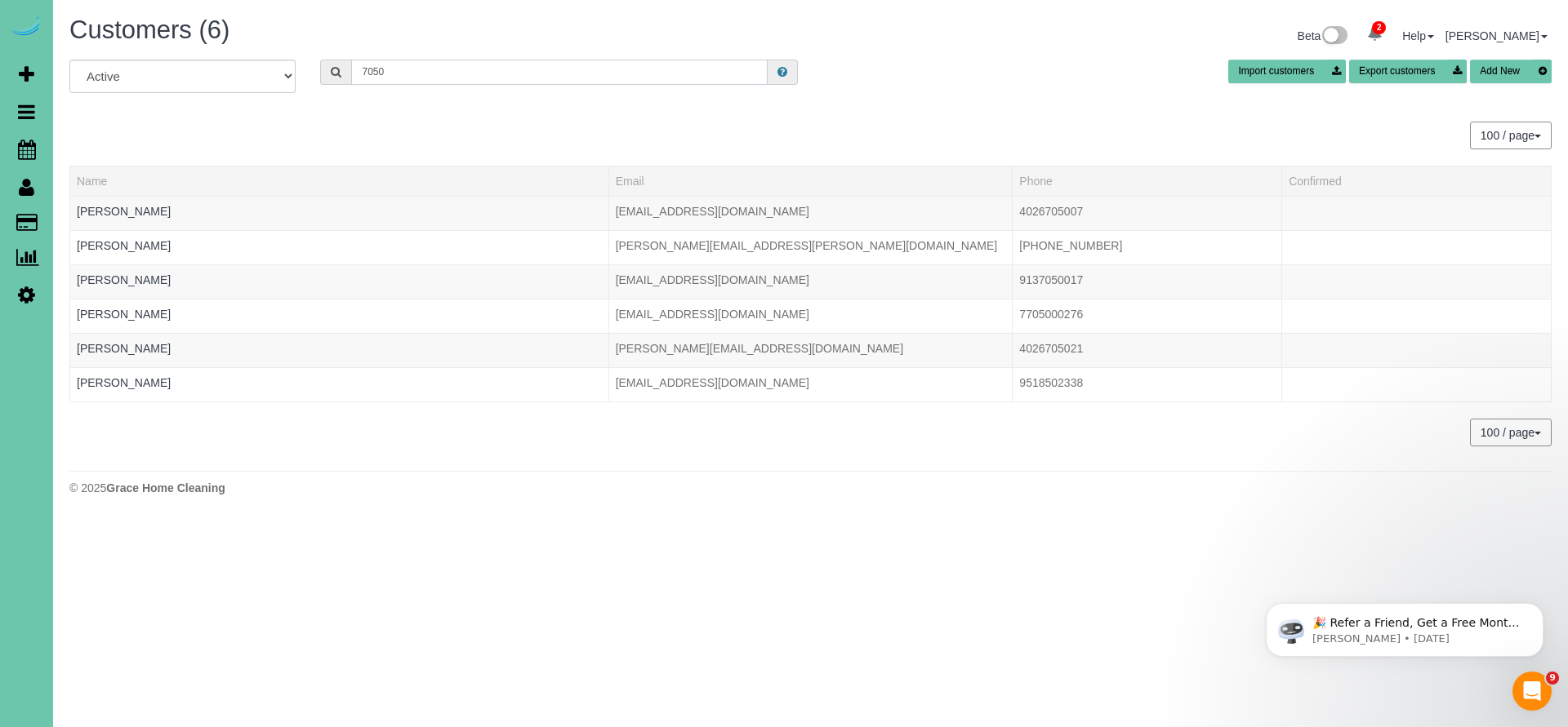
type input "7050"
click at [249, 131] on div "100 / page 10 / page 20 / page 30 / page 40 / page 50 / page 100 / page" at bounding box center [810, 136] width 1482 height 28
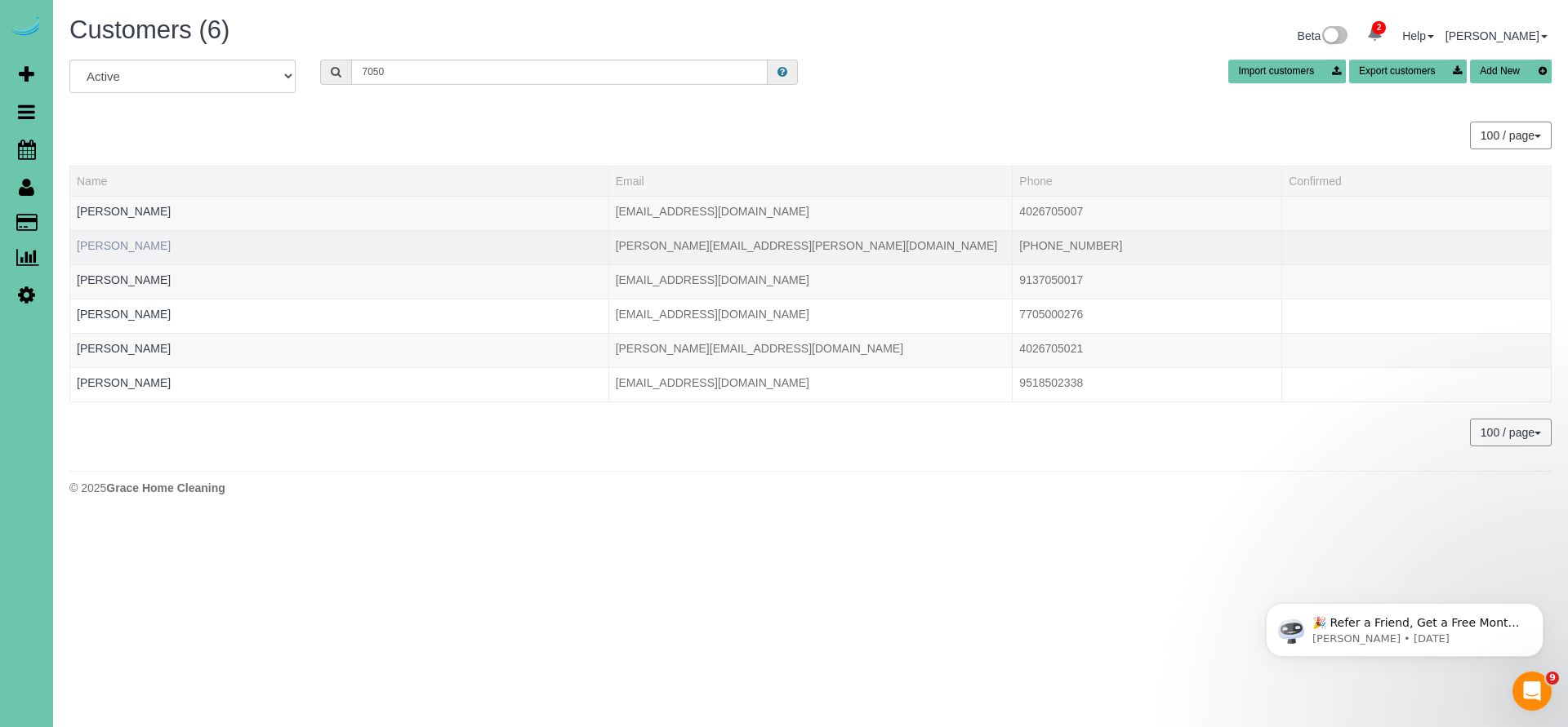
click at [98, 248] on link "[PERSON_NAME]" at bounding box center [124, 245] width 94 height 13
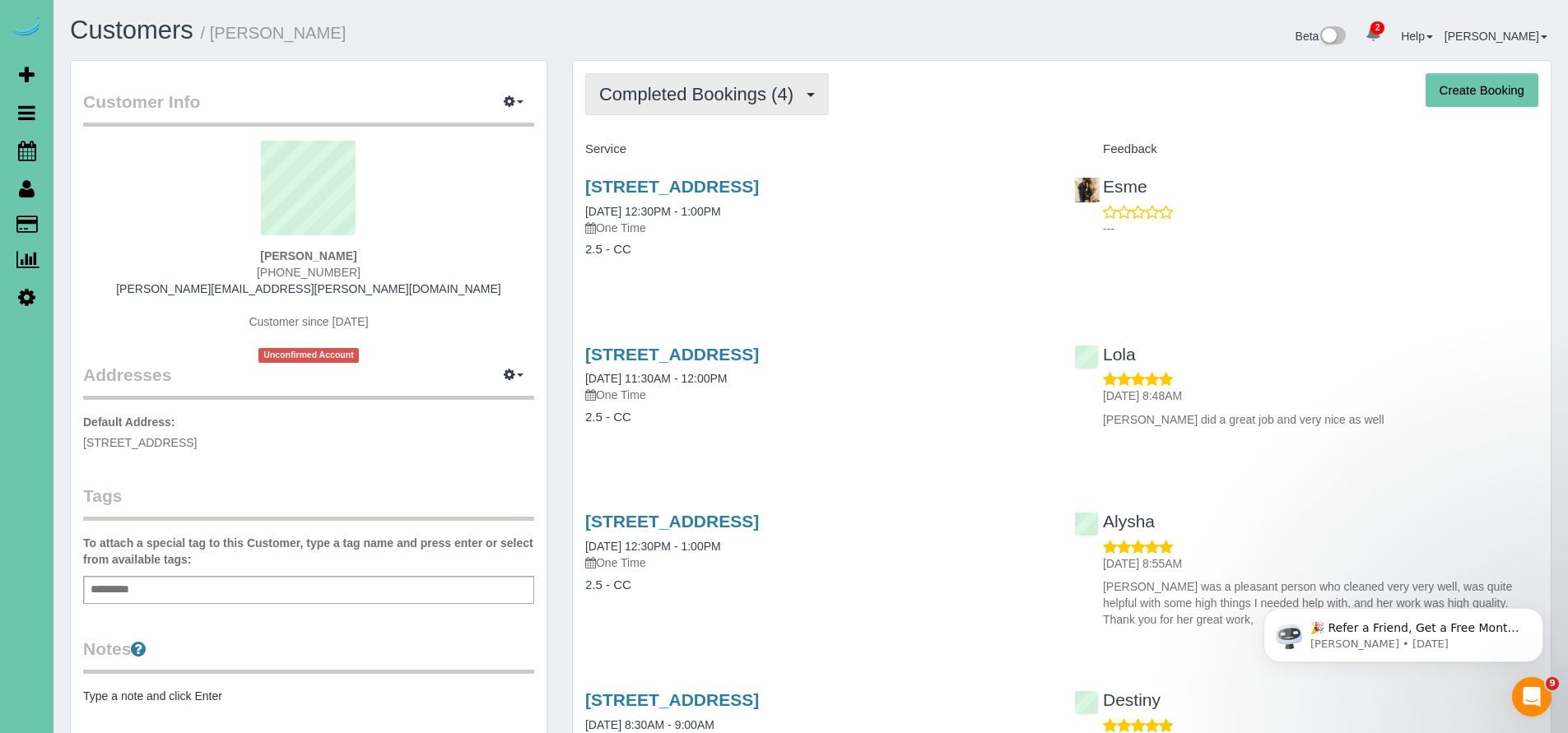
click at [656, 111] on button "Completed Bookings (4)" at bounding box center [707, 94] width 244 height 42
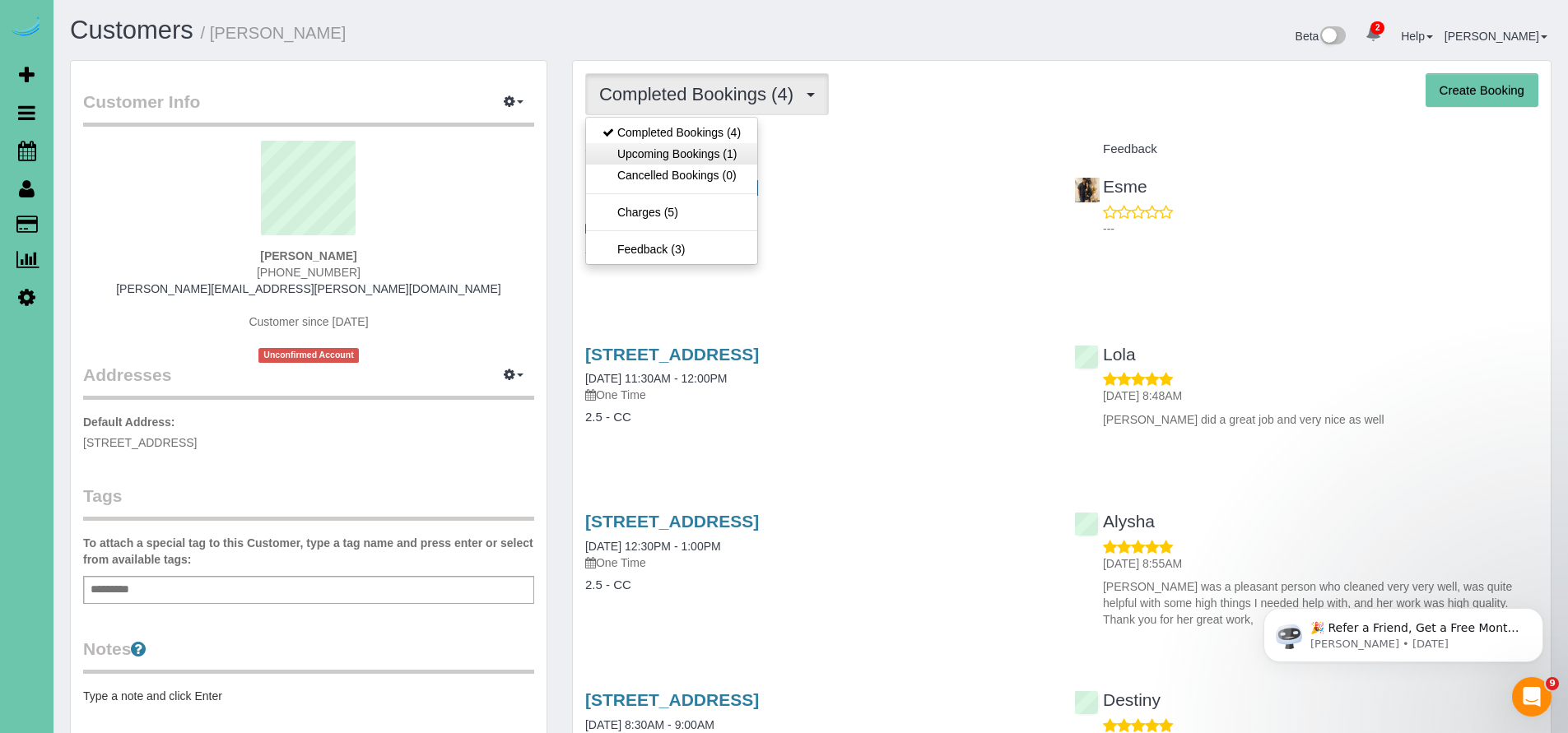
click at [653, 155] on link "Upcoming Bookings (1)" at bounding box center [671, 154] width 171 height 21
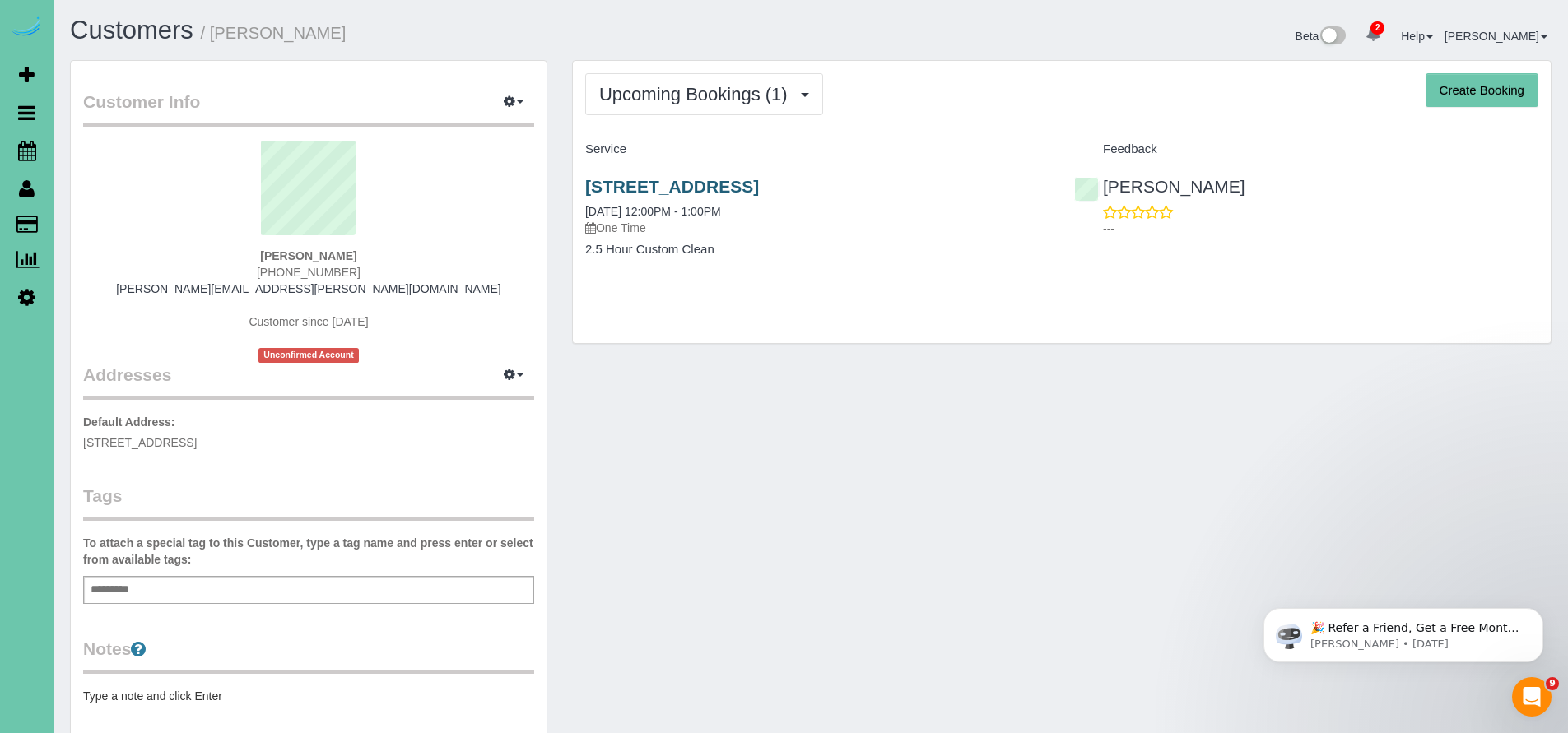
click at [759, 187] on link "[STREET_ADDRESS]" at bounding box center [671, 185] width 174 height 19
click at [25, 156] on icon at bounding box center [27, 150] width 18 height 19
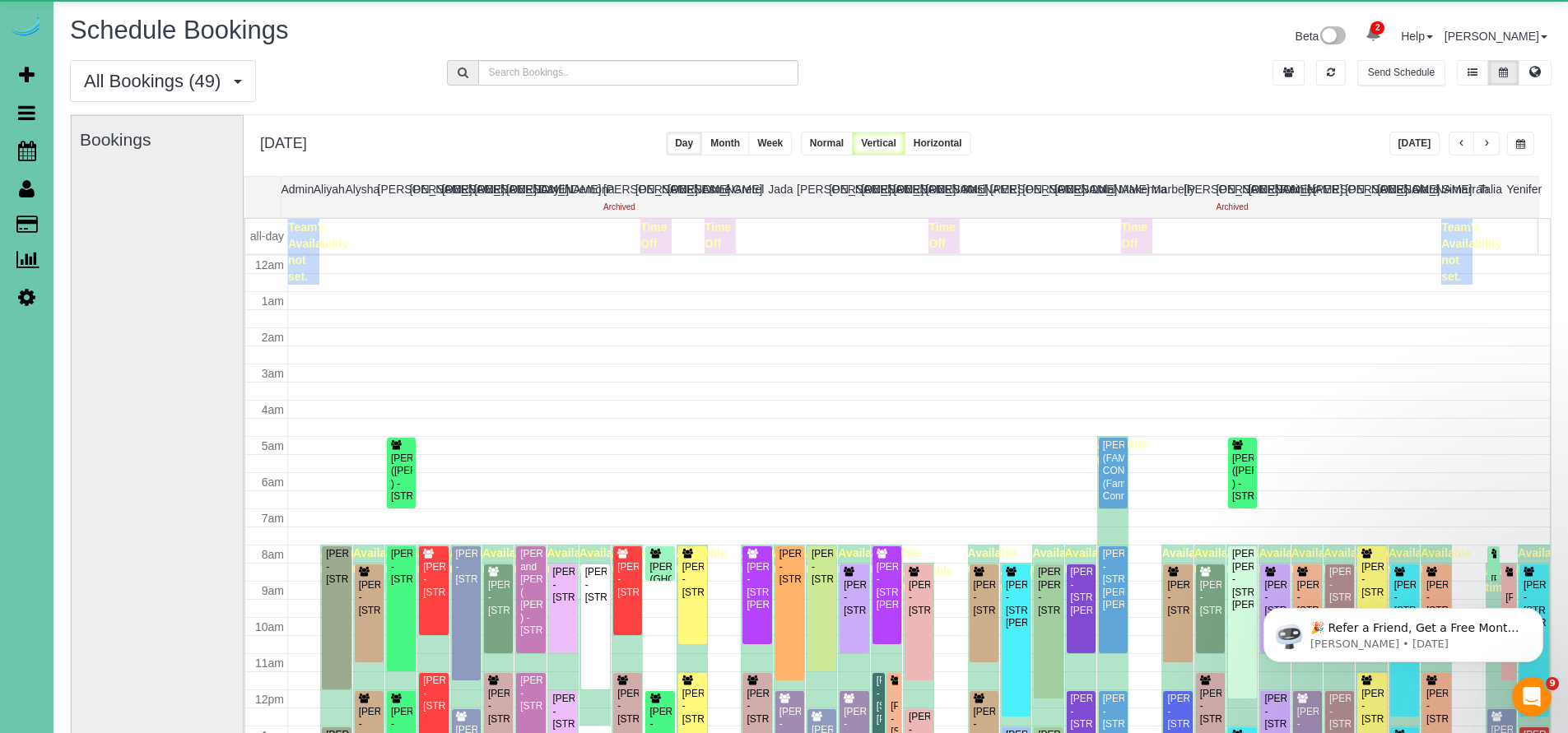
scroll to position [217, 0]
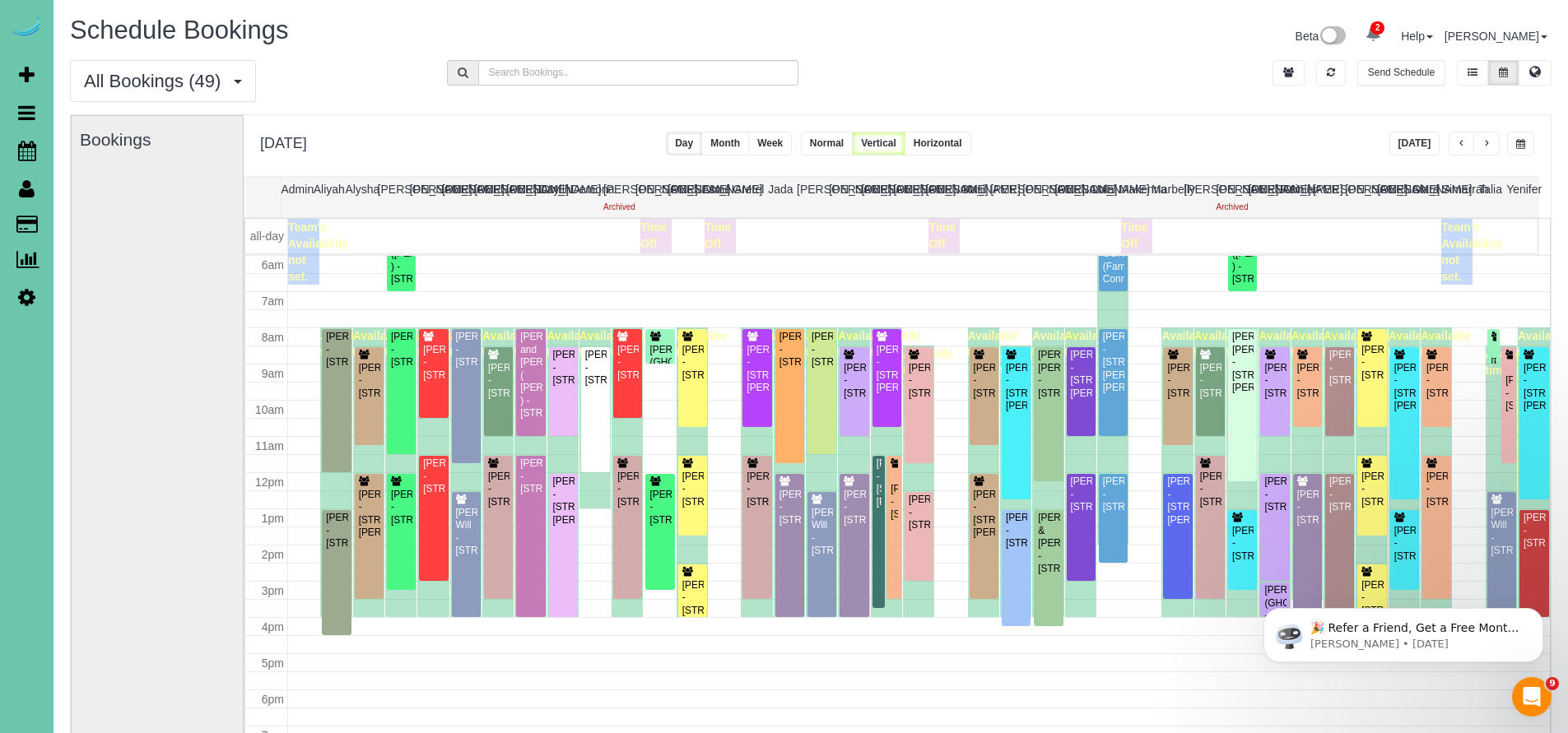
click at [1422, 141] on button "[DATE]" at bounding box center [1414, 143] width 51 height 24
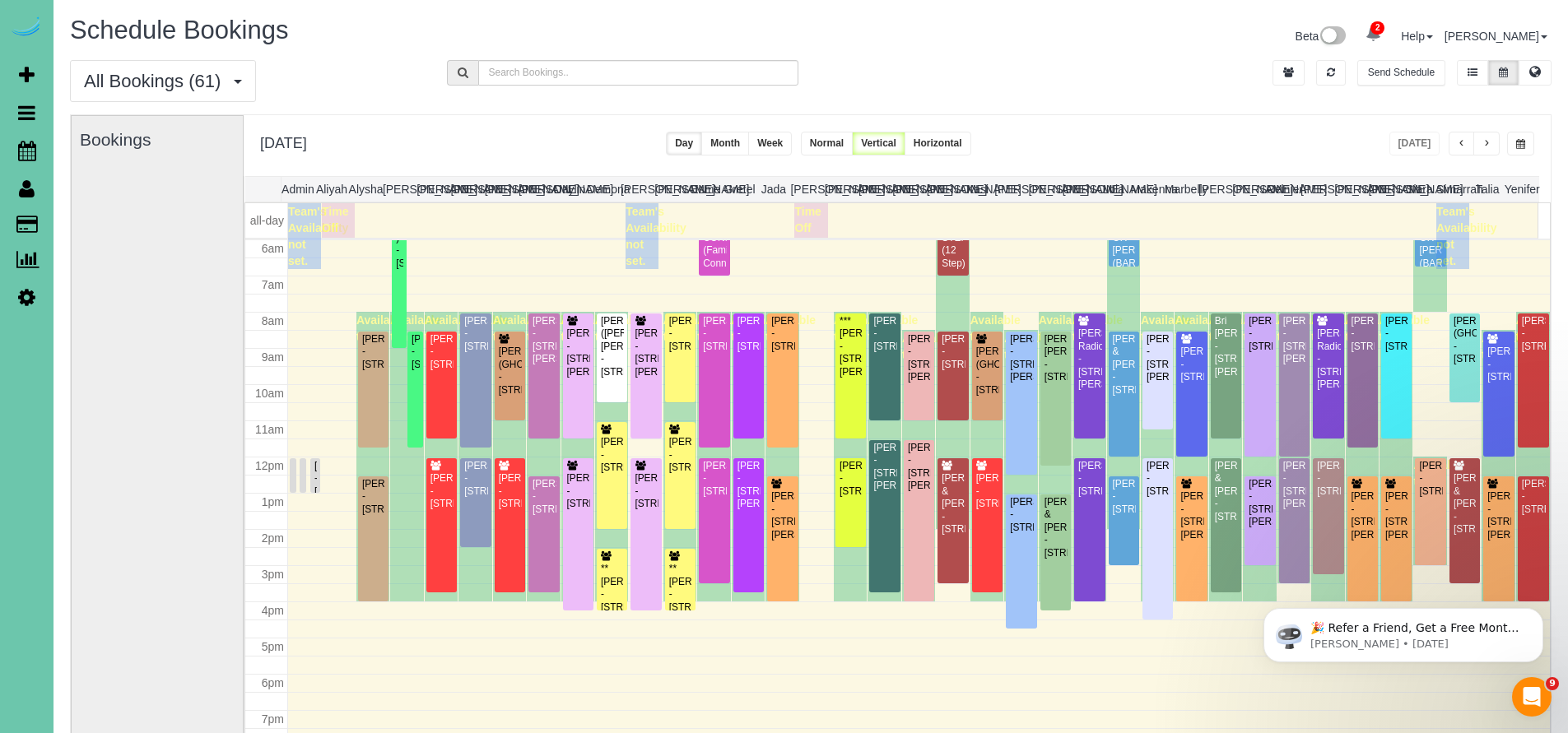
click at [1519, 149] on span "button" at bounding box center [1520, 143] width 9 height 10
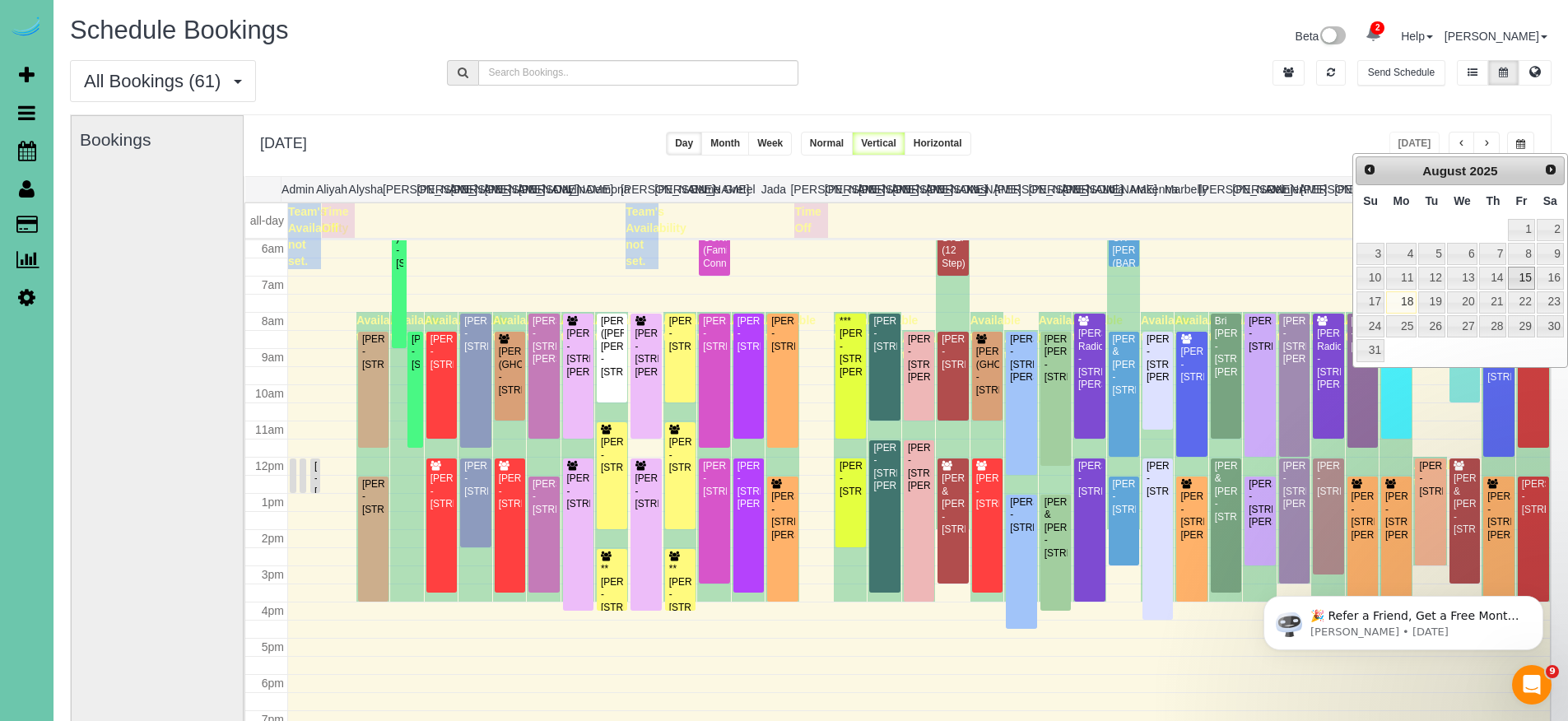
click at [1524, 277] on link "15" at bounding box center [1521, 277] width 27 height 22
type input "**********"
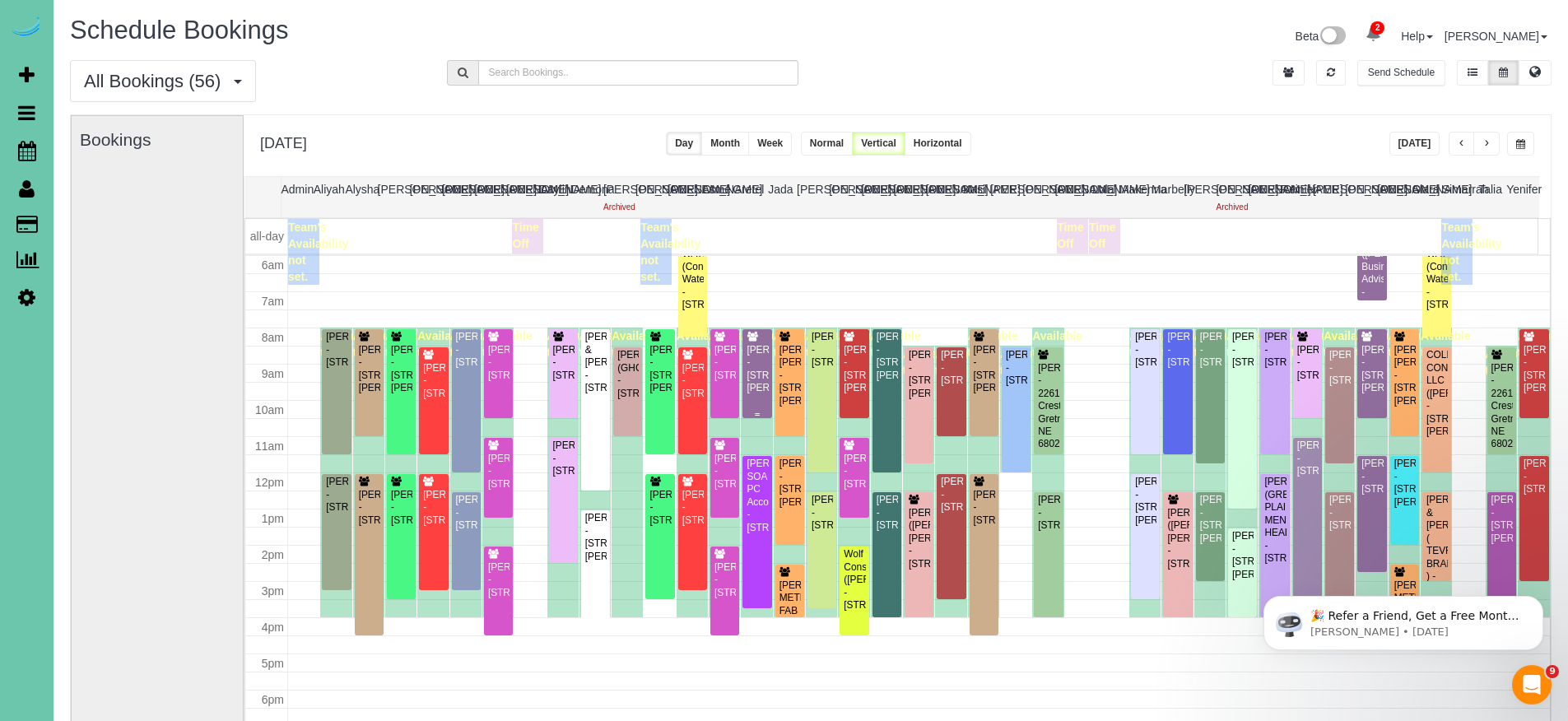
click at [752, 367] on div "[PERSON_NAME] - [STREET_ADDRESS][PERSON_NAME]" at bounding box center [756, 369] width 22 height 51
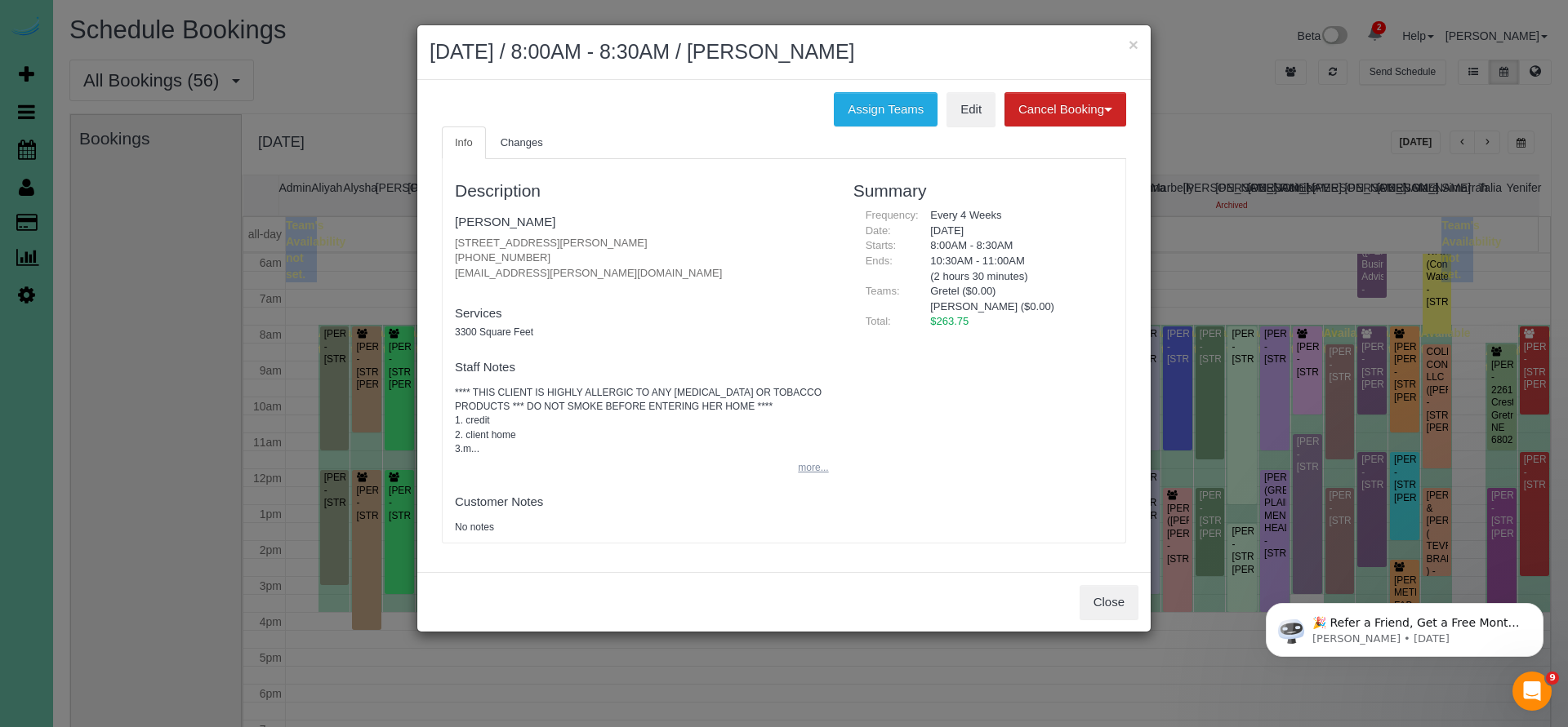
click at [812, 461] on button "more..." at bounding box center [808, 468] width 40 height 24
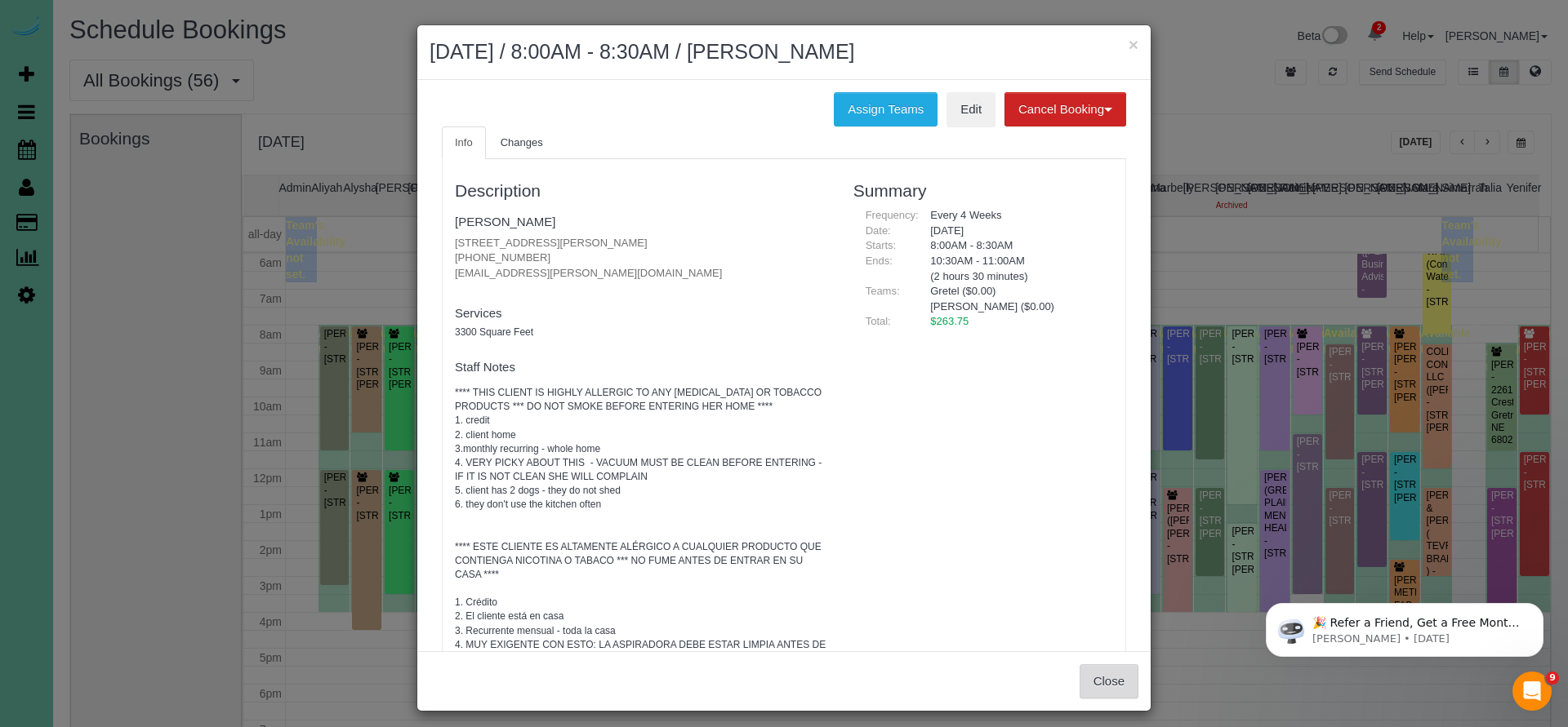
click at [1104, 684] on button "Close" at bounding box center [1108, 681] width 59 height 34
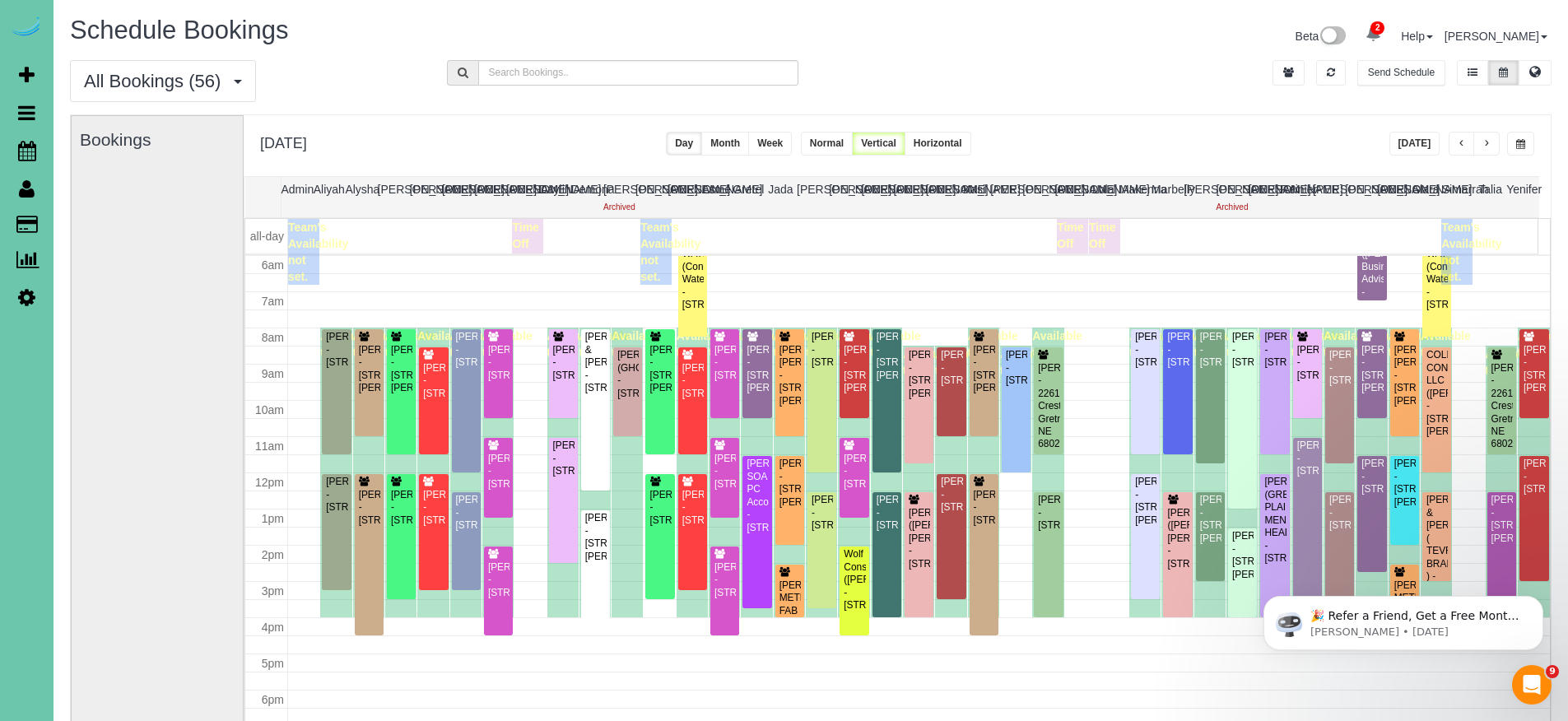
click at [1197, 125] on div "**********" at bounding box center [897, 145] width 1307 height 61
click at [1205, 127] on div "**********" at bounding box center [897, 145] width 1307 height 61
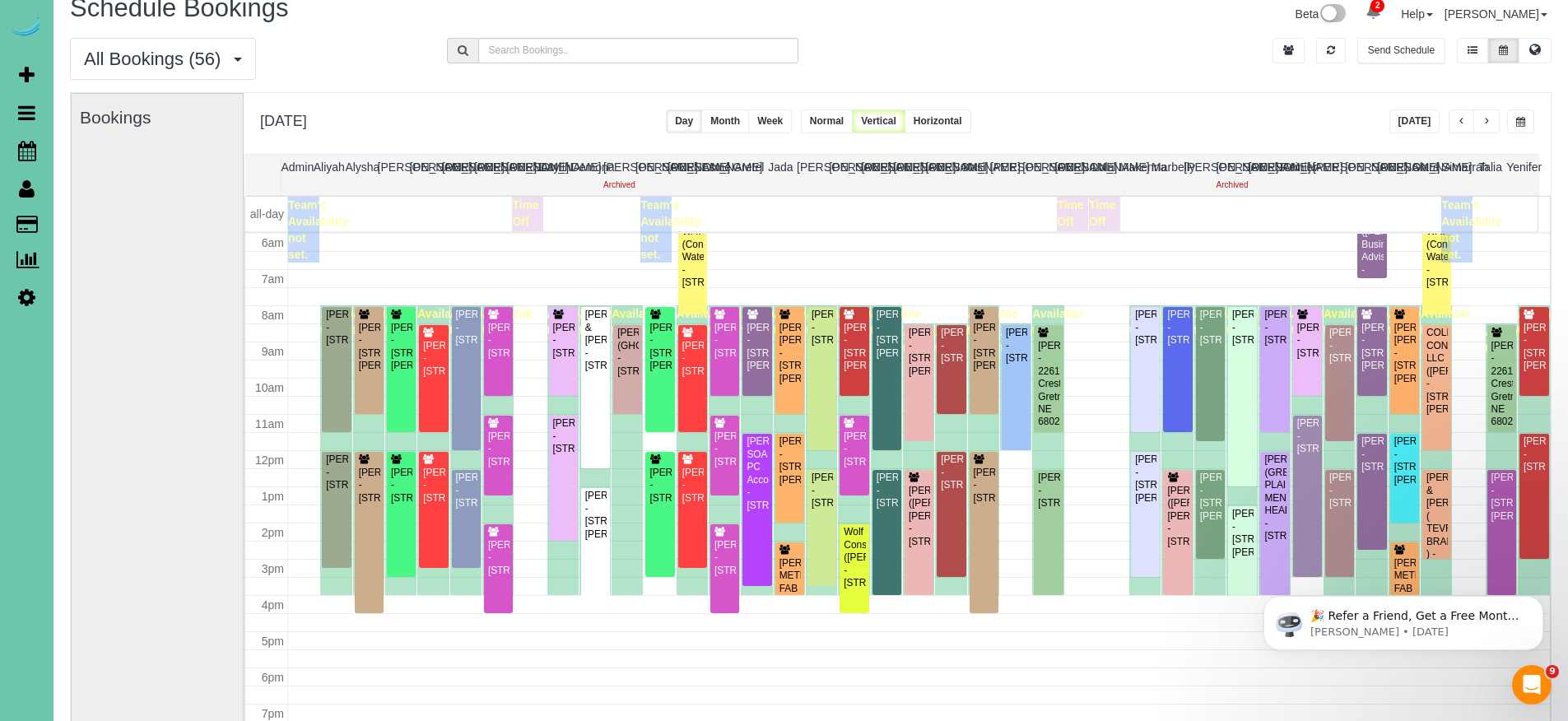
scroll to position [0, 0]
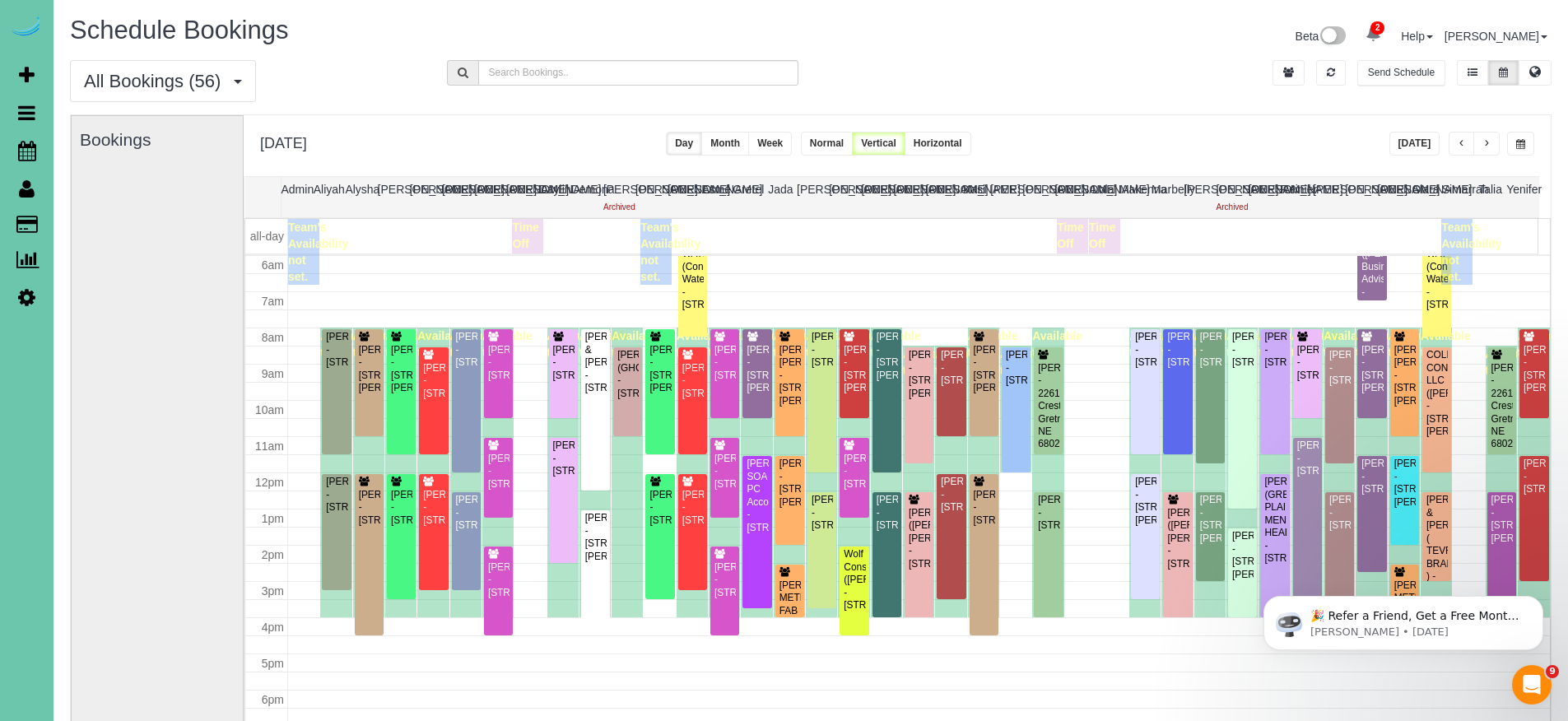
click at [1484, 148] on span "button" at bounding box center [1486, 143] width 8 height 10
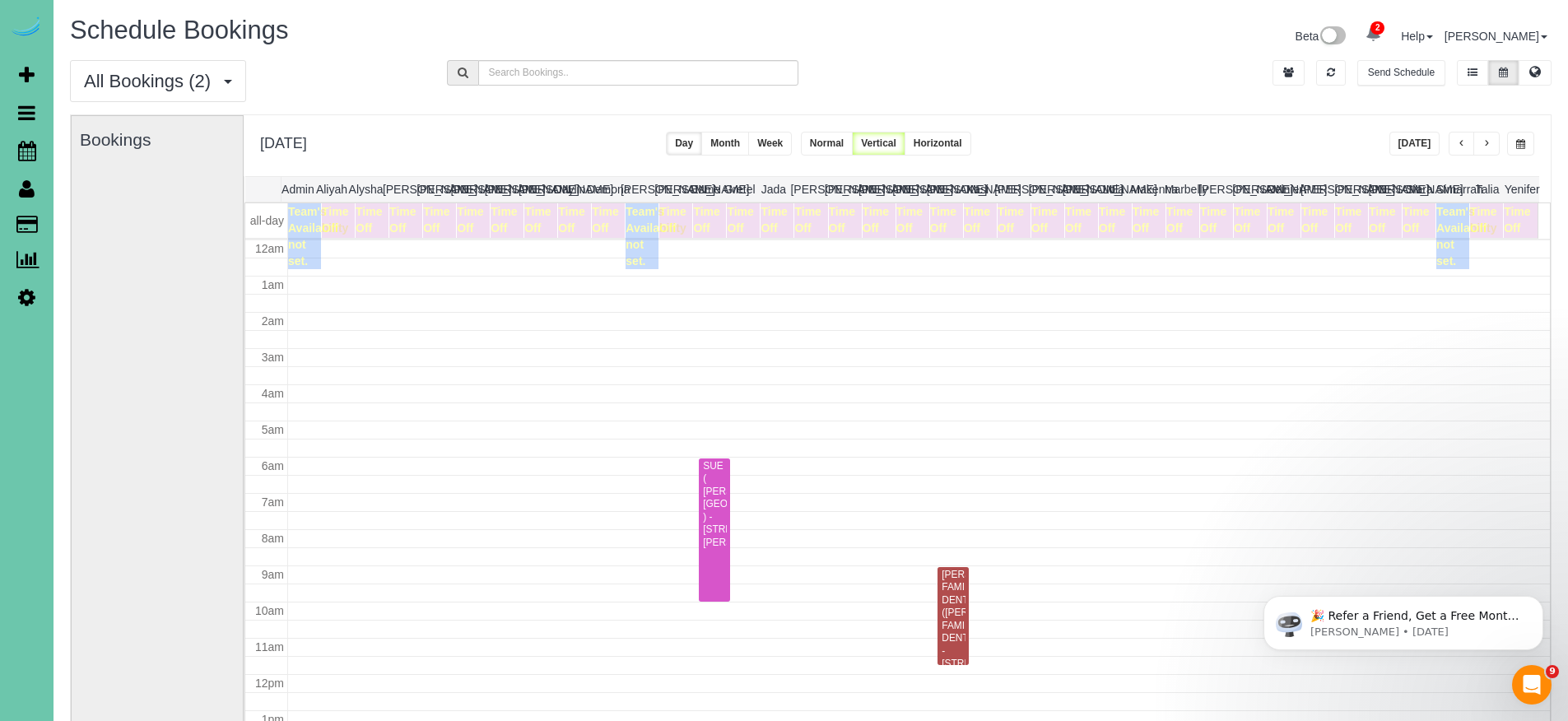
scroll to position [217, 0]
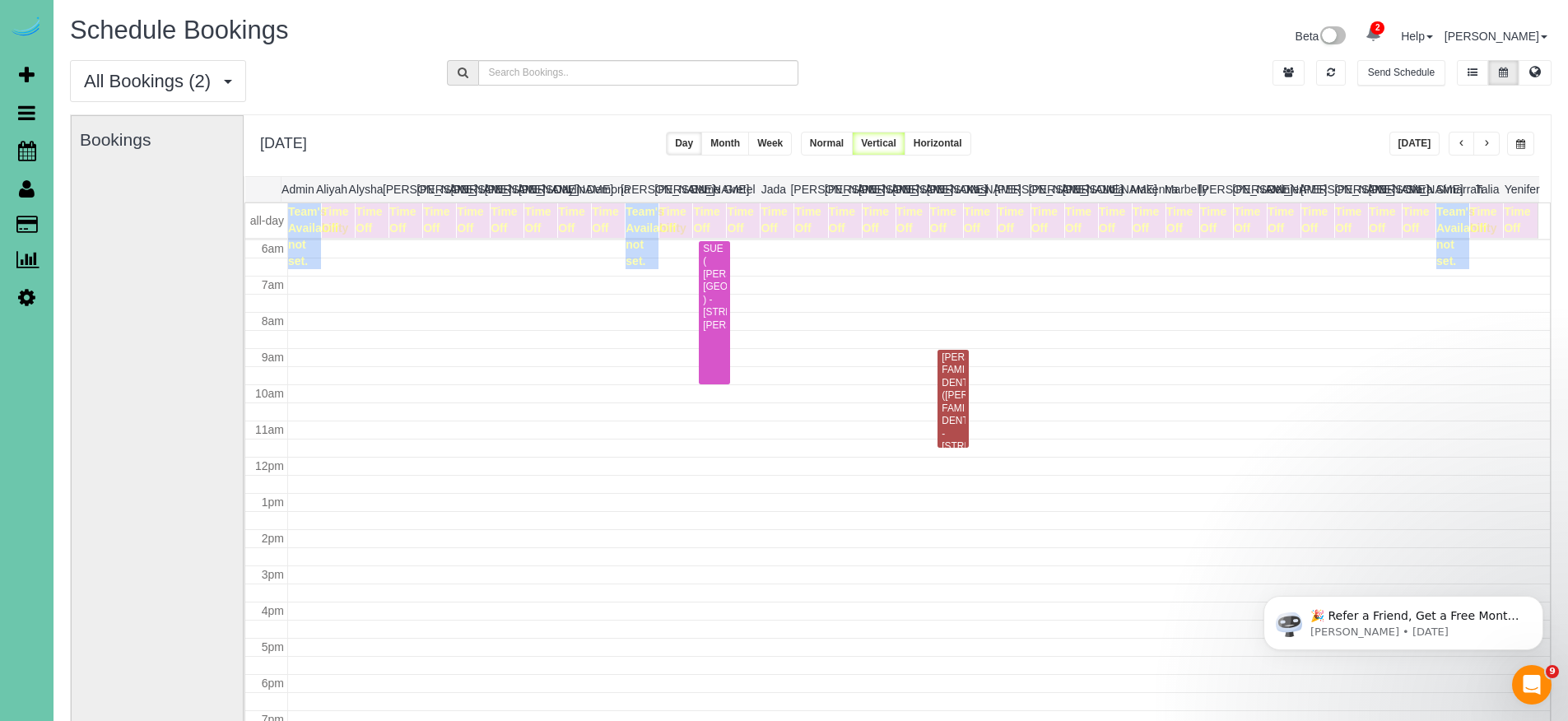
click at [1421, 143] on button "[DATE]" at bounding box center [1414, 143] width 51 height 24
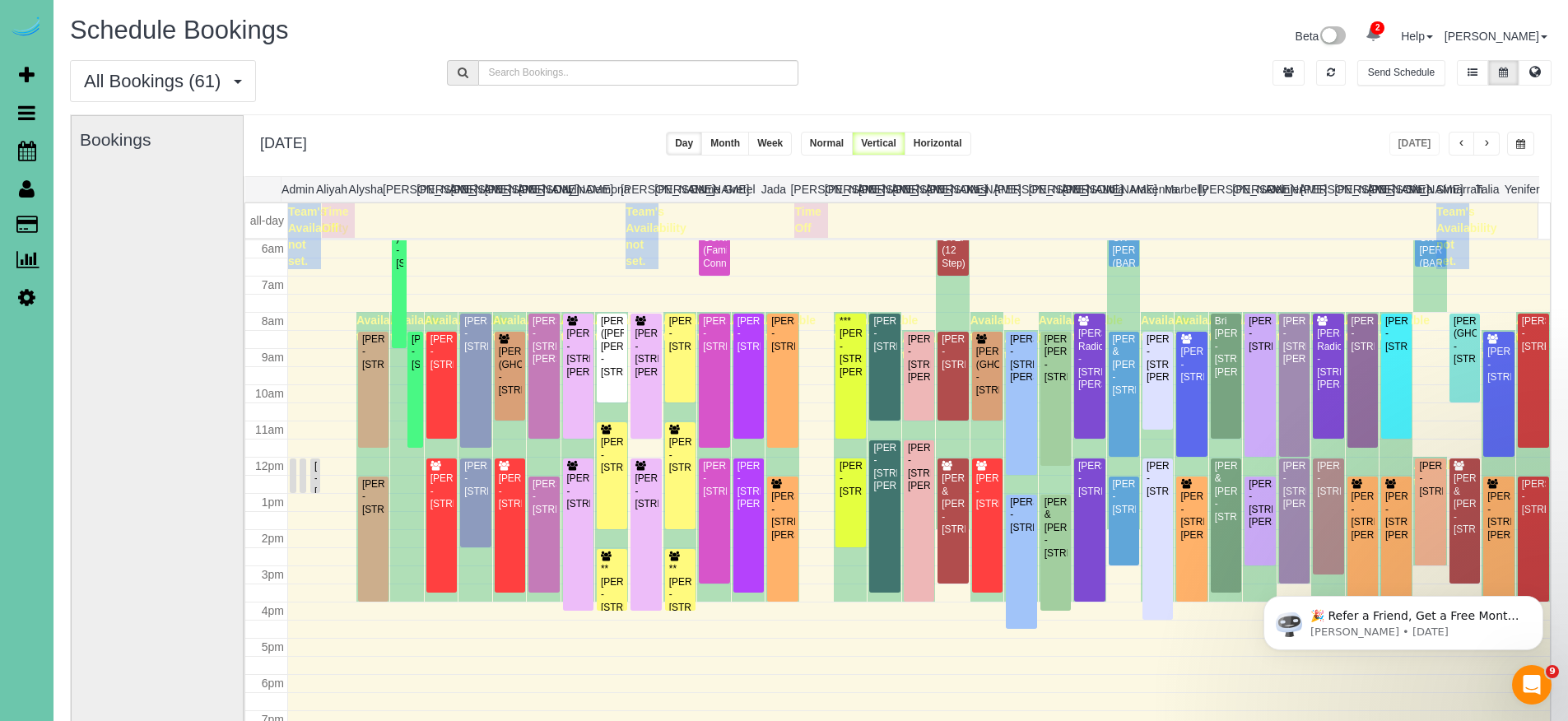
click at [1135, 114] on div "× Teams All Teams All Active Teams Rating A-Z [PERSON_NAME] (2 jobs) [PERSON_NA…" at bounding box center [810, 452] width 1481 height 676
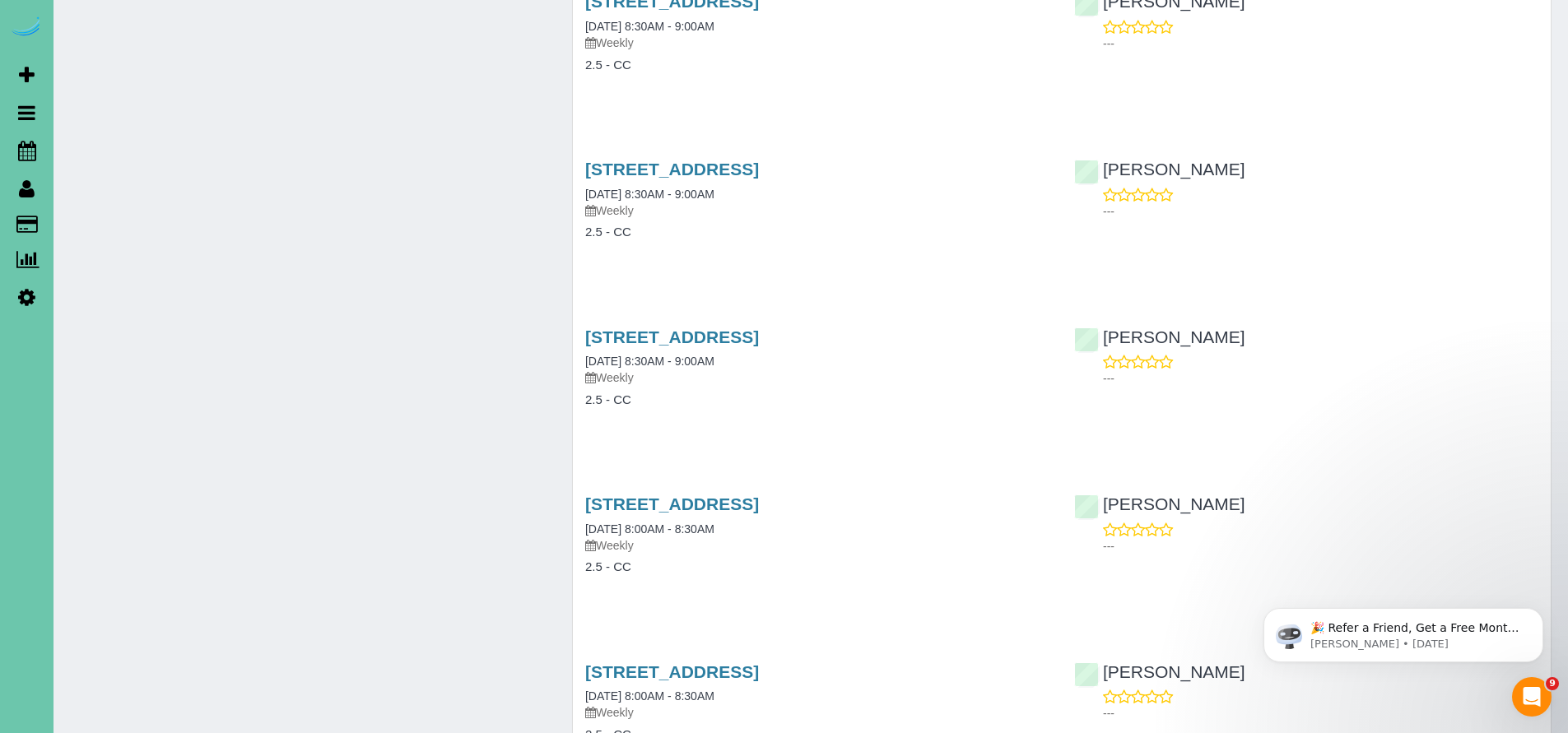
scroll to position [9821, 0]
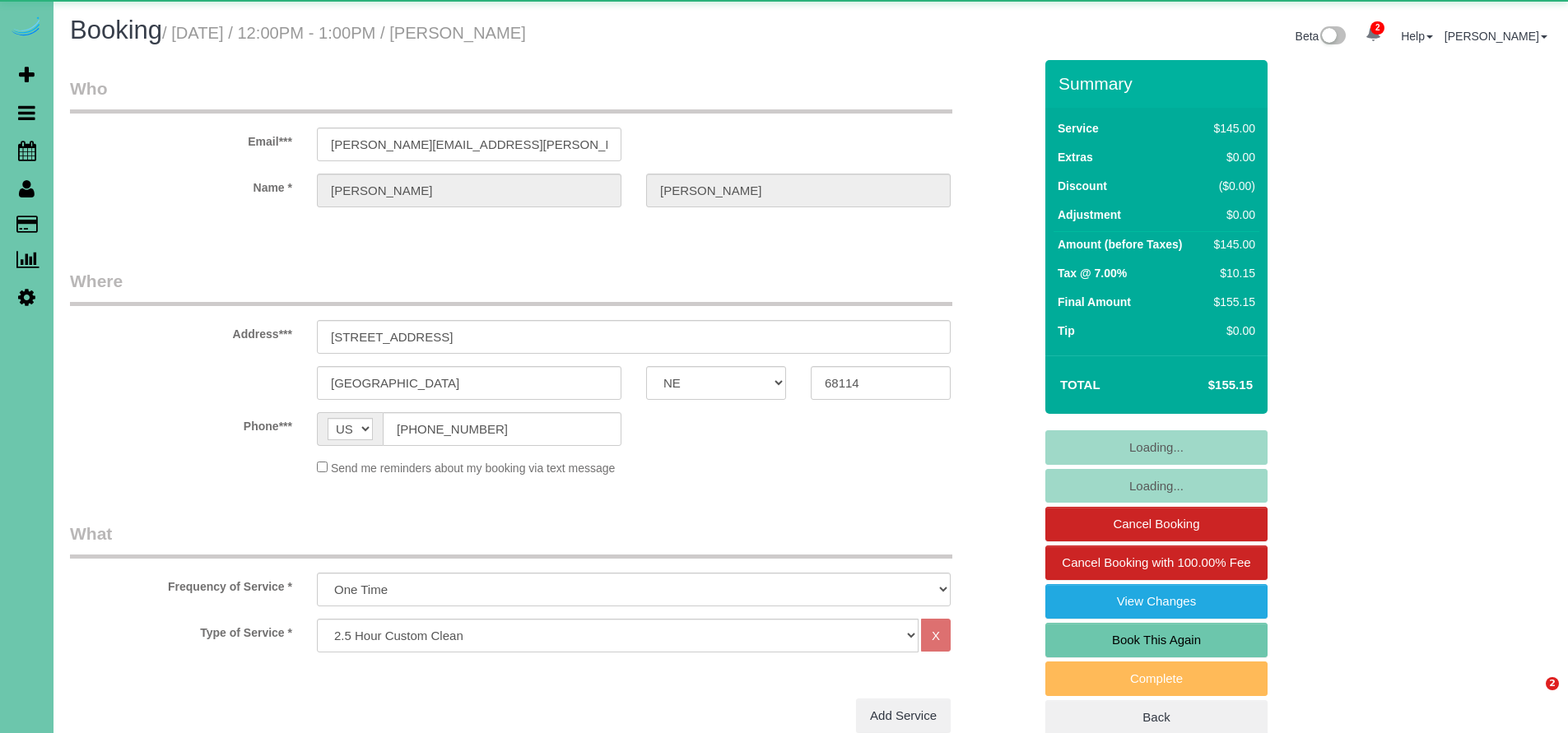
select select "NE"
select select "number:35"
select select "number:41"
